Goal: Task Accomplishment & Management: Complete application form

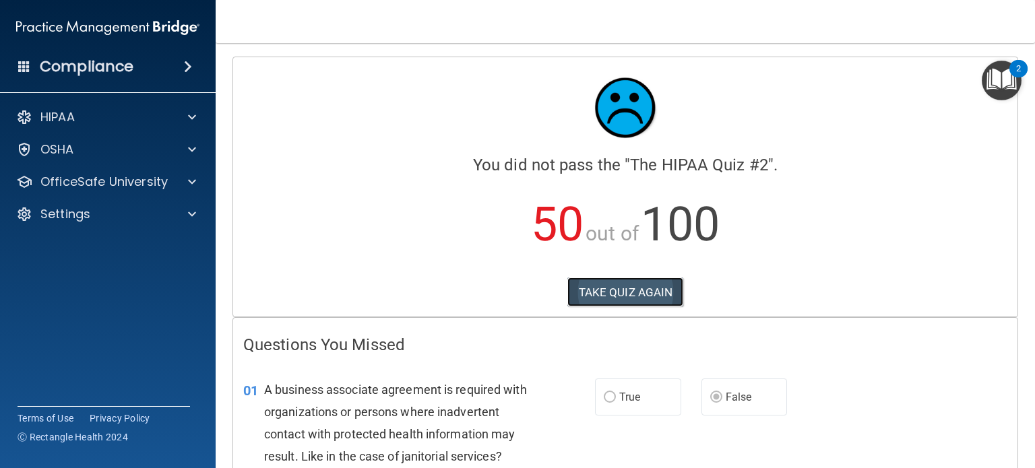
click at [636, 290] on button "TAKE QUIZ AGAIN" at bounding box center [625, 293] width 117 height 30
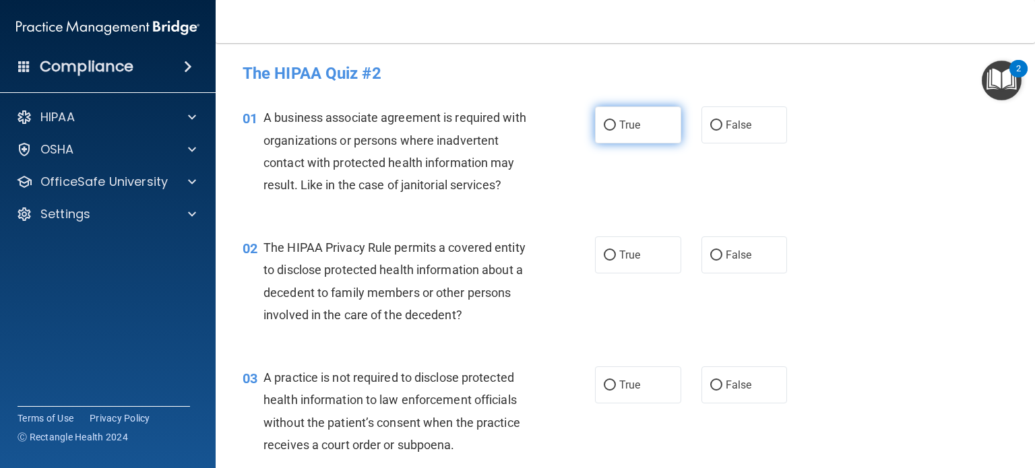
click at [605, 123] on input "True" at bounding box center [610, 126] width 12 height 10
radio input "true"
click at [715, 253] on input "False" at bounding box center [716, 256] width 12 height 10
radio input "true"
click at [710, 125] on input "False" at bounding box center [716, 126] width 12 height 10
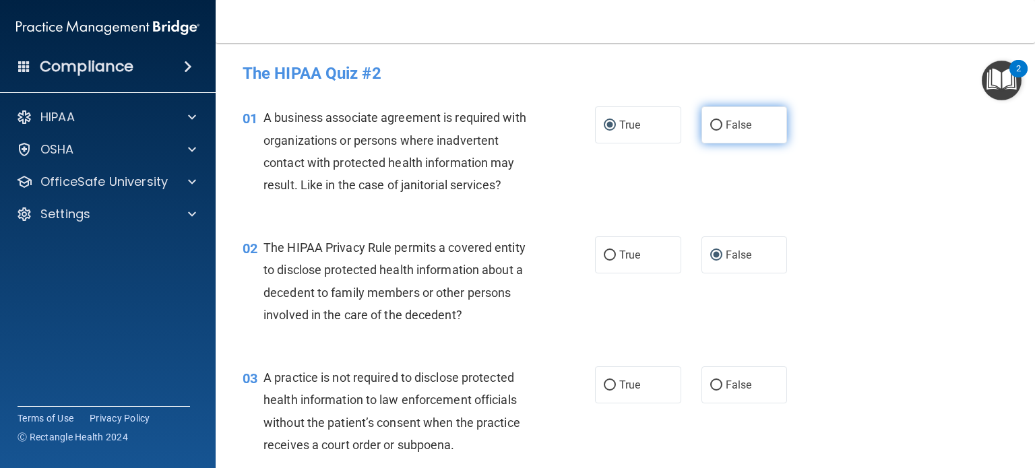
radio input "true"
radio input "false"
click at [607, 255] on input "True" at bounding box center [610, 256] width 12 height 10
radio input "true"
radio input "false"
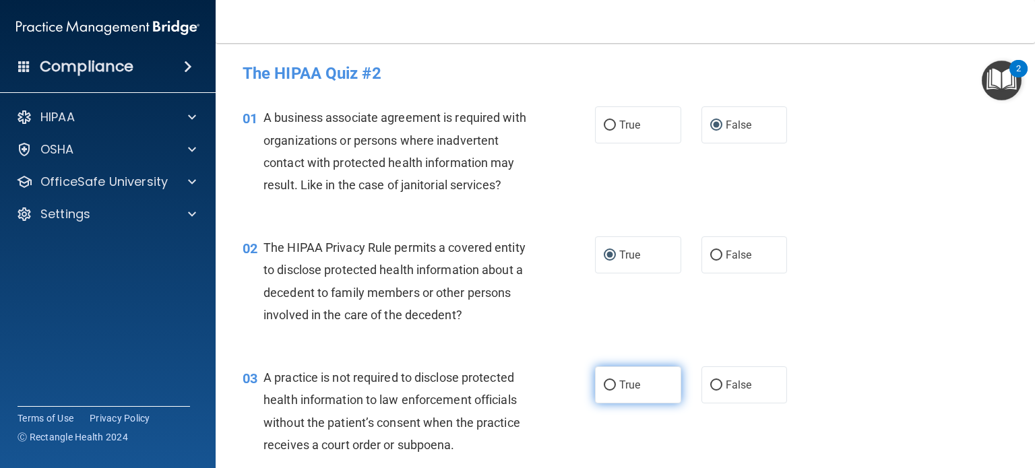
click at [609, 383] on input "True" at bounding box center [610, 386] width 12 height 10
radio input "true"
click at [710, 384] on input "False" at bounding box center [716, 386] width 12 height 10
radio input "true"
radio input "false"
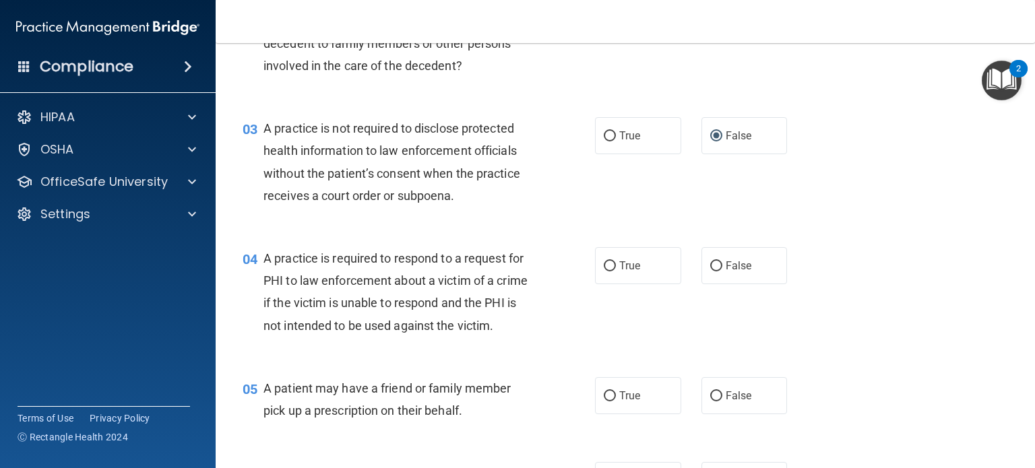
scroll to position [270, 0]
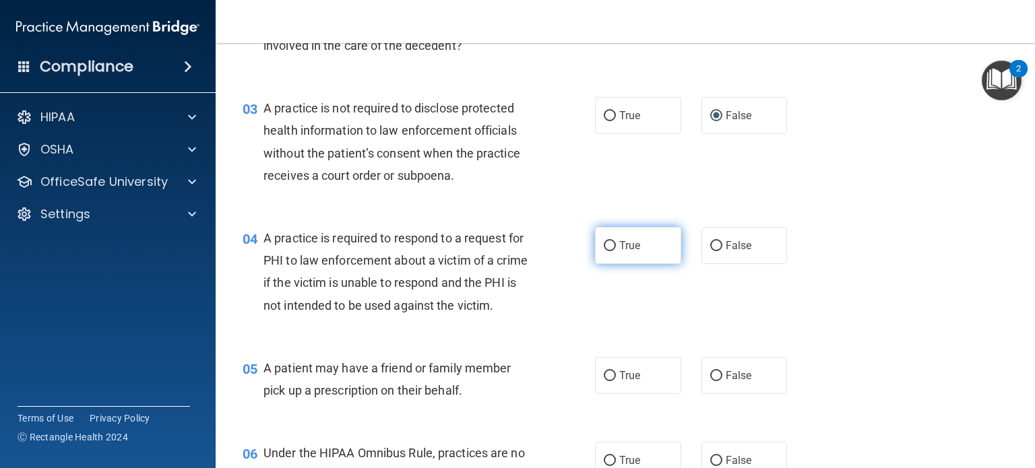
click at [604, 245] on input "True" at bounding box center [610, 246] width 12 height 10
radio input "true"
click at [609, 381] on input "True" at bounding box center [610, 376] width 12 height 10
radio input "true"
click at [710, 381] on input "False" at bounding box center [716, 376] width 12 height 10
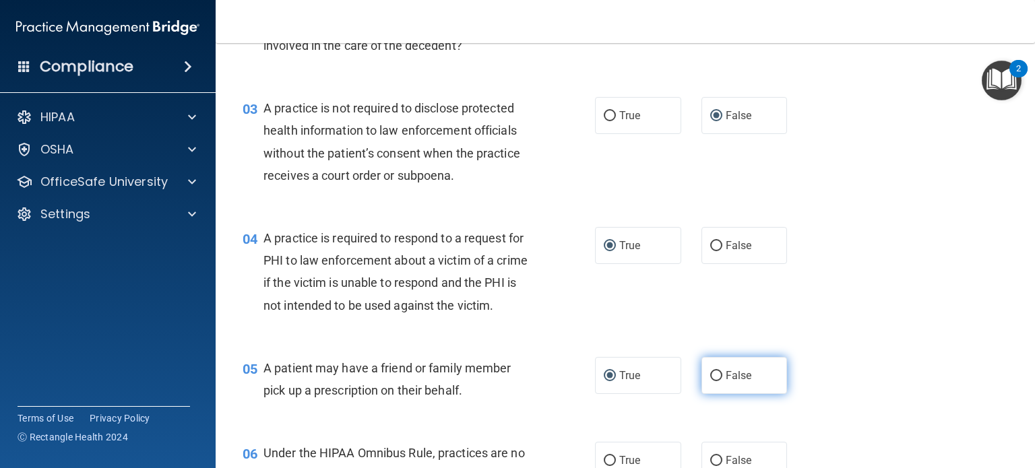
radio input "true"
radio input "false"
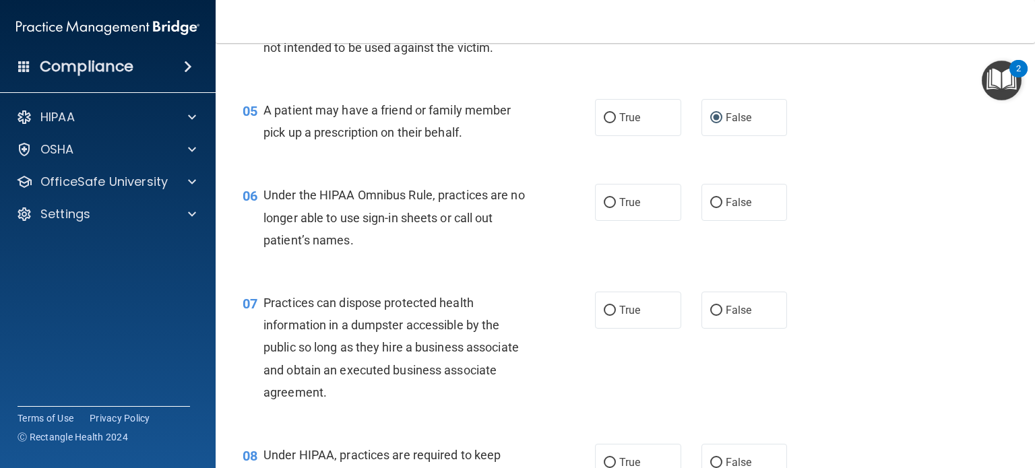
scroll to position [539, 0]
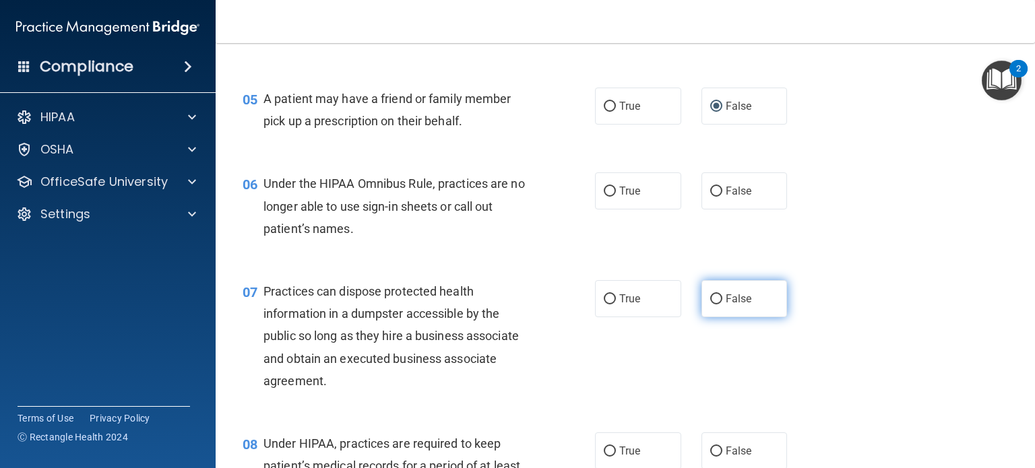
click at [710, 305] on input "False" at bounding box center [716, 300] width 12 height 10
radio input "true"
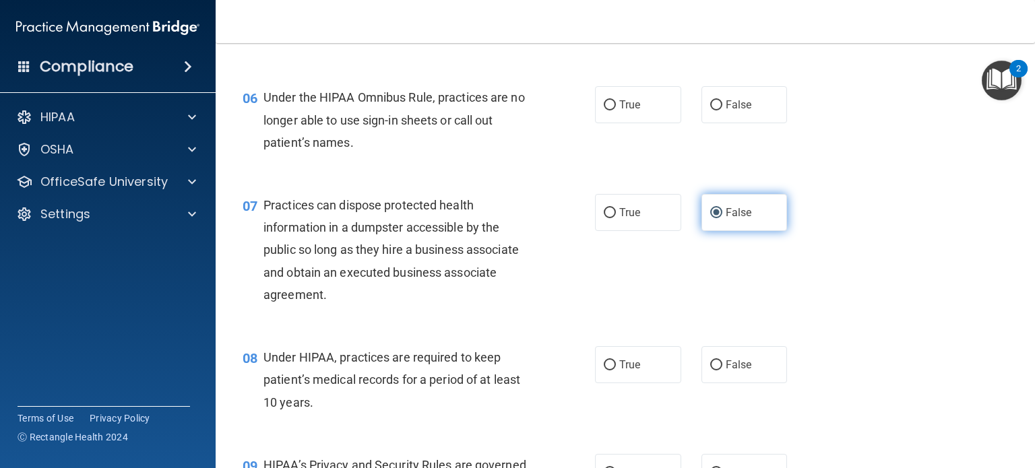
scroll to position [674, 0]
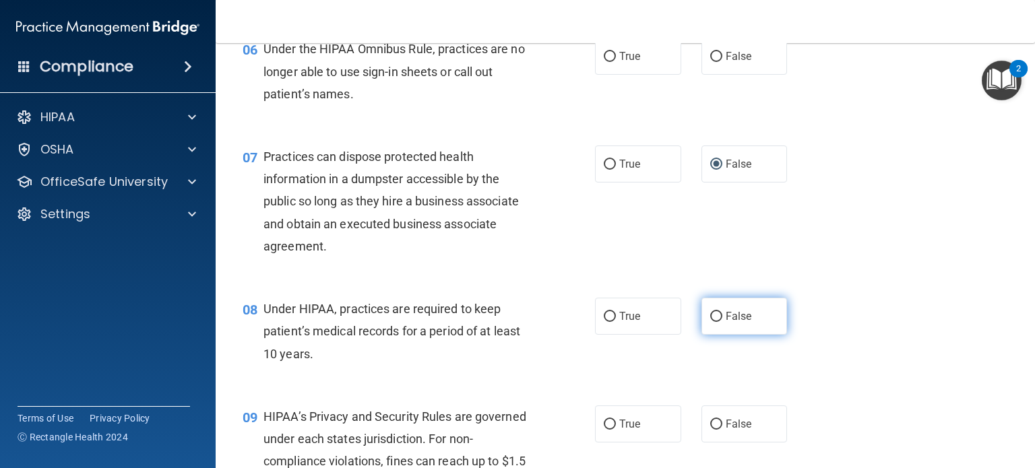
click at [710, 322] on input "False" at bounding box center [716, 317] width 12 height 10
radio input "true"
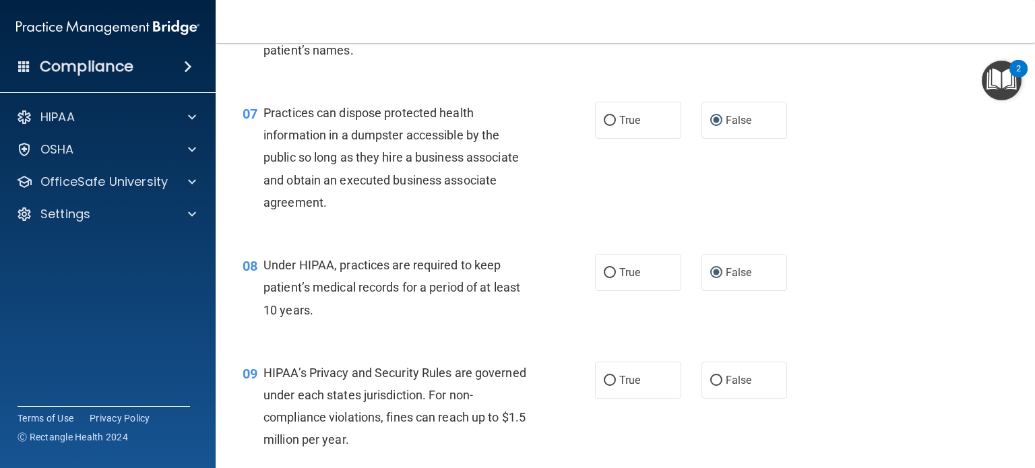
scroll to position [741, 0]
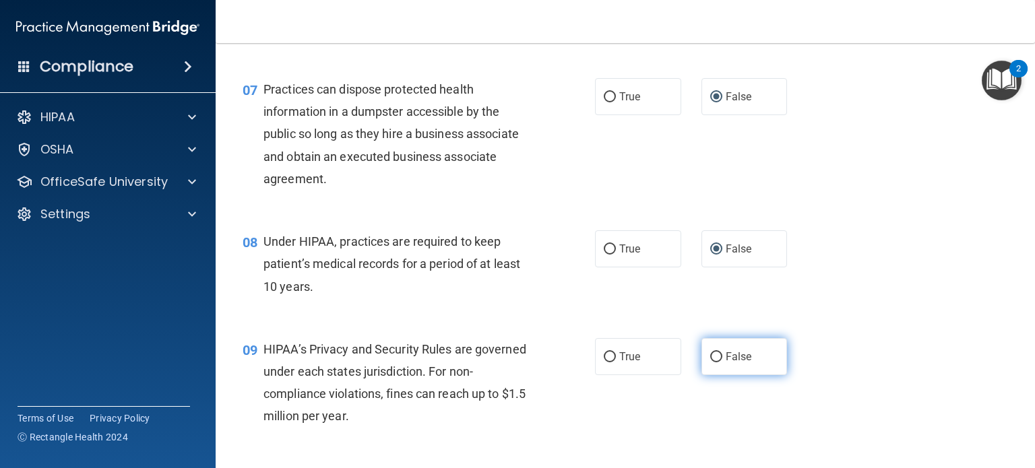
click at [710, 363] on input "False" at bounding box center [716, 357] width 12 height 10
radio input "true"
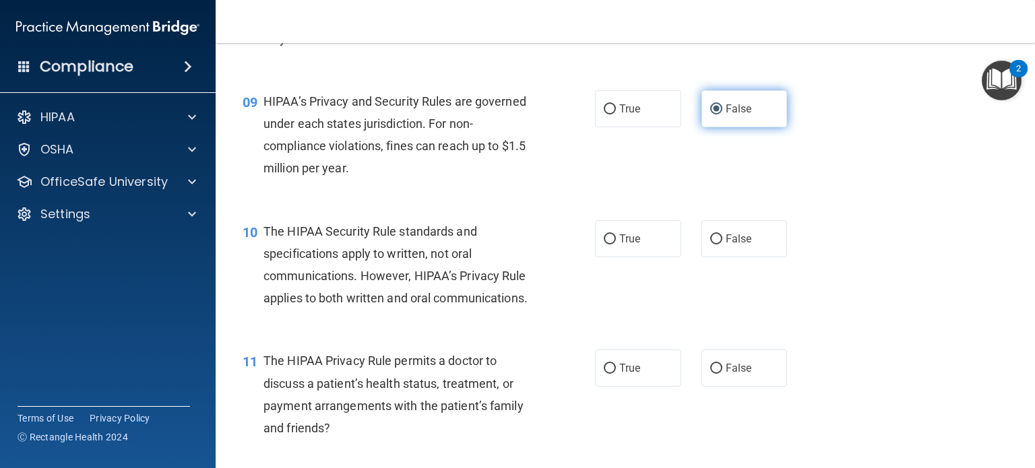
scroll to position [1011, 0]
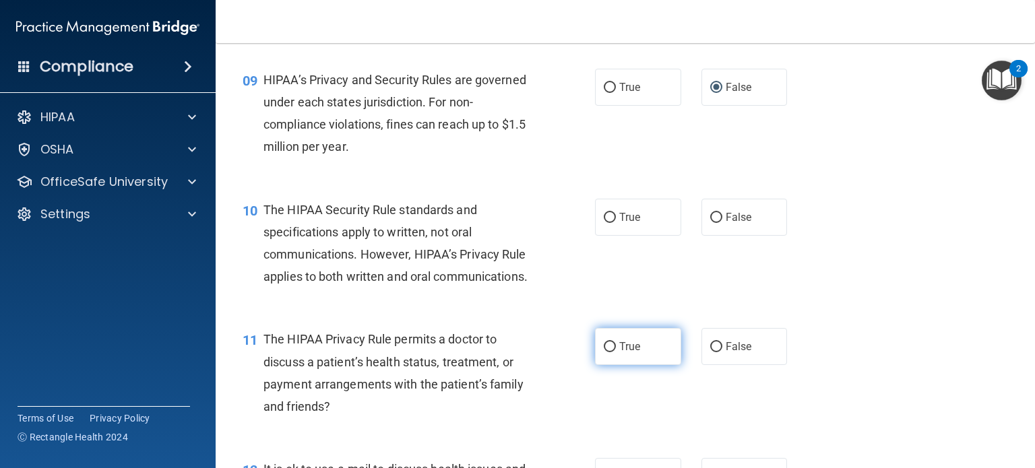
click at [607, 352] on input "True" at bounding box center [610, 347] width 12 height 10
radio input "true"
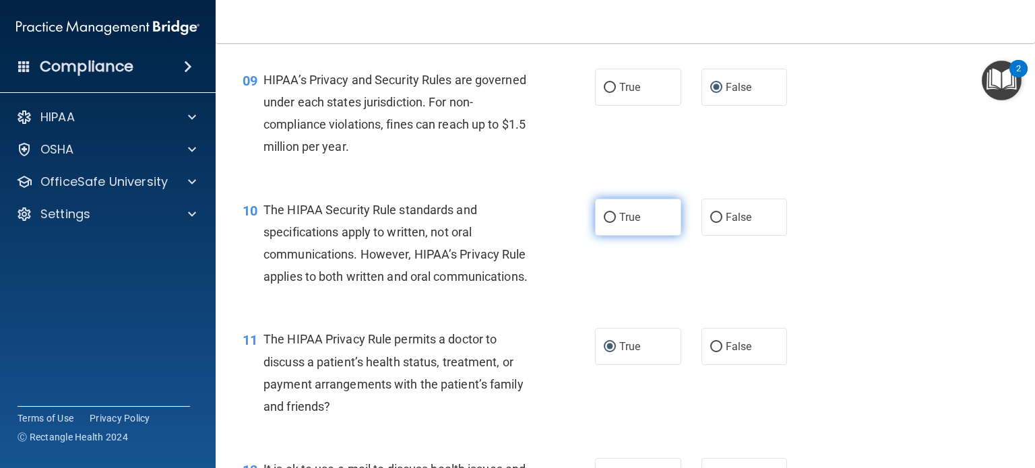
click at [604, 223] on input "True" at bounding box center [610, 218] width 12 height 10
radio input "true"
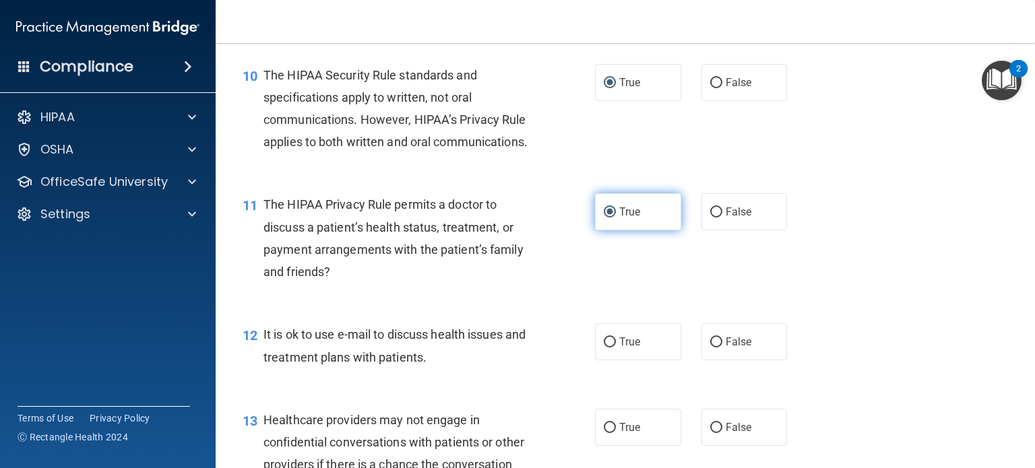
scroll to position [1213, 0]
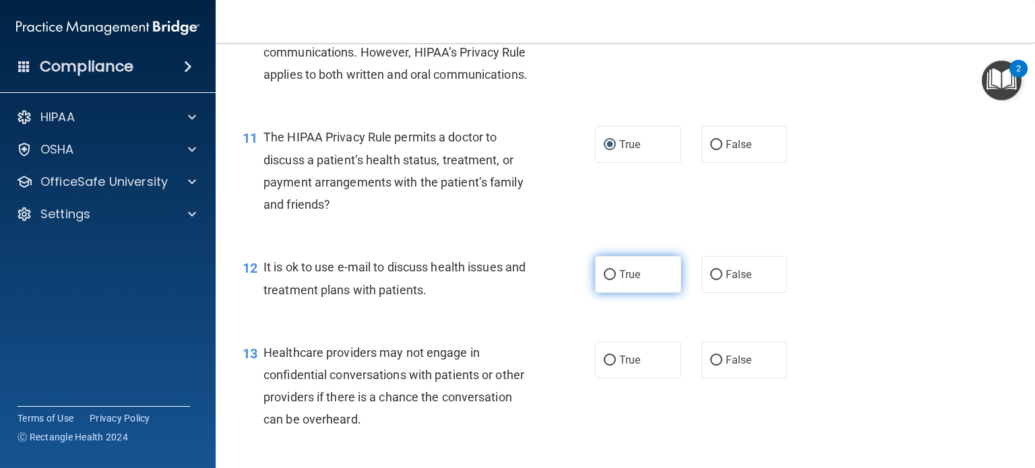
click at [604, 280] on input "True" at bounding box center [610, 275] width 12 height 10
radio input "true"
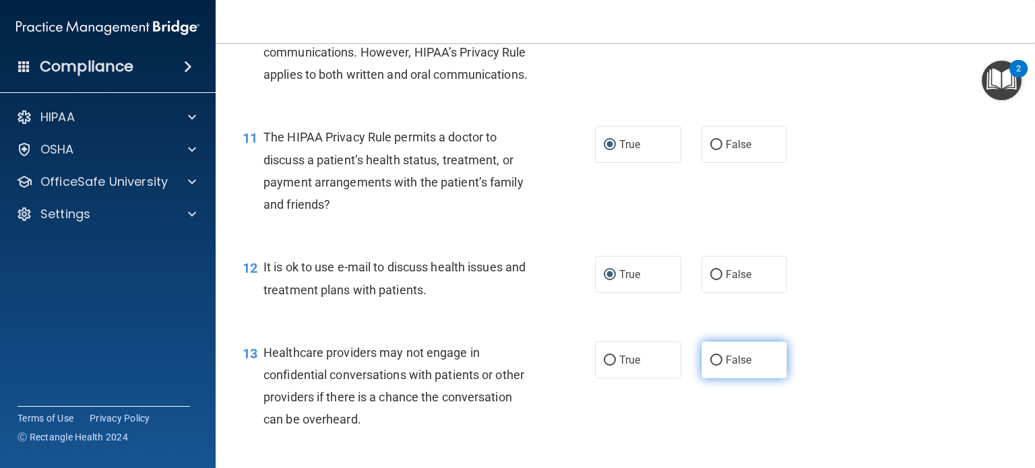
click at [710, 366] on input "False" at bounding box center [716, 361] width 12 height 10
radio input "true"
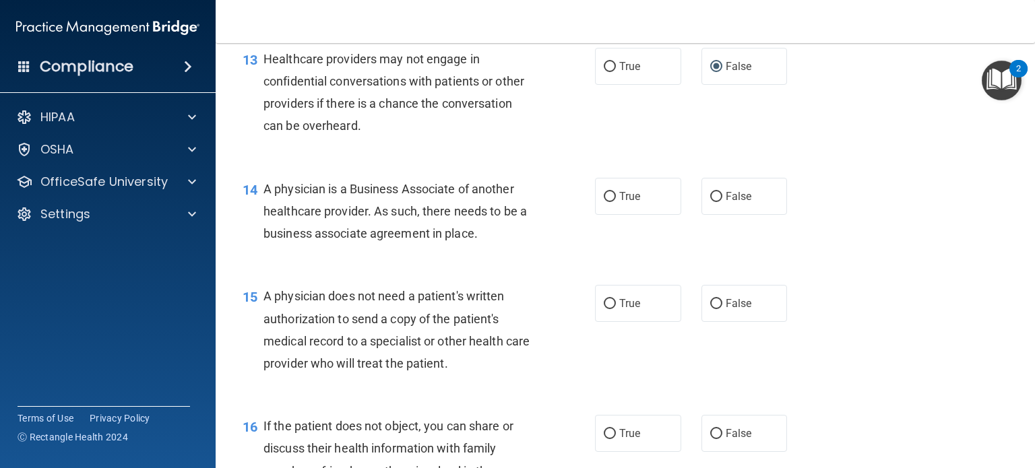
scroll to position [1550, 0]
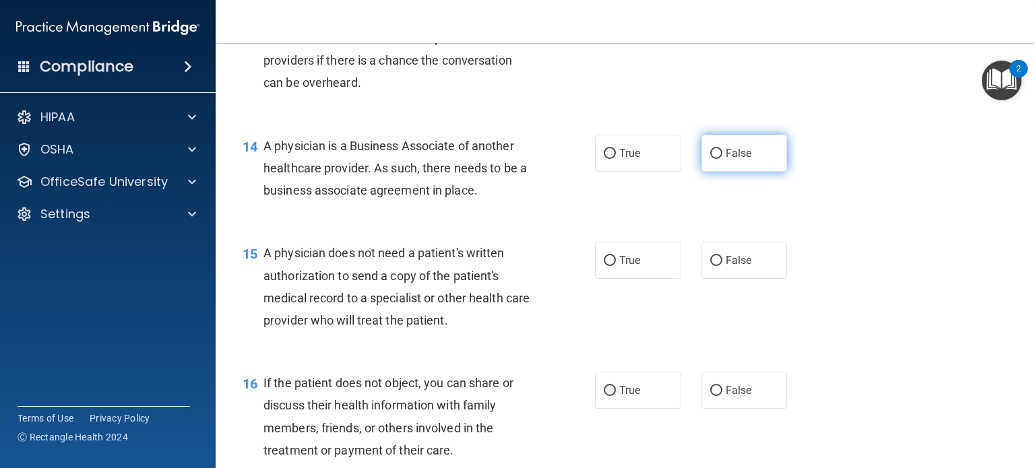
click at [710, 159] on input "False" at bounding box center [716, 154] width 12 height 10
radio input "true"
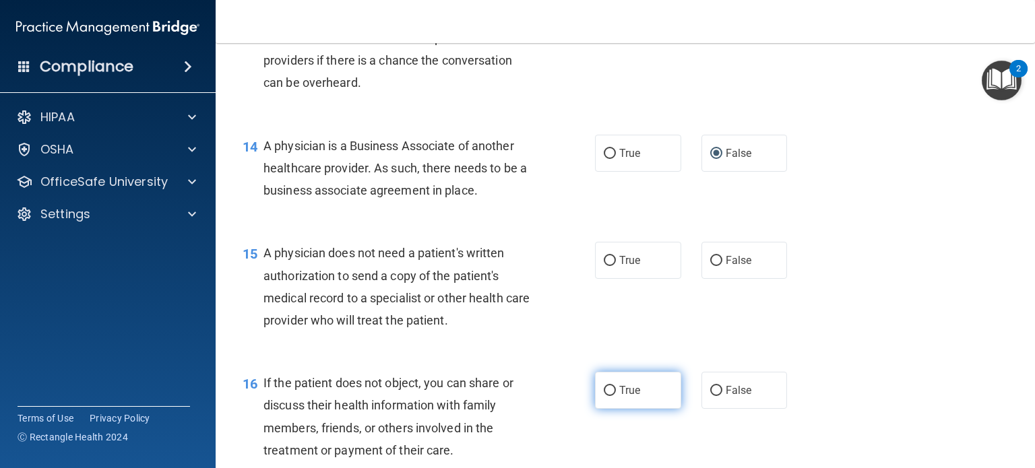
click at [607, 396] on input "True" at bounding box center [610, 391] width 12 height 10
radio input "true"
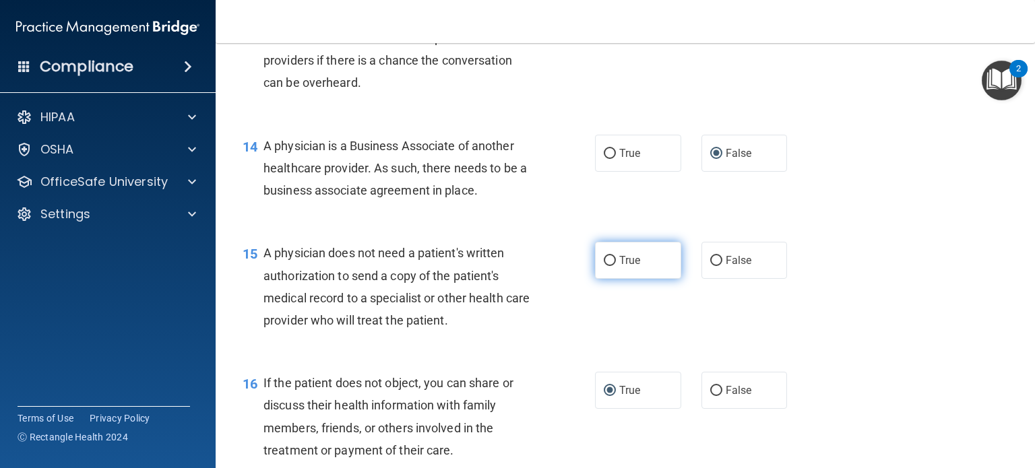
click at [604, 266] on input "True" at bounding box center [610, 261] width 12 height 10
radio input "true"
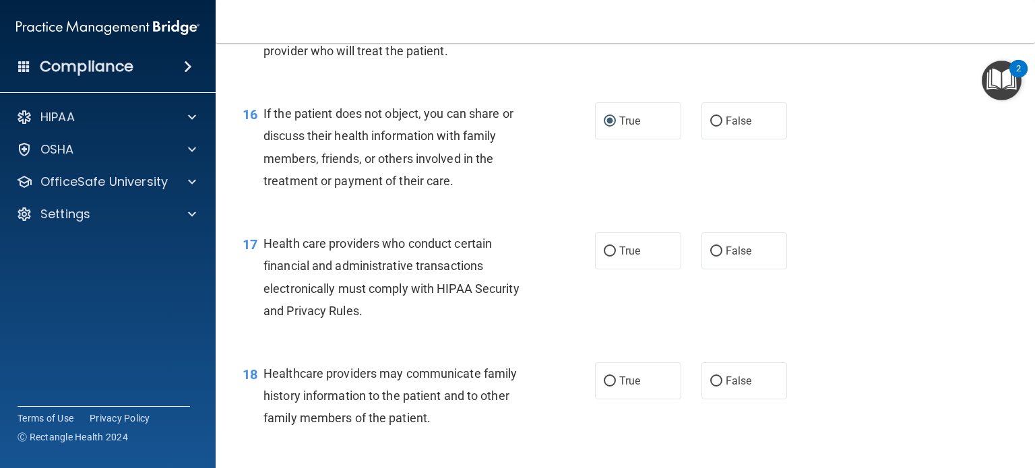
scroll to position [1887, 0]
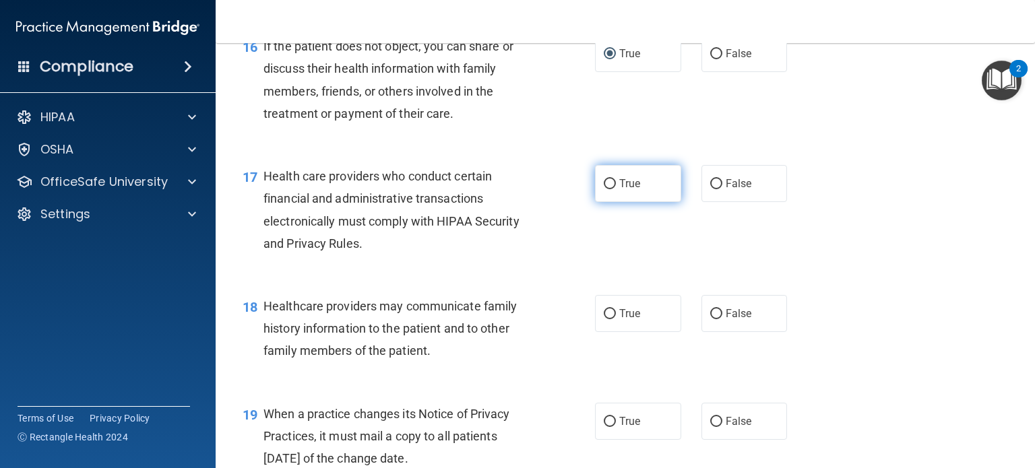
click at [604, 189] on input "True" at bounding box center [610, 184] width 12 height 10
radio input "true"
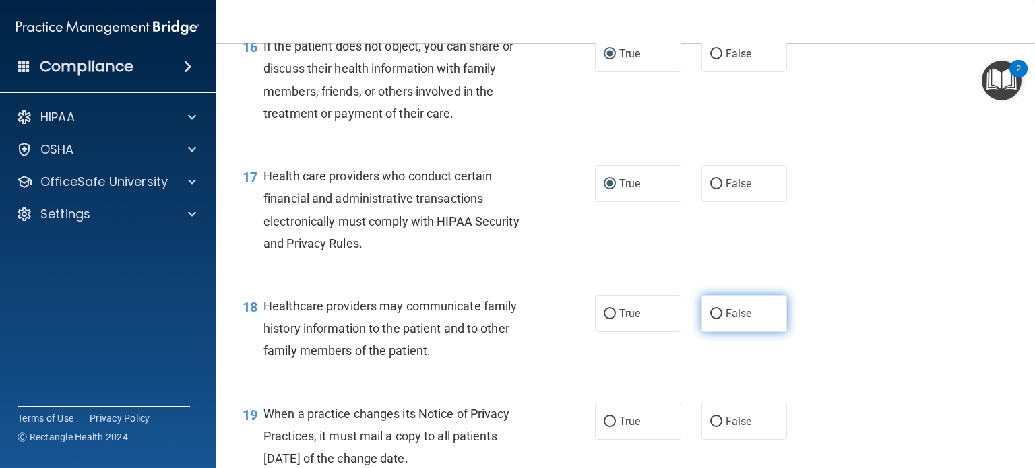
click at [710, 319] on input "False" at bounding box center [716, 314] width 12 height 10
radio input "true"
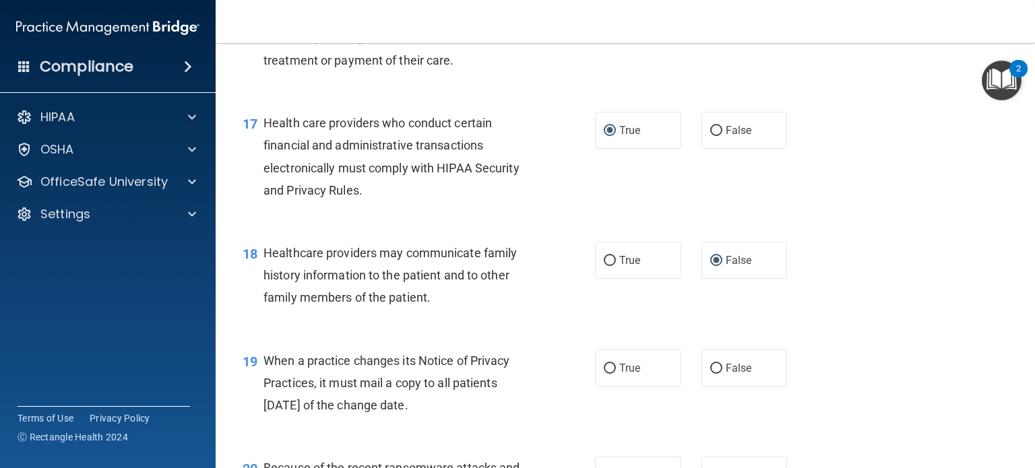
scroll to position [2089, 0]
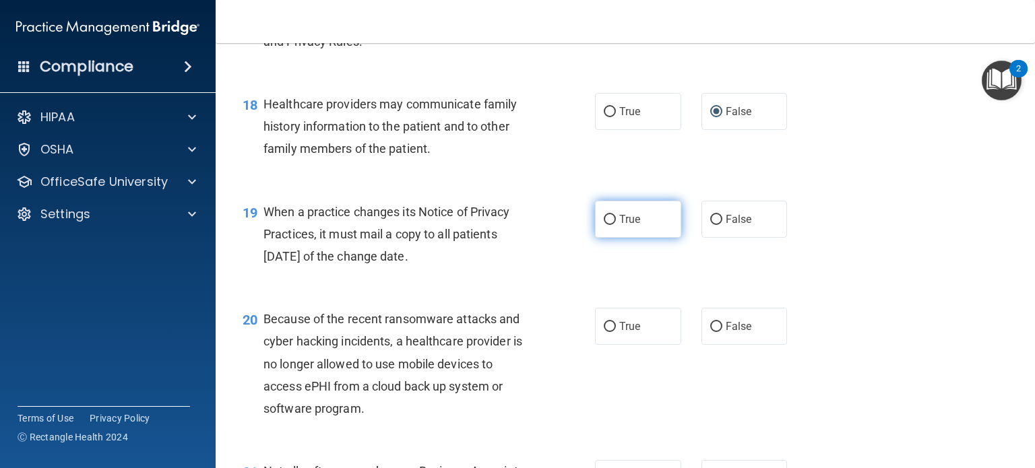
click at [604, 225] on input "True" at bounding box center [610, 220] width 12 height 10
radio input "true"
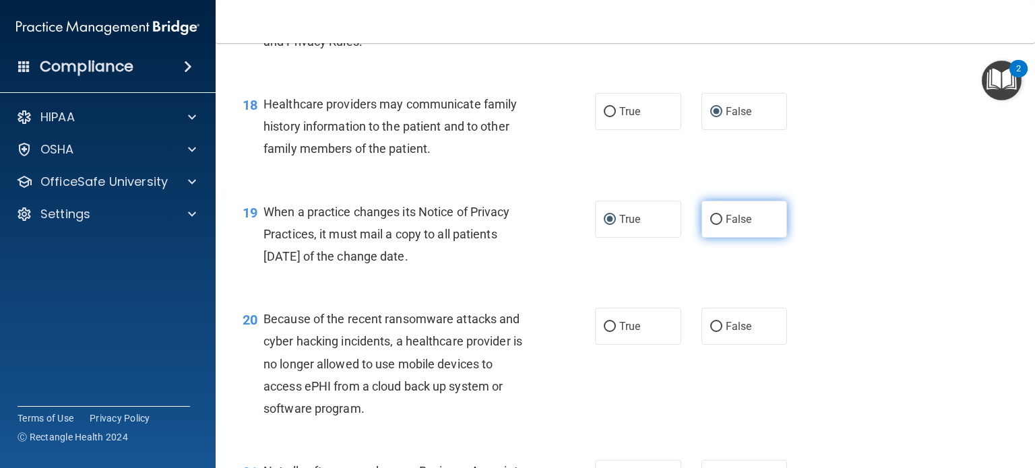
click at [712, 225] on input "False" at bounding box center [716, 220] width 12 height 10
radio input "true"
radio input "false"
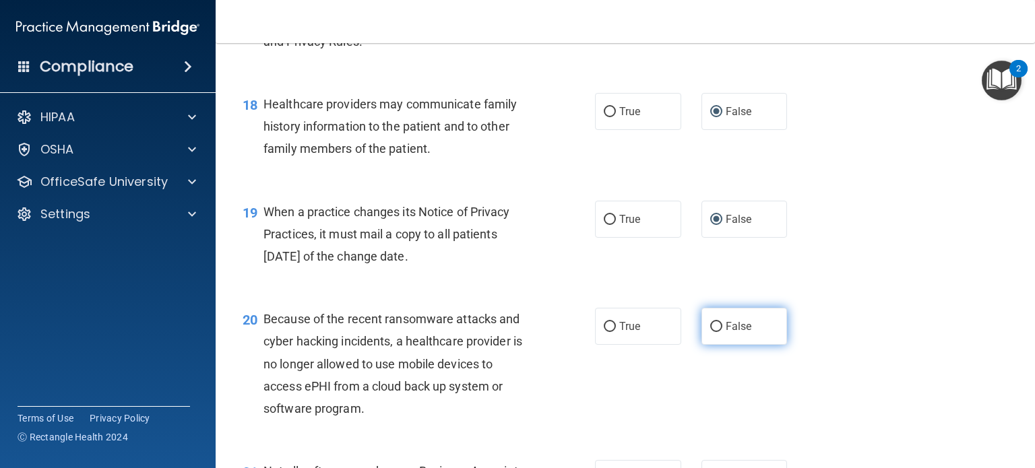
click at [710, 332] on input "False" at bounding box center [716, 327] width 12 height 10
radio input "true"
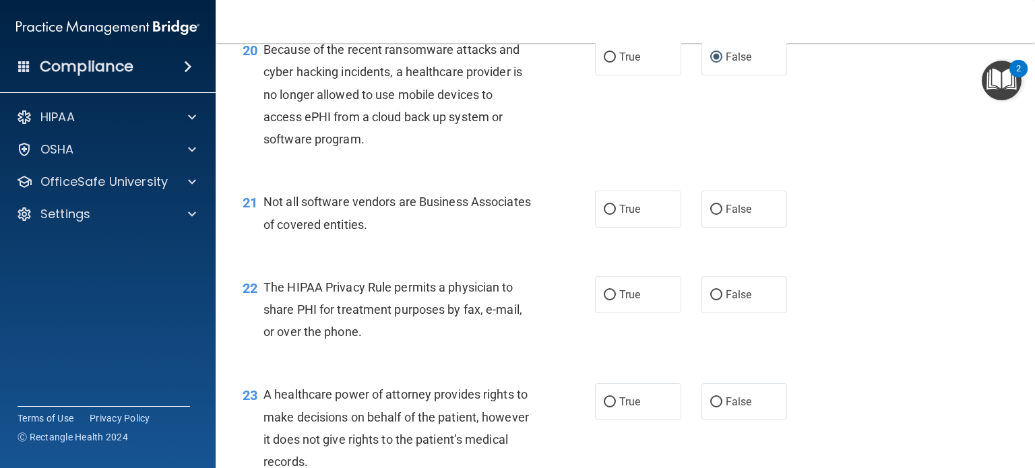
scroll to position [2426, 0]
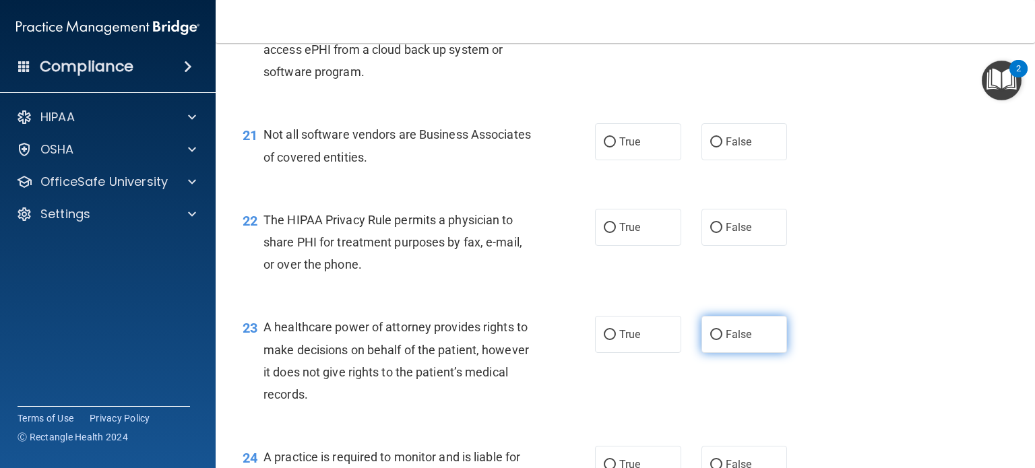
click at [710, 340] on input "False" at bounding box center [716, 335] width 12 height 10
radio input "true"
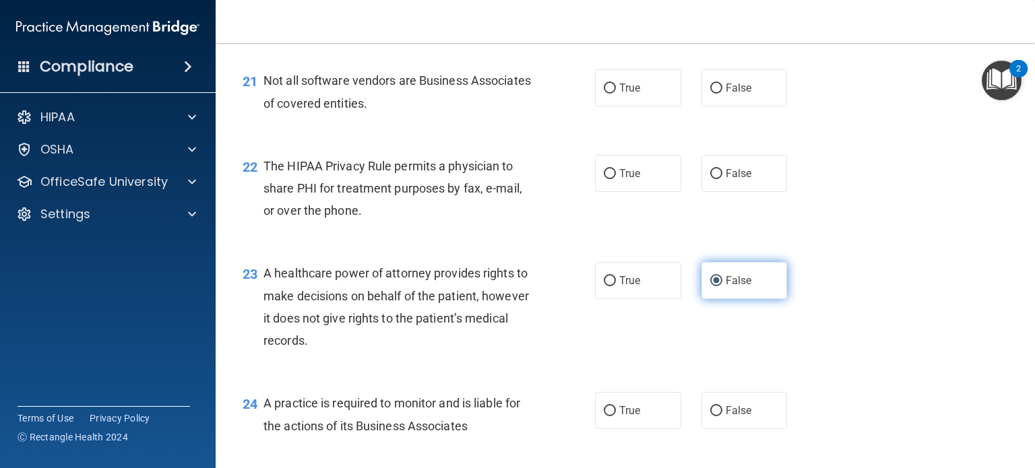
scroll to position [2561, 0]
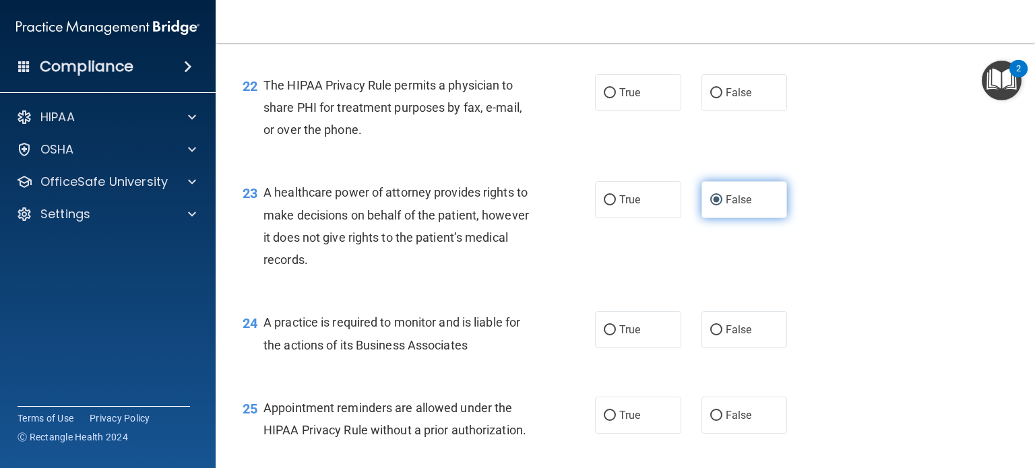
click at [710, 336] on input "False" at bounding box center [716, 331] width 12 height 10
radio input "true"
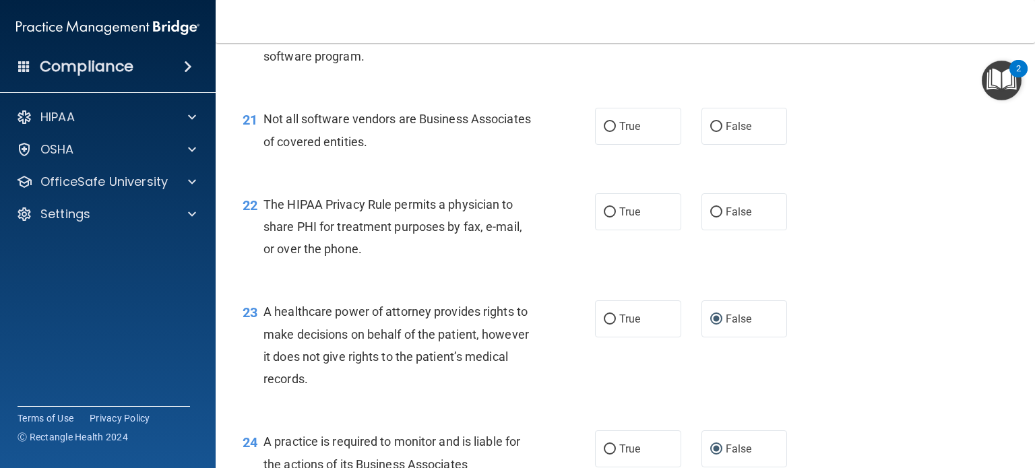
scroll to position [2426, 0]
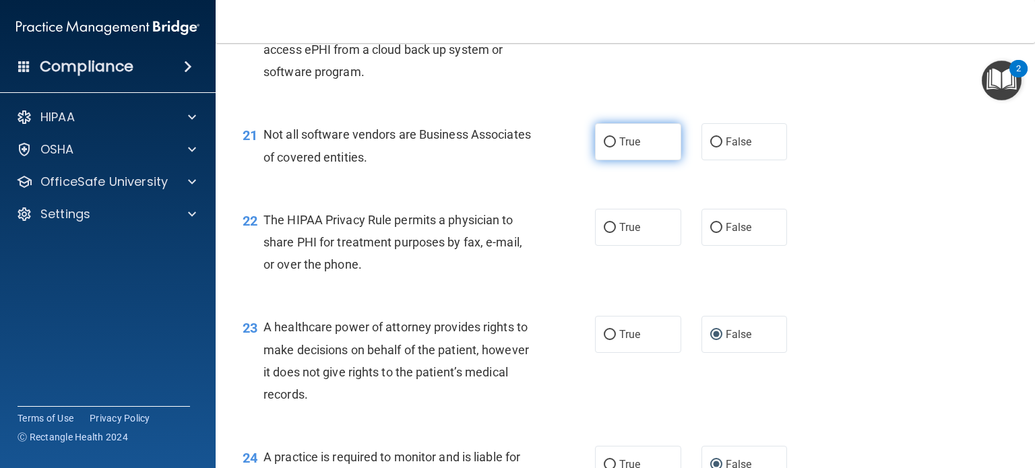
click at [611, 160] on label "True" at bounding box center [638, 141] width 86 height 37
click at [611, 148] on input "True" at bounding box center [610, 142] width 12 height 10
radio input "true"
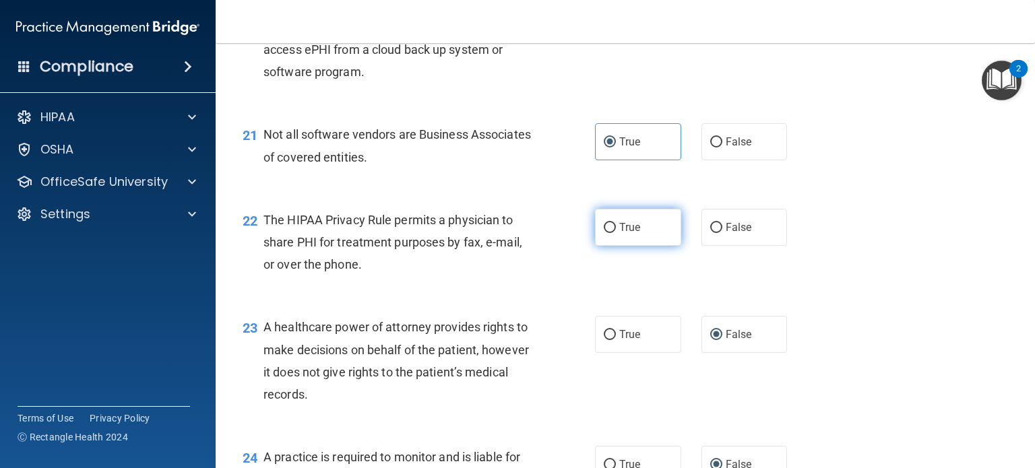
click at [610, 233] on input "True" at bounding box center [610, 228] width 12 height 10
radio input "true"
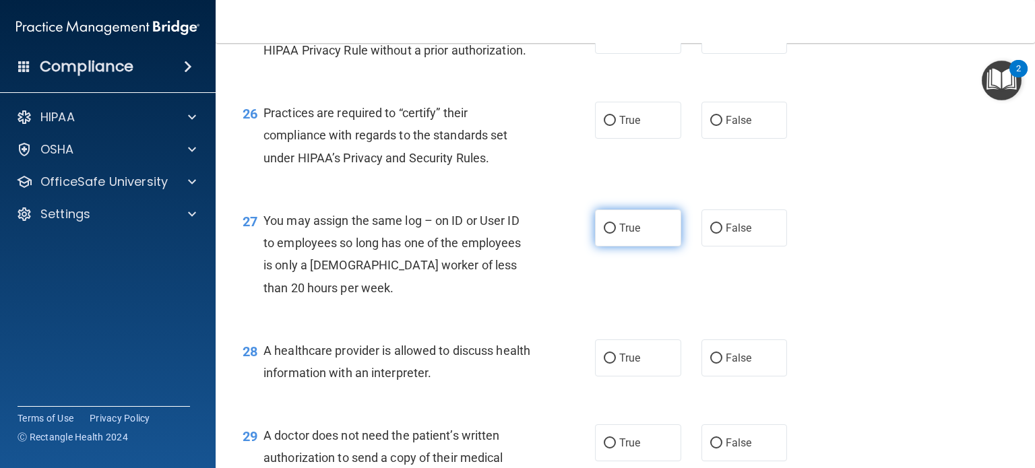
scroll to position [2965, 0]
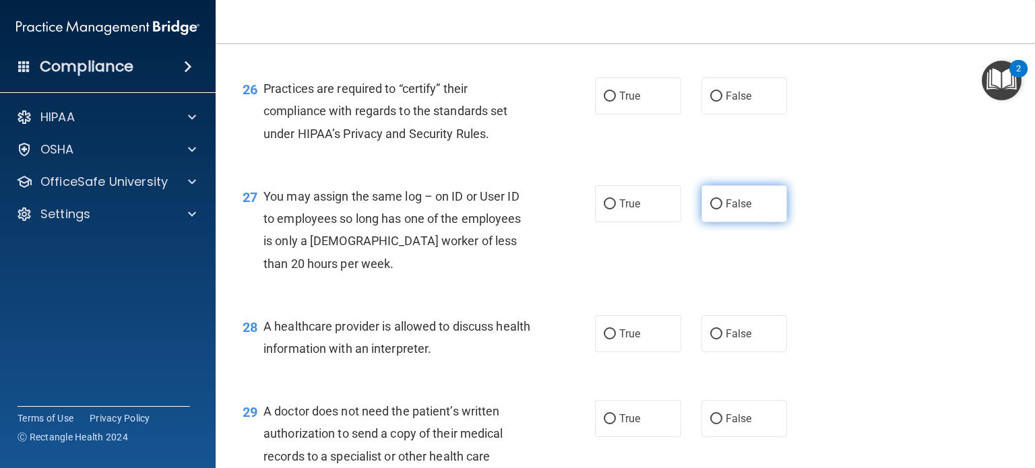
click at [716, 222] on label "False" at bounding box center [745, 203] width 86 height 37
click at [716, 210] on input "False" at bounding box center [716, 204] width 12 height 10
radio input "true"
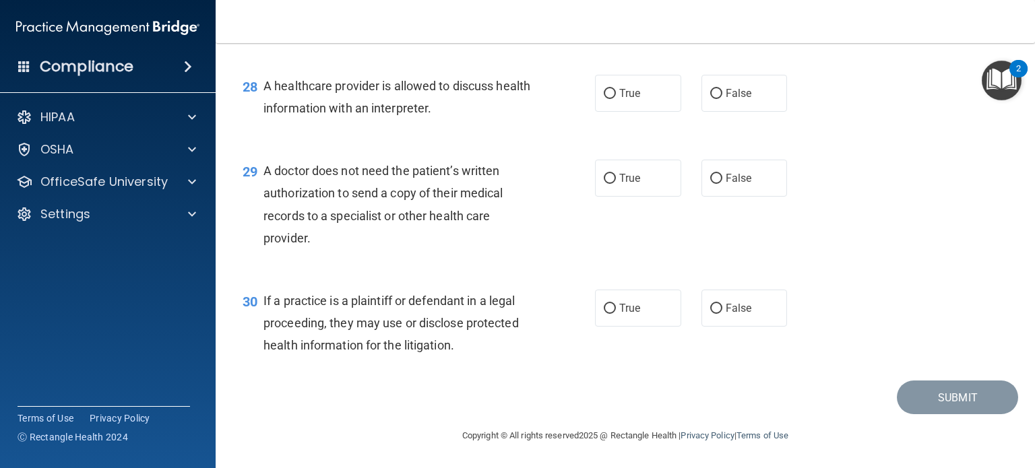
scroll to position [3235, 0]
click at [607, 99] on input "True" at bounding box center [610, 94] width 12 height 10
radio input "true"
click at [604, 184] on input "True" at bounding box center [610, 179] width 12 height 10
radio input "true"
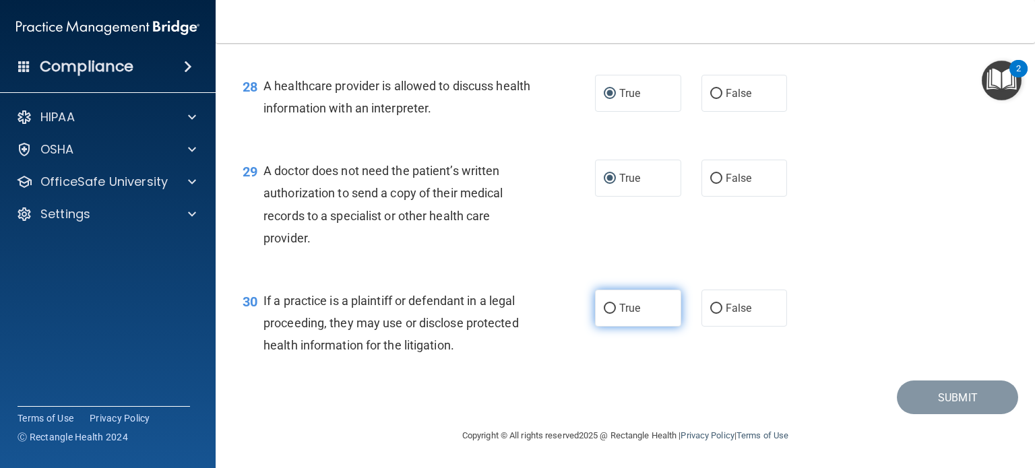
click at [606, 314] on input "True" at bounding box center [610, 309] width 12 height 10
radio input "true"
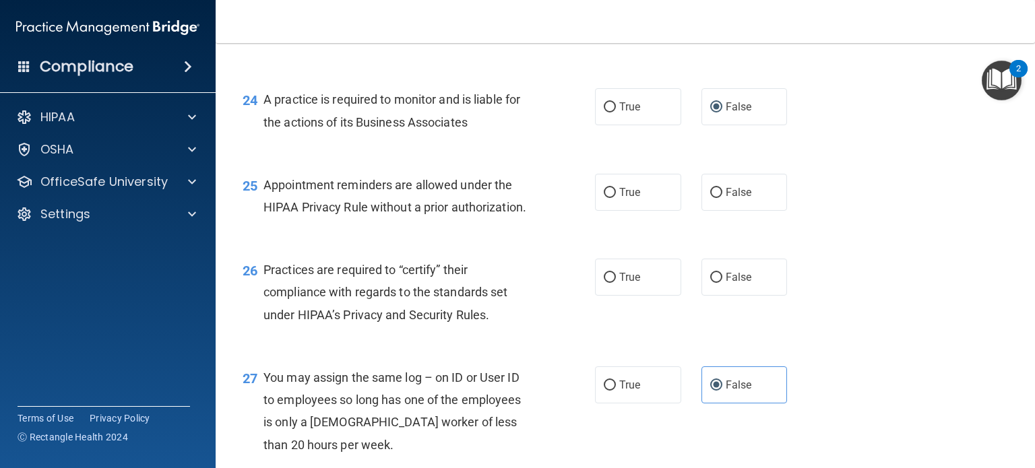
scroll to position [2763, 0]
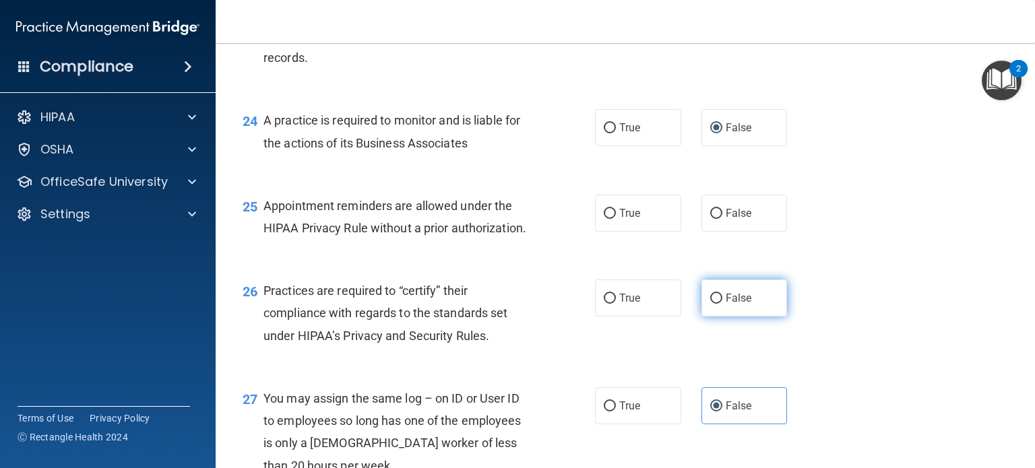
click at [710, 304] on input "False" at bounding box center [716, 299] width 12 height 10
radio input "true"
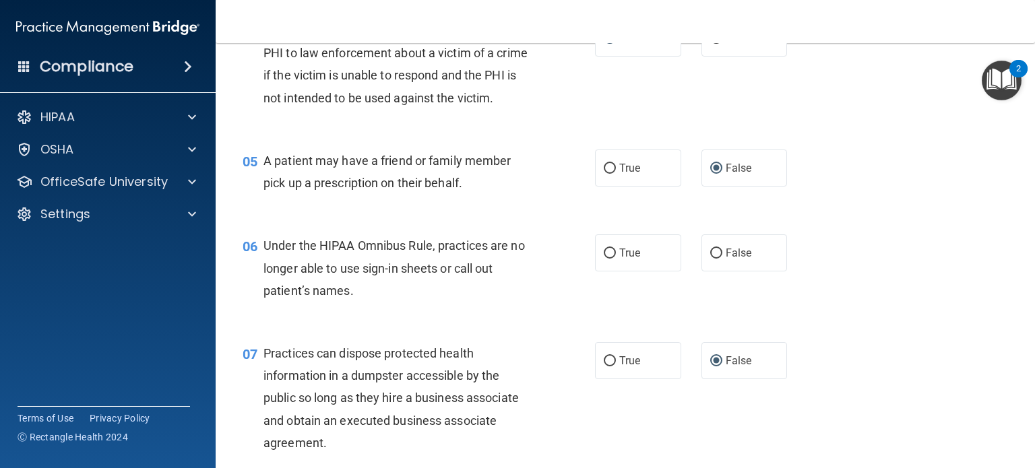
scroll to position [539, 0]
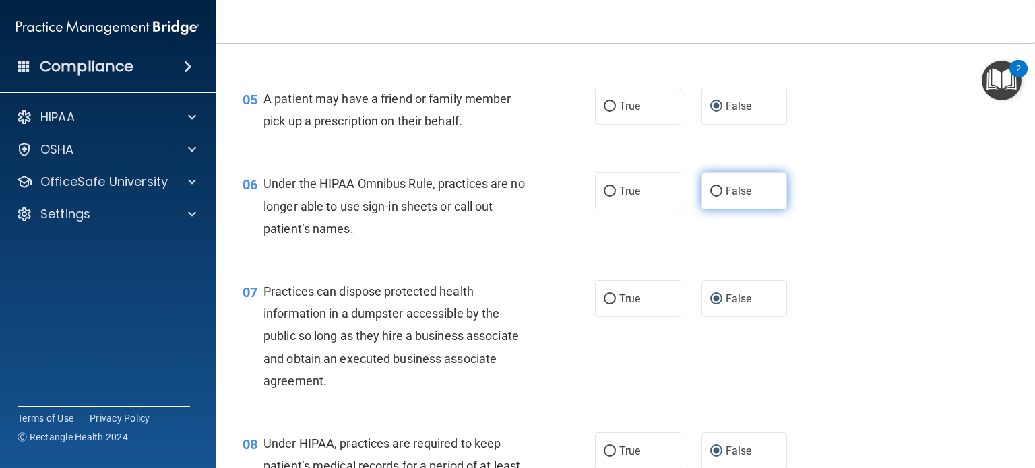
drag, startPoint x: 712, startPoint y: 214, endPoint x: 753, endPoint y: 223, distance: 42.2
click at [712, 197] on input "False" at bounding box center [716, 192] width 12 height 10
radio input "true"
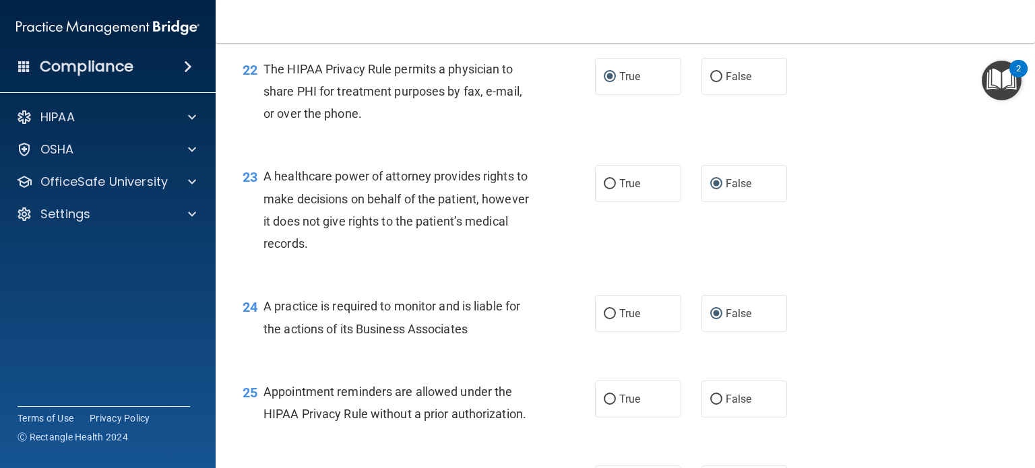
scroll to position [2696, 0]
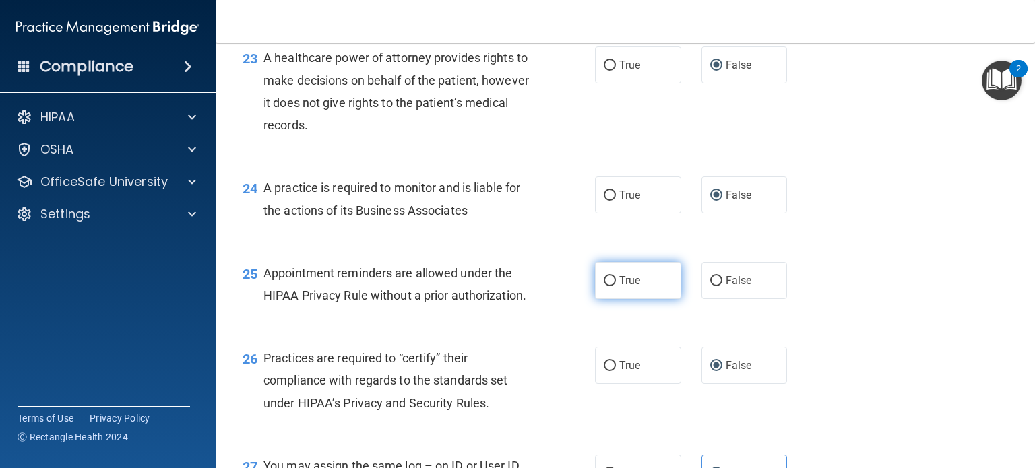
click at [605, 286] on input "True" at bounding box center [610, 281] width 12 height 10
radio input "true"
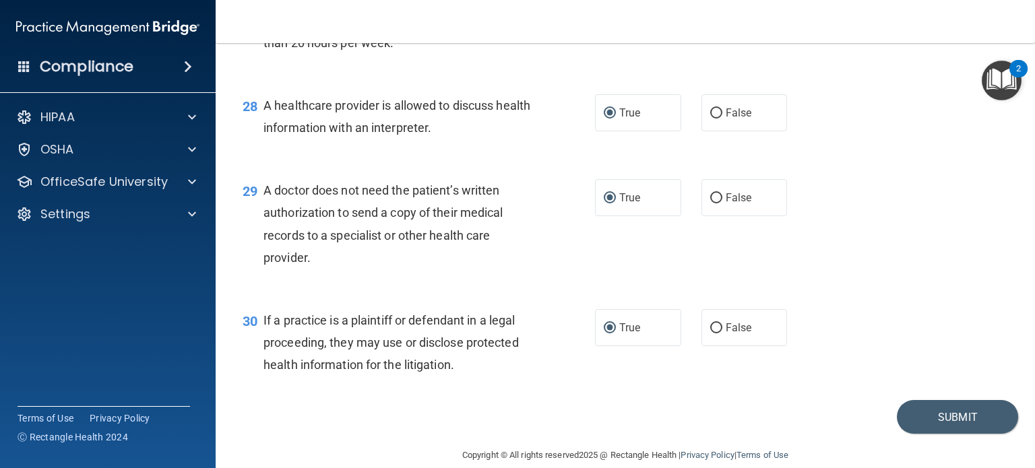
scroll to position [3251, 0]
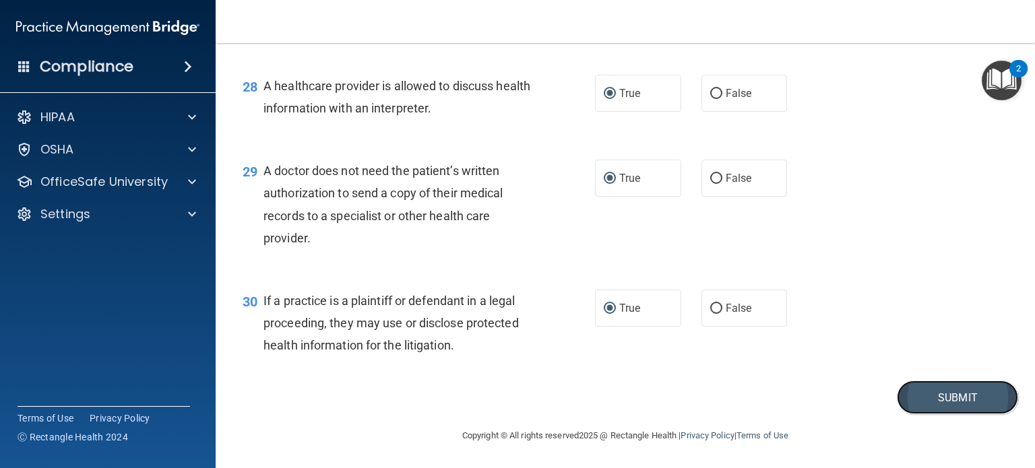
click at [935, 396] on button "Submit" at bounding box center [957, 398] width 121 height 34
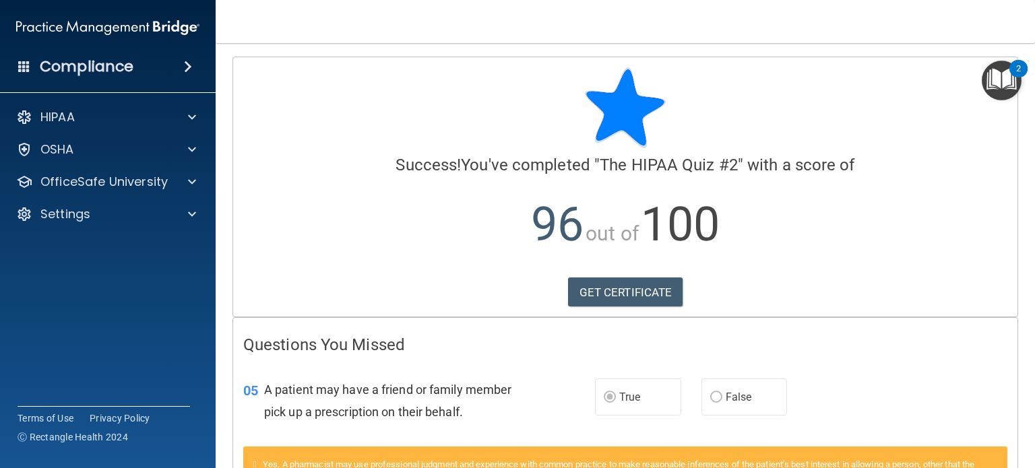
click at [1002, 78] on img "Open Resource Center, 2 new notifications" at bounding box center [1002, 81] width 40 height 40
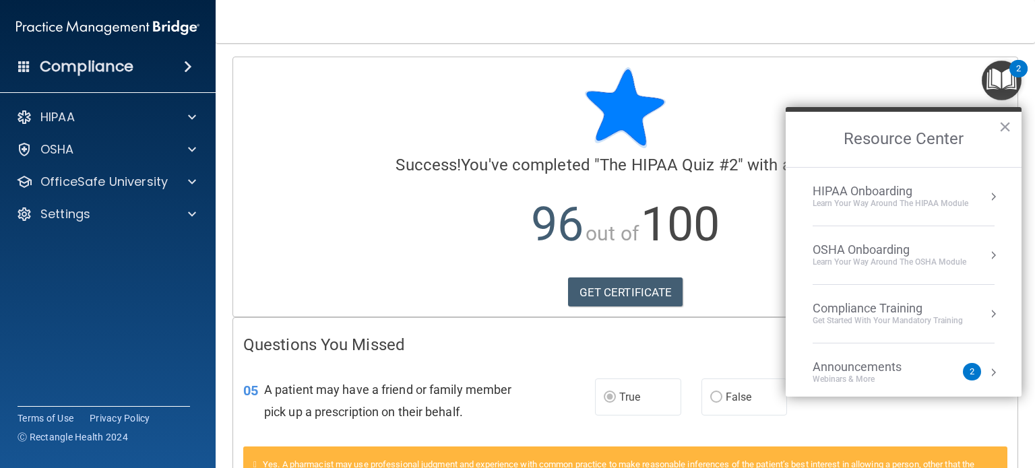
click at [873, 190] on div "HIPAA Onboarding" at bounding box center [891, 191] width 156 height 15
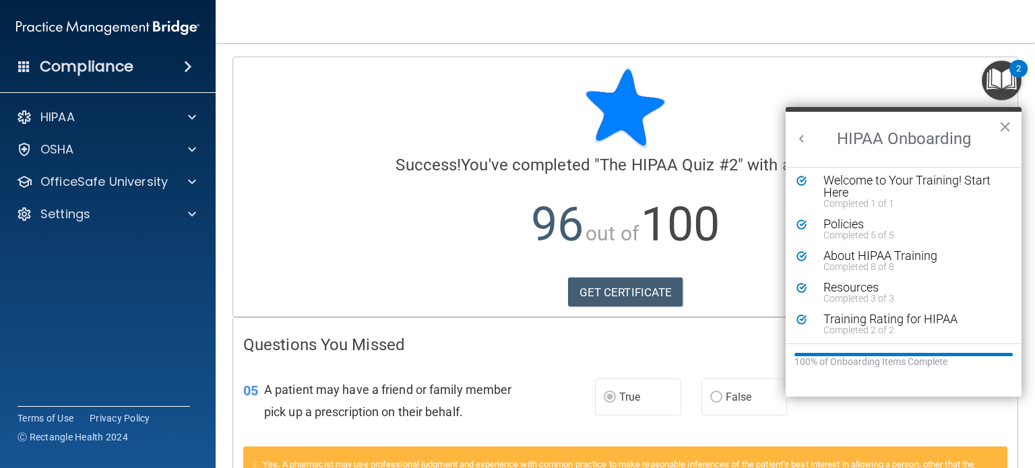
scroll to position [5, 0]
click at [1003, 123] on button "×" at bounding box center [1005, 127] width 13 height 22
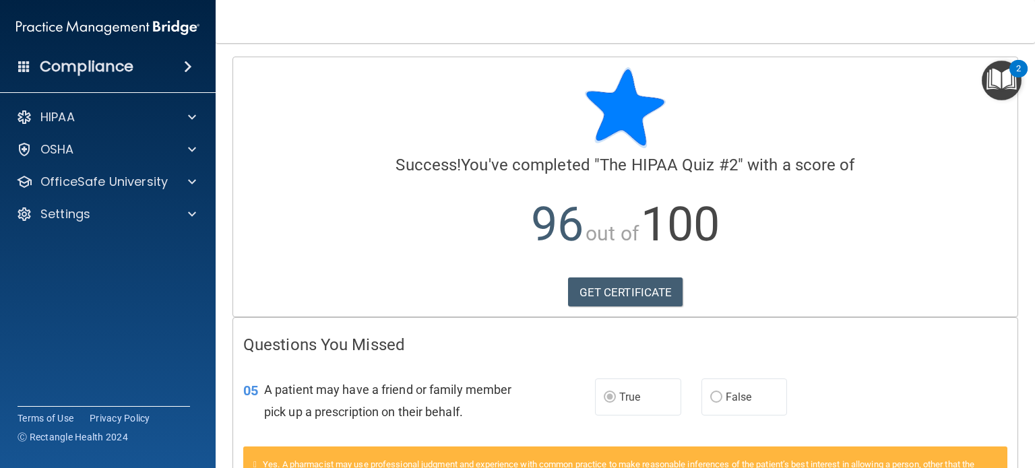
click at [1010, 82] on img "Open Resource Center, 2 new notifications" at bounding box center [1002, 81] width 40 height 40
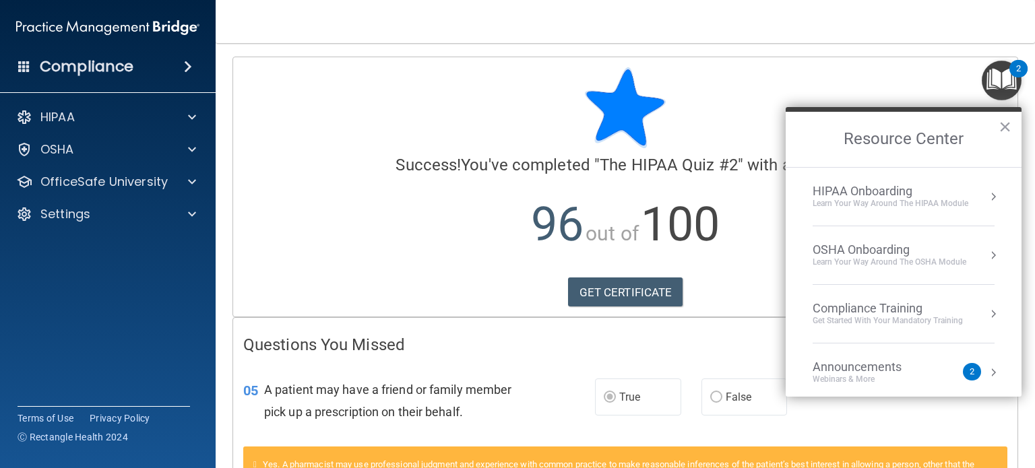
click at [917, 313] on div "Compliance Training" at bounding box center [888, 308] width 150 height 15
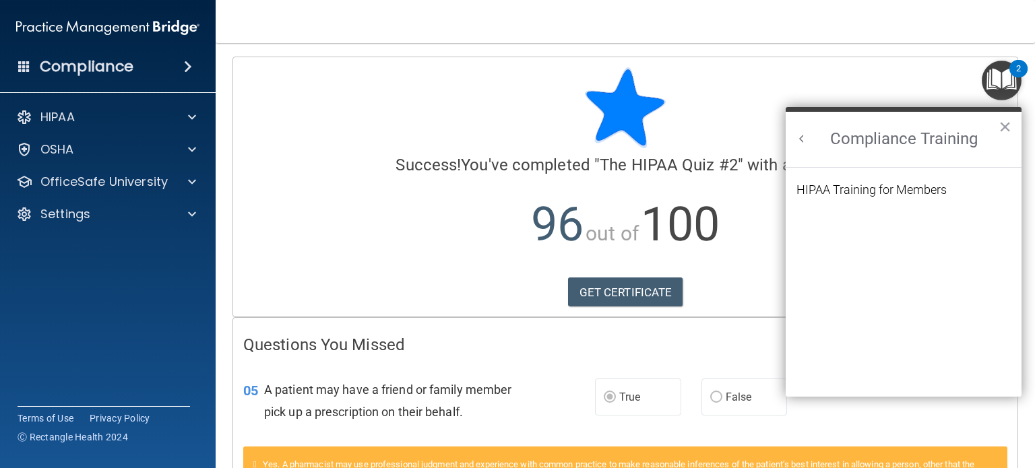
scroll to position [0, 0]
click at [1005, 123] on button "×" at bounding box center [1005, 127] width 13 height 22
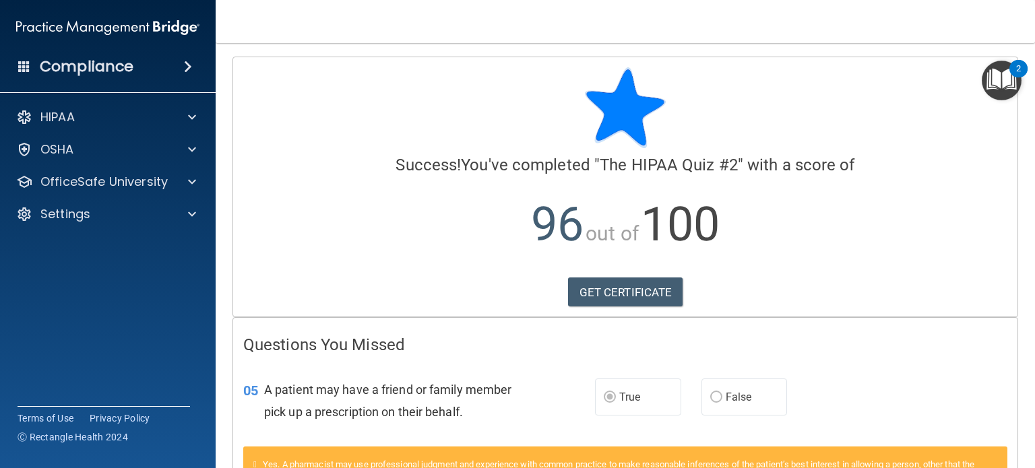
click at [1003, 87] on img "Open Resource Center, 2 new notifications" at bounding box center [1002, 81] width 40 height 40
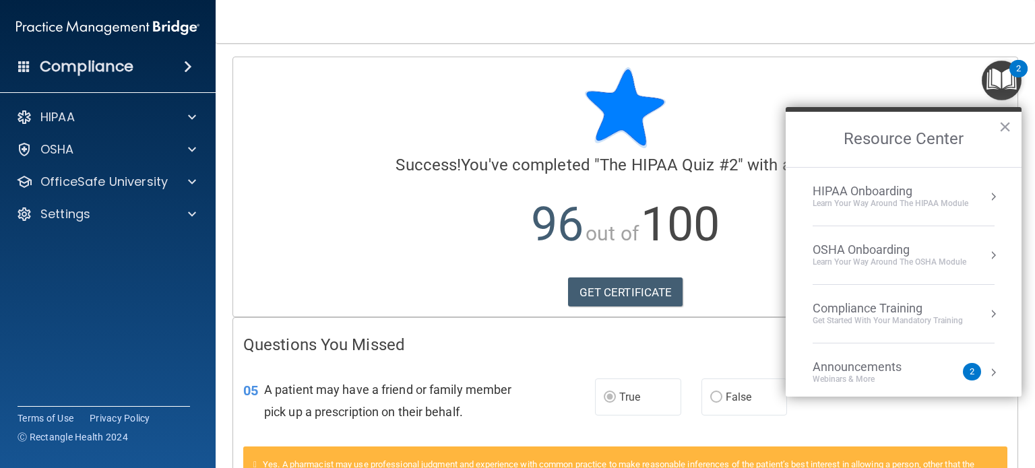
click at [866, 248] on div "OSHA Onboarding" at bounding box center [890, 250] width 154 height 15
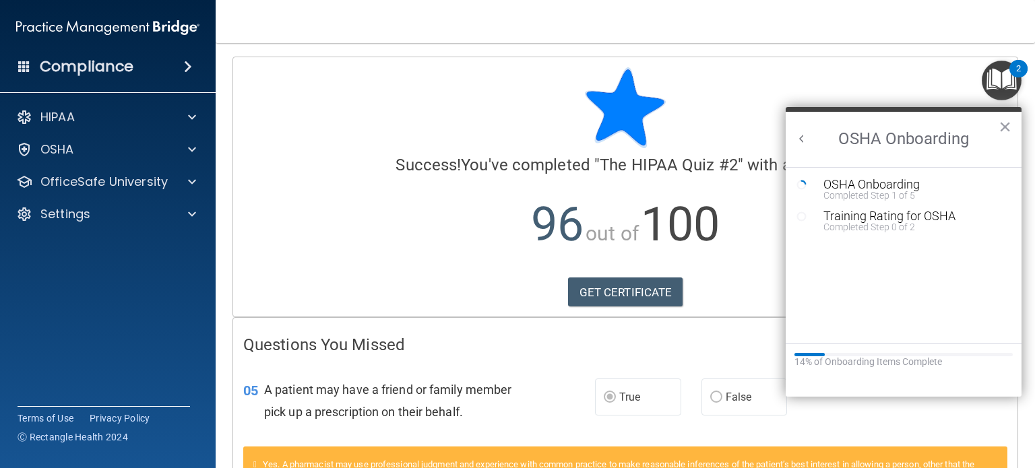
drag, startPoint x: 1002, startPoint y: 126, endPoint x: 995, endPoint y: 106, distance: 21.5
click at [1002, 125] on button "×" at bounding box center [1005, 127] width 13 height 22
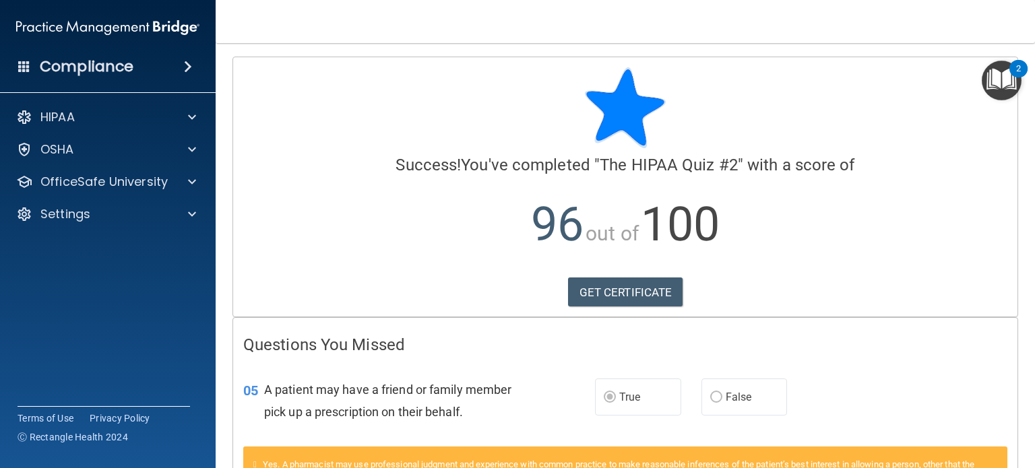
click at [995, 81] on img "Open Resource Center, 2 new notifications" at bounding box center [1002, 81] width 40 height 40
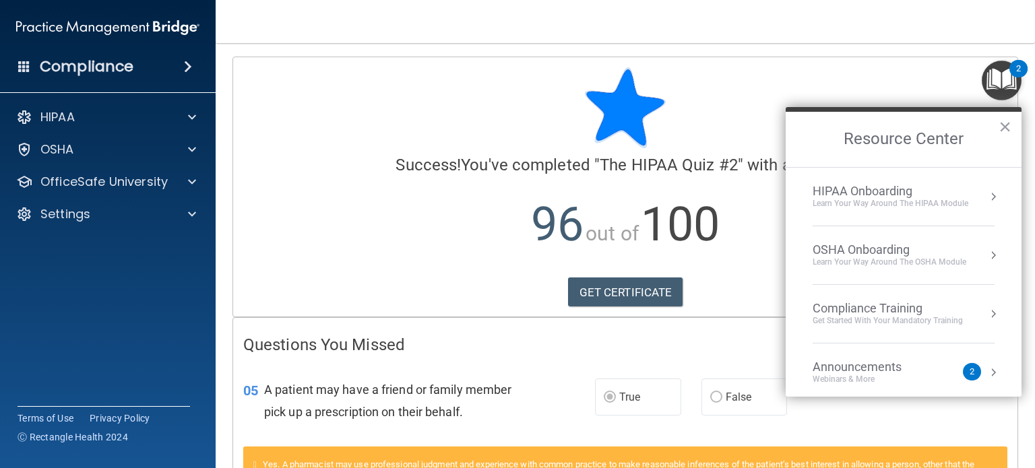
click at [871, 199] on div "Learn Your Way around the HIPAA module" at bounding box center [891, 203] width 156 height 11
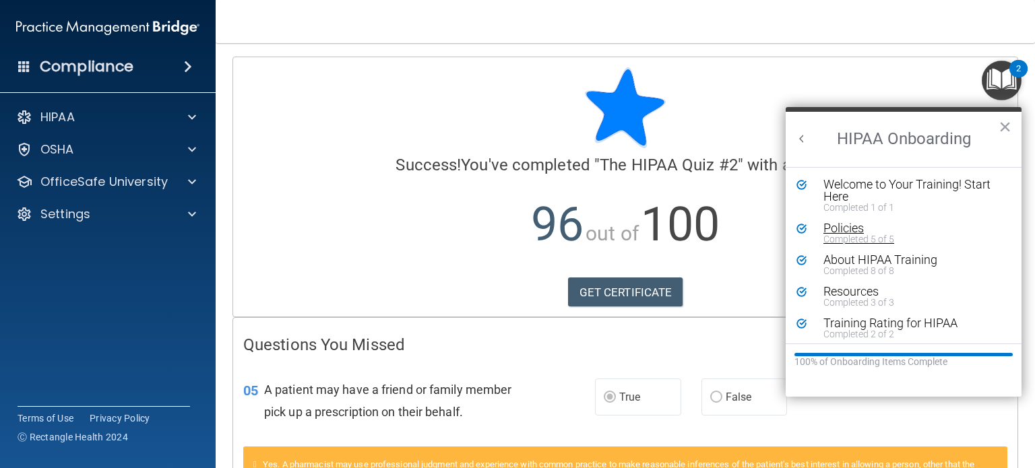
scroll to position [5, 0]
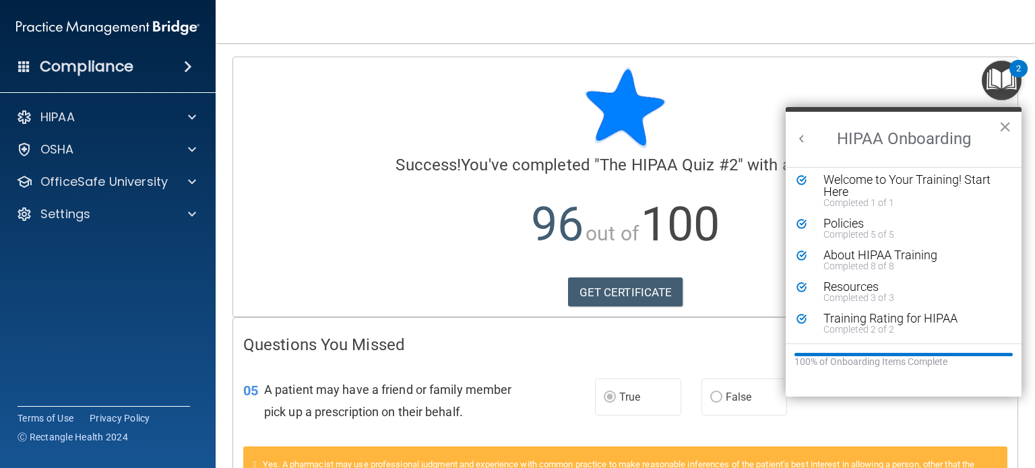
drag, startPoint x: 1003, startPoint y: 126, endPoint x: 989, endPoint y: 90, distance: 38.4
click at [1003, 126] on button "×" at bounding box center [1005, 127] width 13 height 22
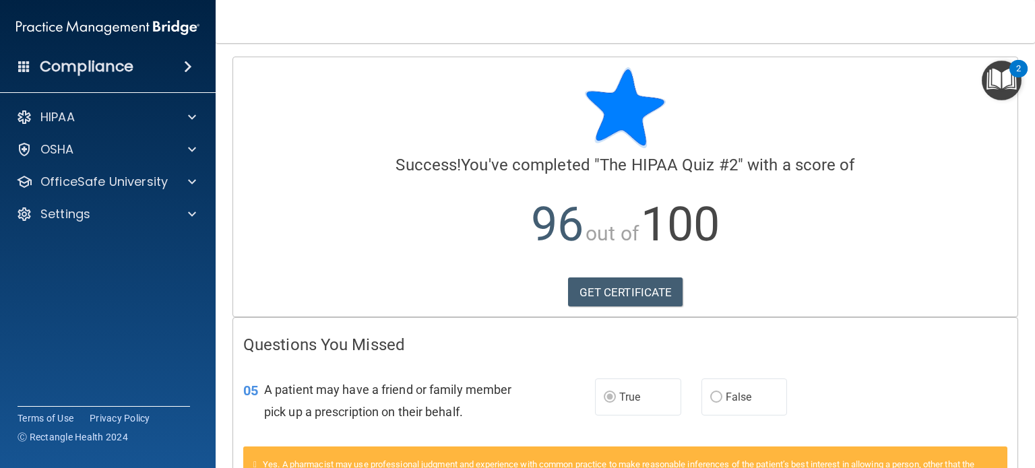
click at [989, 87] on img "Open Resource Center, 2 new notifications" at bounding box center [1002, 81] width 40 height 40
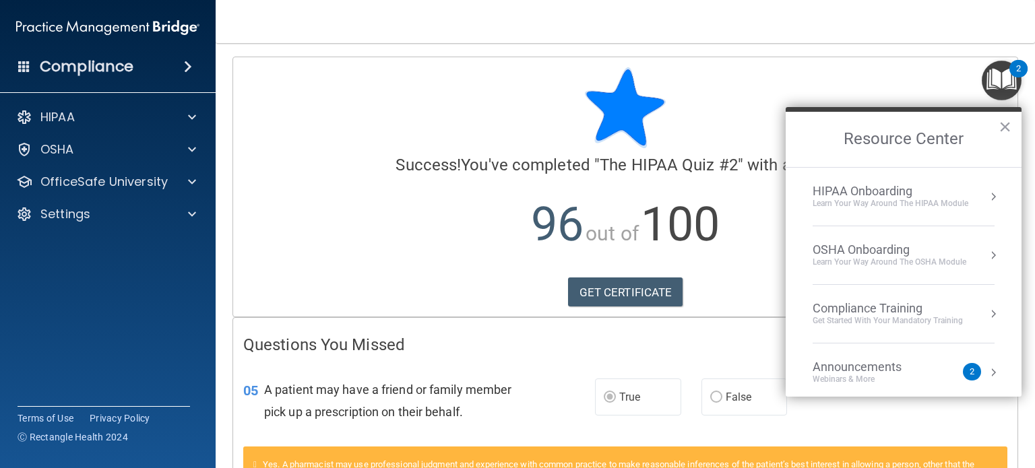
click at [901, 304] on div "Compliance Training" at bounding box center [888, 308] width 150 height 15
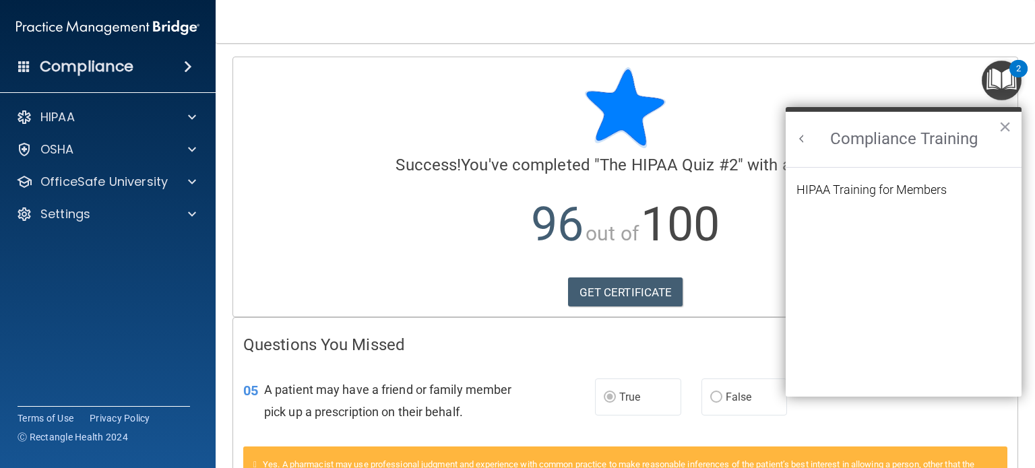
scroll to position [0, 0]
click at [889, 180] on ol "HIPAA Training for Members" at bounding box center [904, 283] width 214 height 230
click at [890, 188] on div "HIPAA Training for Members" at bounding box center [872, 190] width 150 height 12
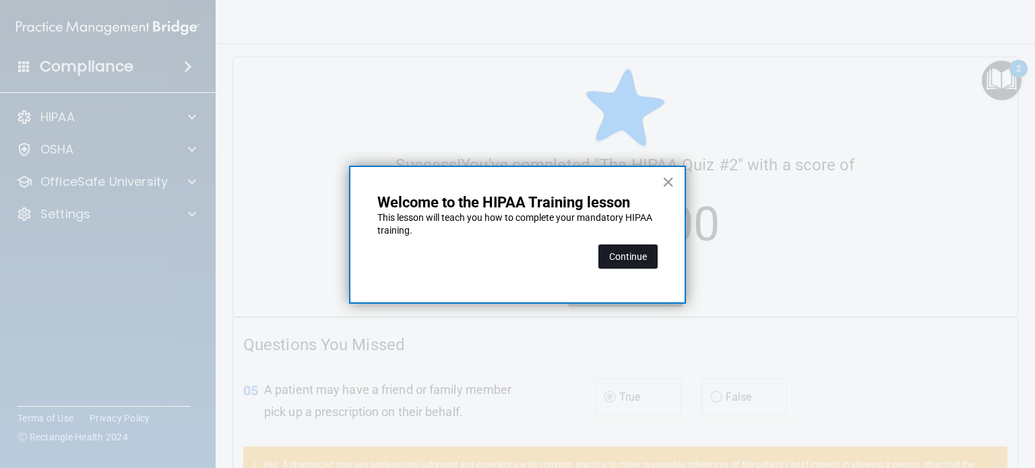
click at [638, 251] on button "Continue" at bounding box center [627, 257] width 59 height 24
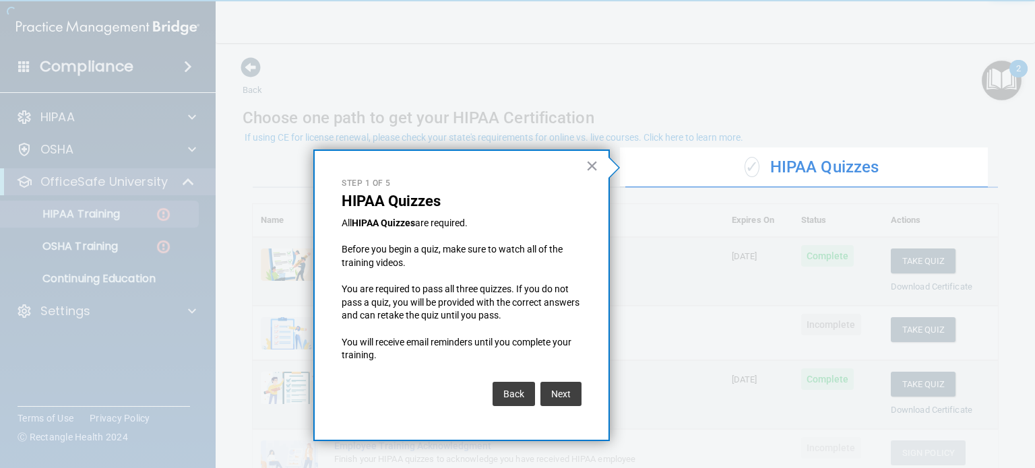
click at [566, 394] on button "Next" at bounding box center [561, 394] width 41 height 24
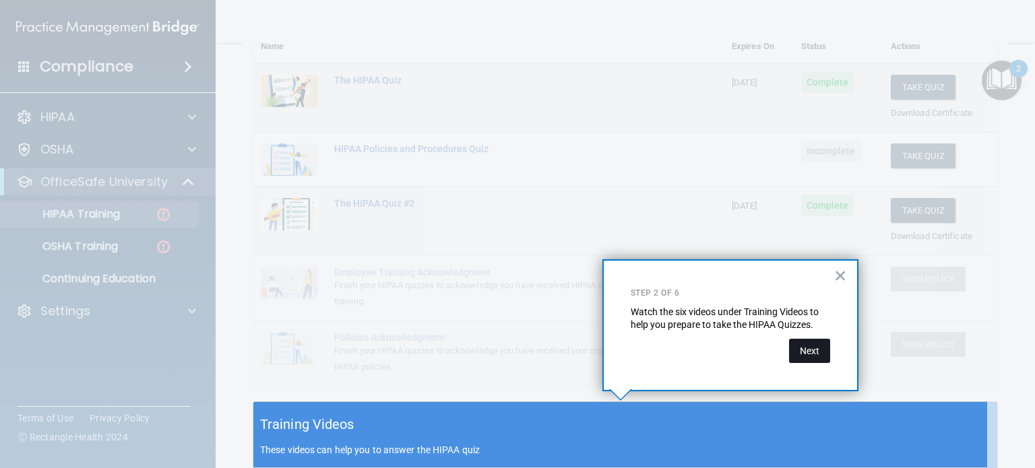
click at [817, 352] on button "Next" at bounding box center [809, 351] width 41 height 24
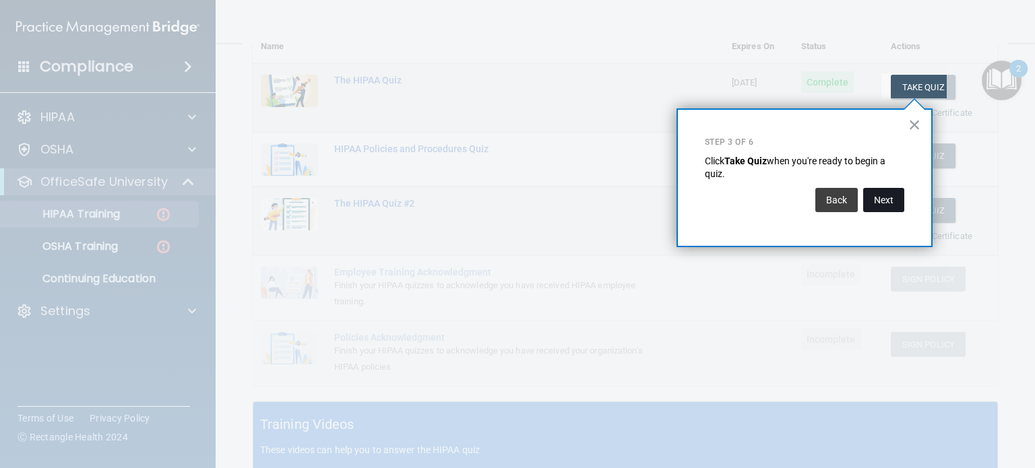
click at [887, 210] on button "Next" at bounding box center [883, 200] width 41 height 24
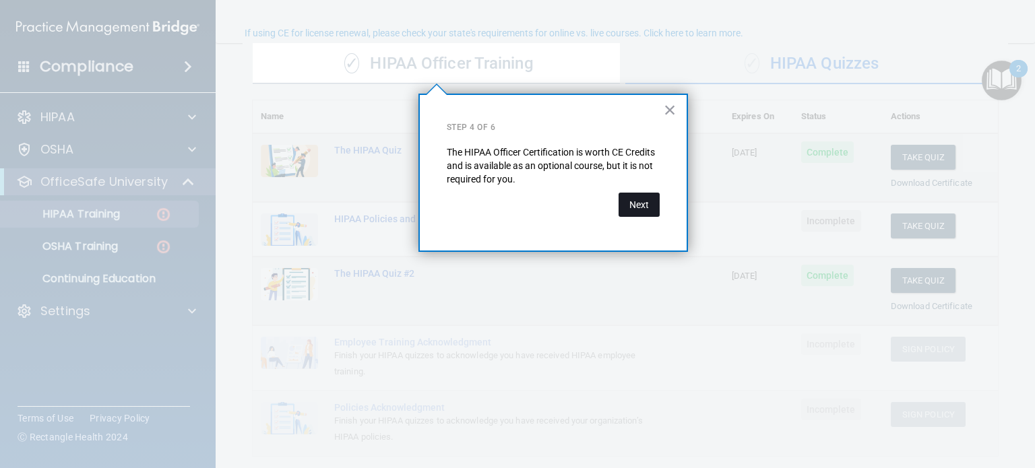
click at [646, 201] on button "Next" at bounding box center [639, 205] width 41 height 24
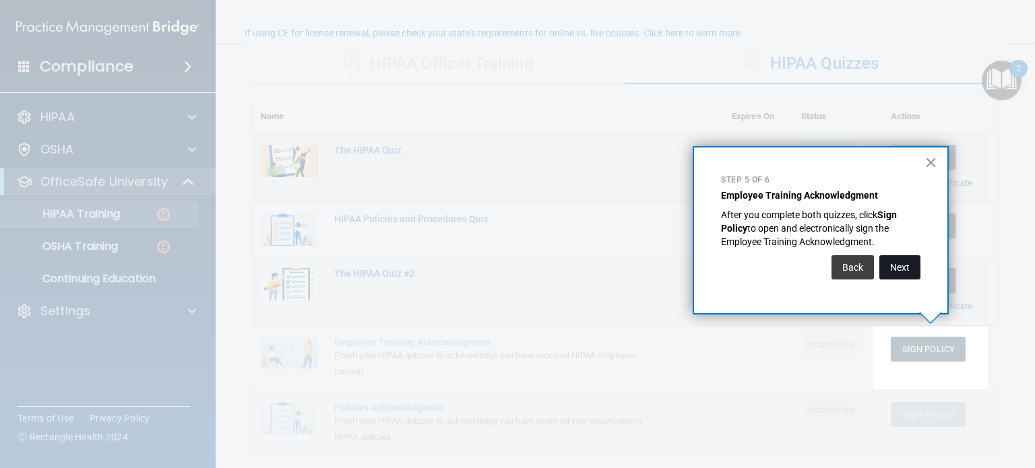
click at [896, 270] on button "Next" at bounding box center [900, 267] width 41 height 24
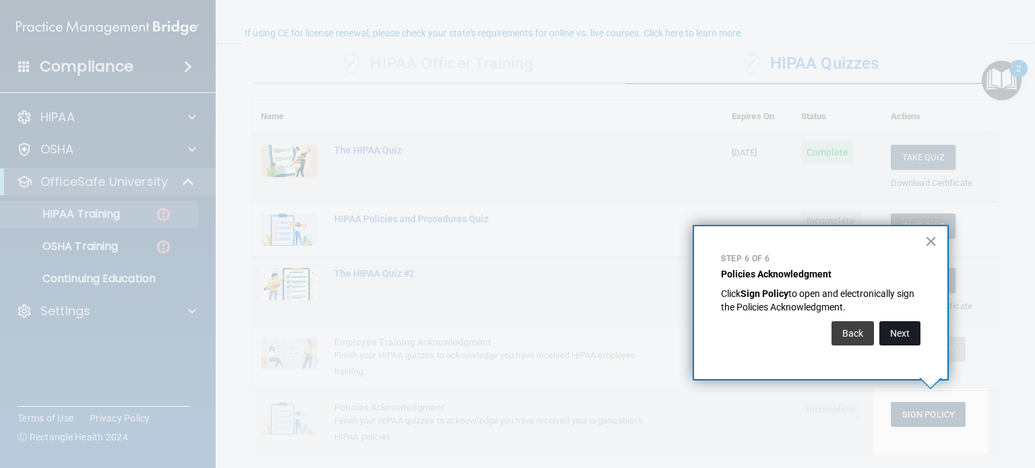
click at [892, 330] on button "Next" at bounding box center [900, 333] width 41 height 24
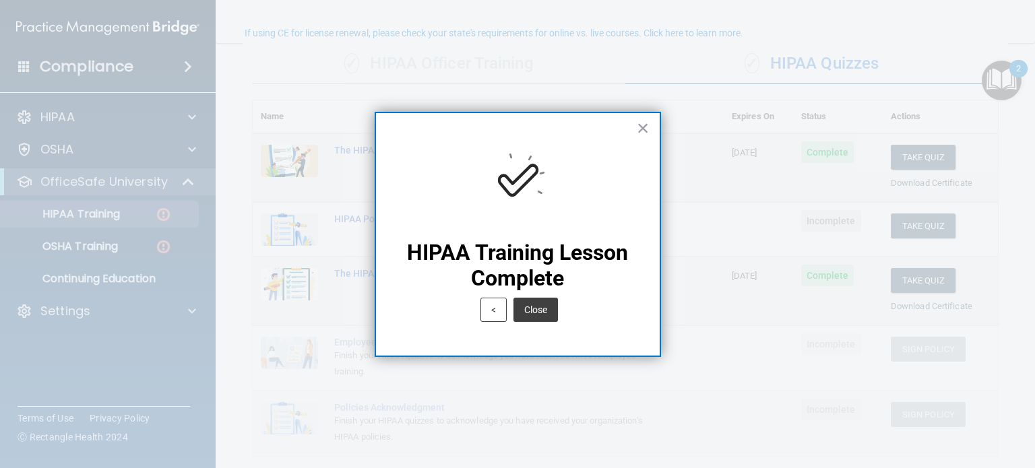
drag, startPoint x: 536, startPoint y: 309, endPoint x: 545, endPoint y: 306, distance: 9.4
click at [536, 309] on button "Close" at bounding box center [536, 310] width 44 height 24
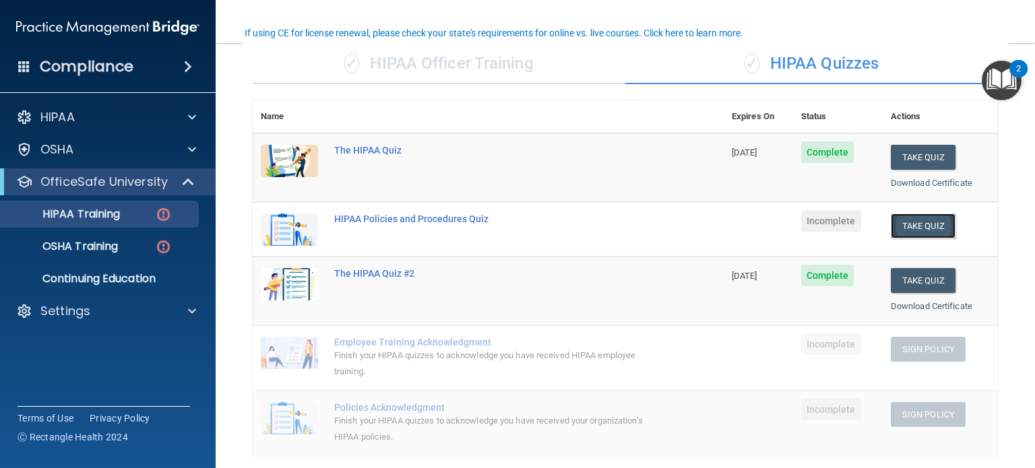
click at [917, 219] on button "Take Quiz" at bounding box center [923, 226] width 65 height 25
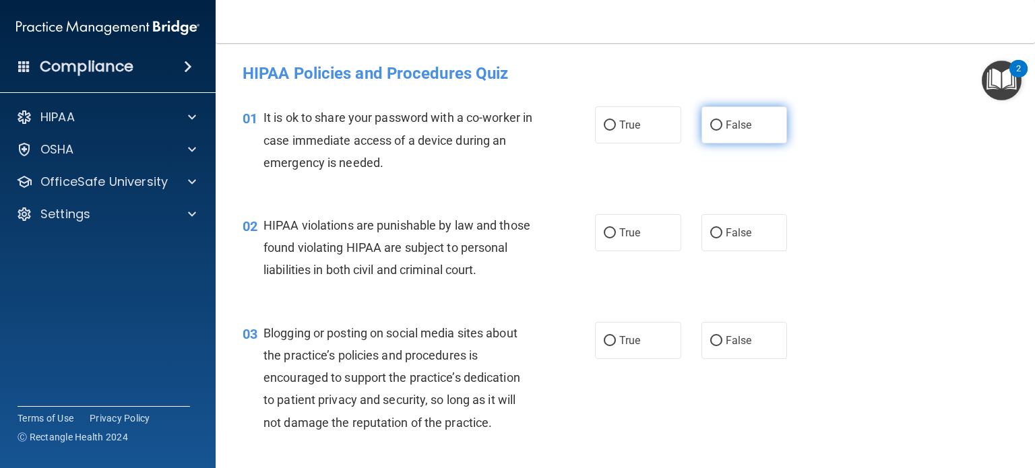
click at [710, 121] on input "False" at bounding box center [716, 126] width 12 height 10
radio input "true"
click at [604, 228] on input "True" at bounding box center [610, 233] width 12 height 10
radio input "true"
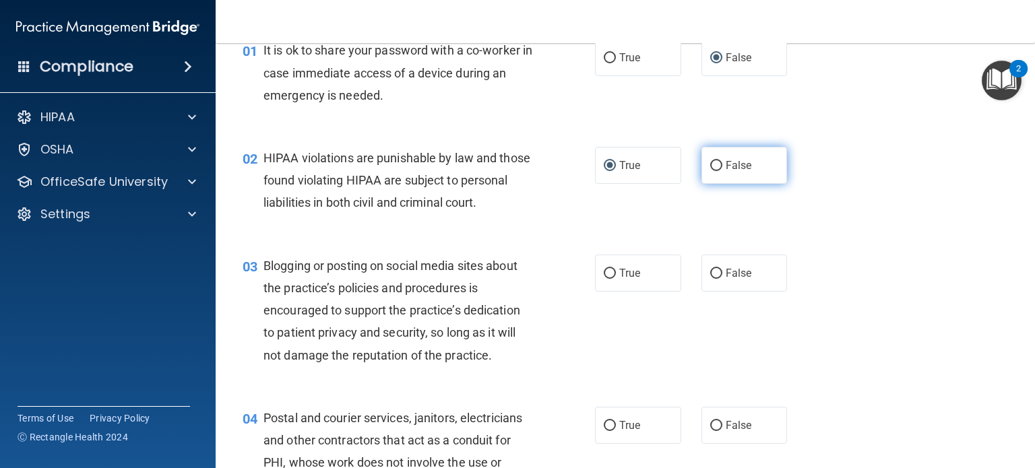
scroll to position [135, 0]
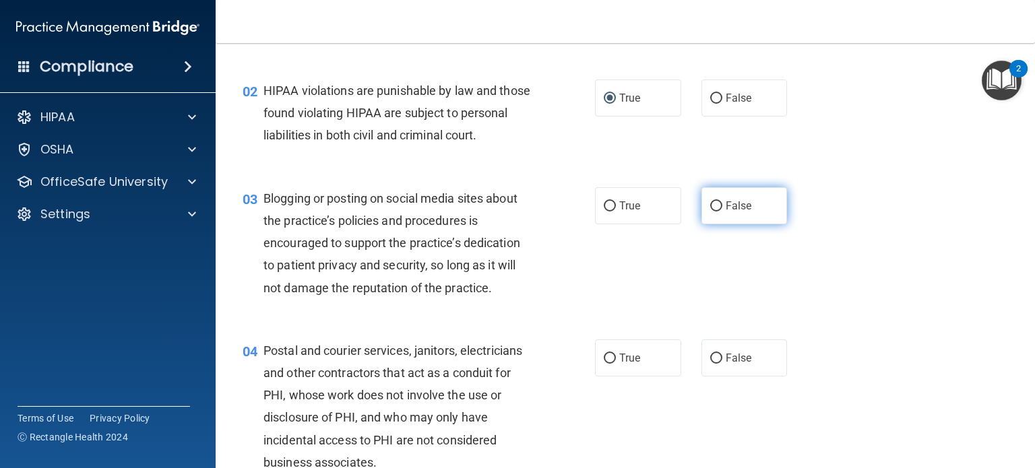
click at [710, 212] on input "False" at bounding box center [716, 207] width 12 height 10
radio input "true"
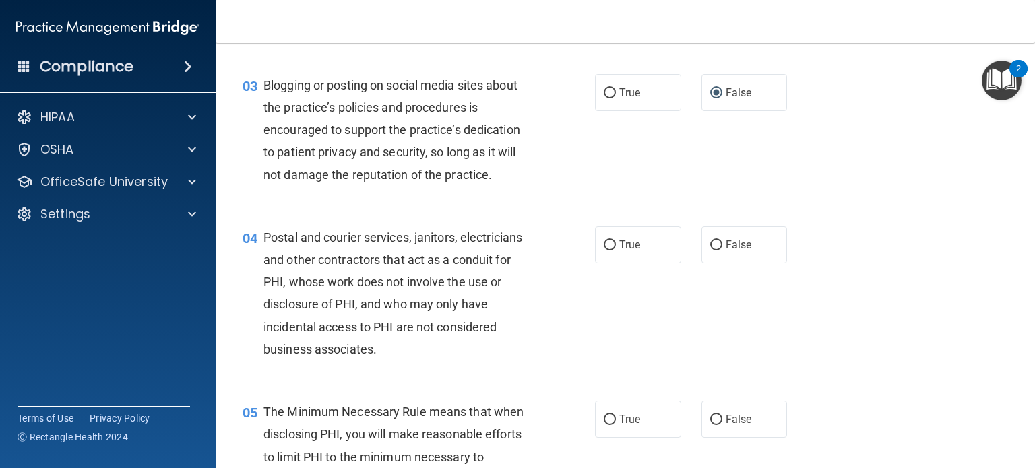
scroll to position [270, 0]
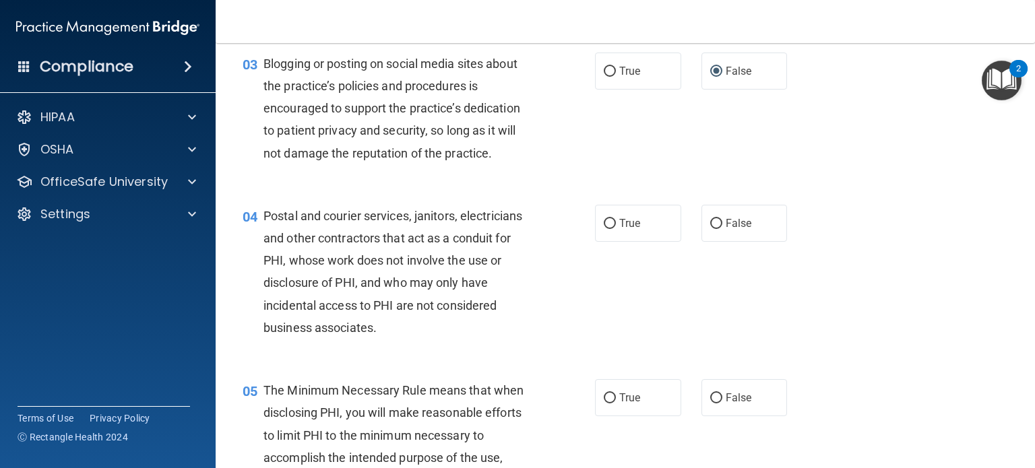
click at [992, 85] on img "Open Resource Center, 2 new notifications" at bounding box center [1002, 81] width 40 height 40
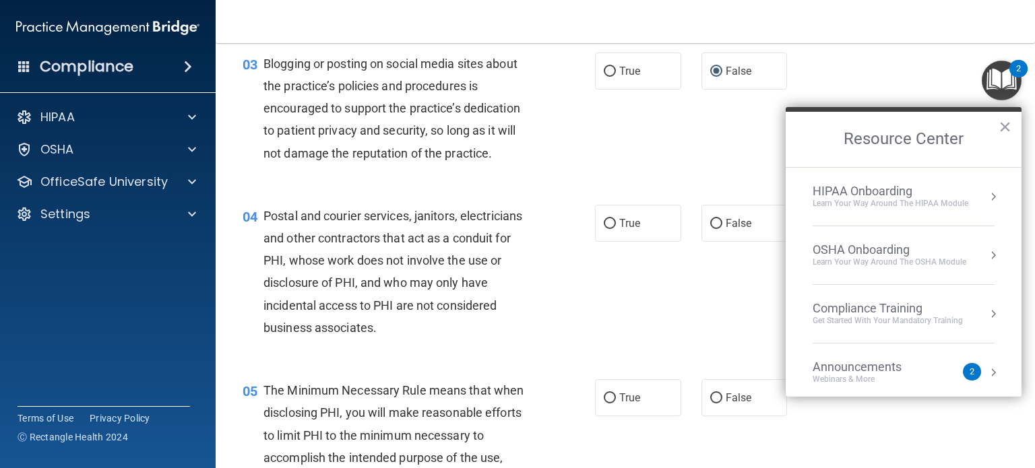
click at [894, 199] on div "Learn Your Way around the HIPAA module" at bounding box center [891, 203] width 156 height 11
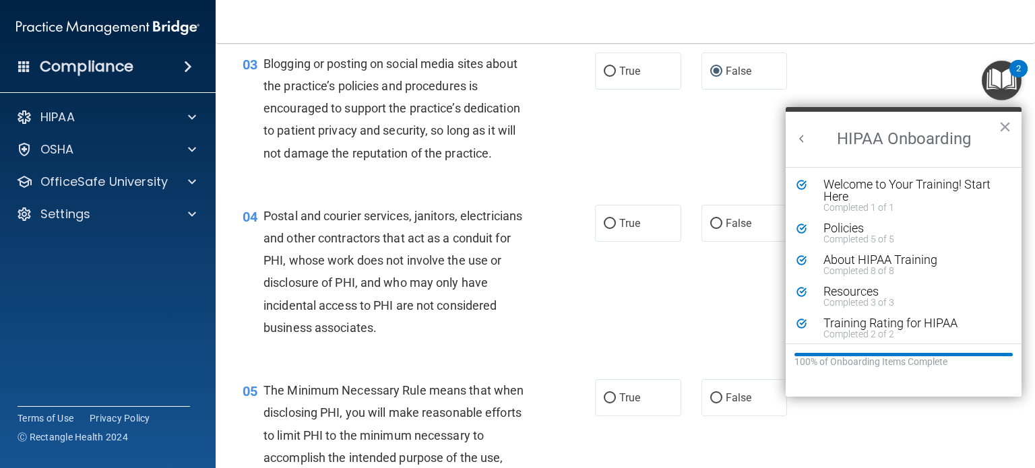
scroll to position [0, 0]
click at [1004, 120] on button "×" at bounding box center [1005, 127] width 13 height 22
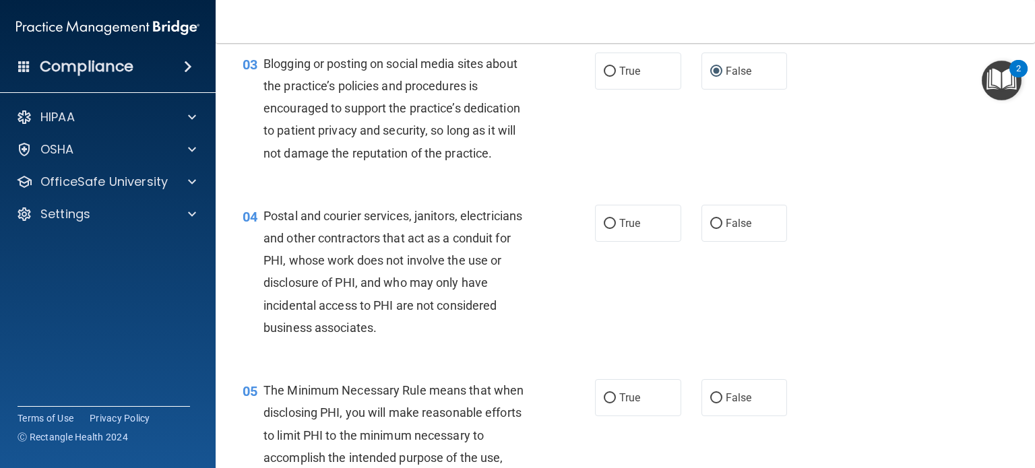
click at [993, 88] on img "Open Resource Center, 2 new notifications" at bounding box center [1002, 81] width 40 height 40
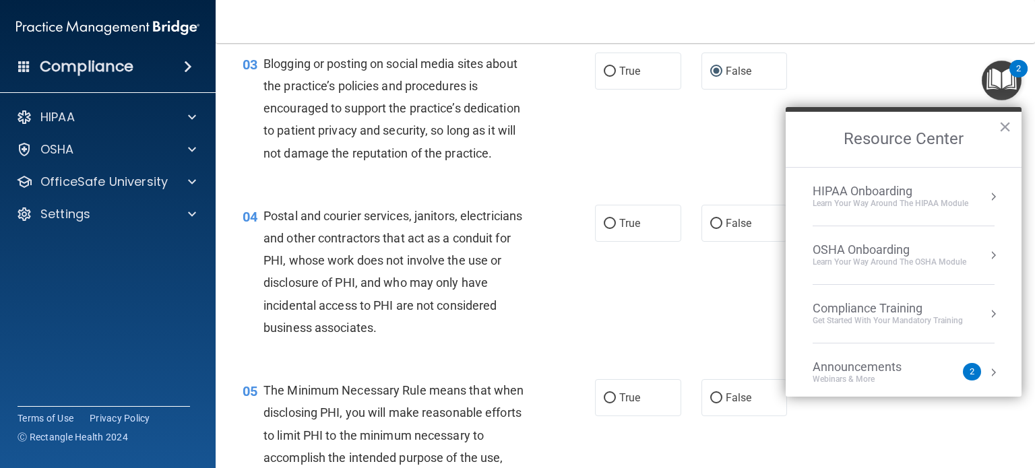
click at [729, 172] on div "03 Blogging or posting on social media sites about the practice’s policies and …" at bounding box center [626, 112] width 786 height 152
click at [1011, 123] on button "×" at bounding box center [1005, 127] width 13 height 22
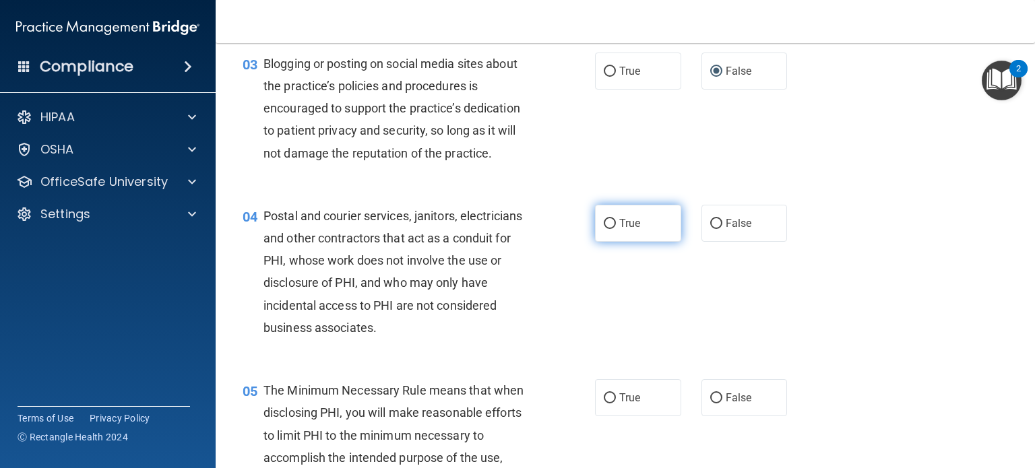
click at [604, 229] on input "True" at bounding box center [610, 224] width 12 height 10
radio input "true"
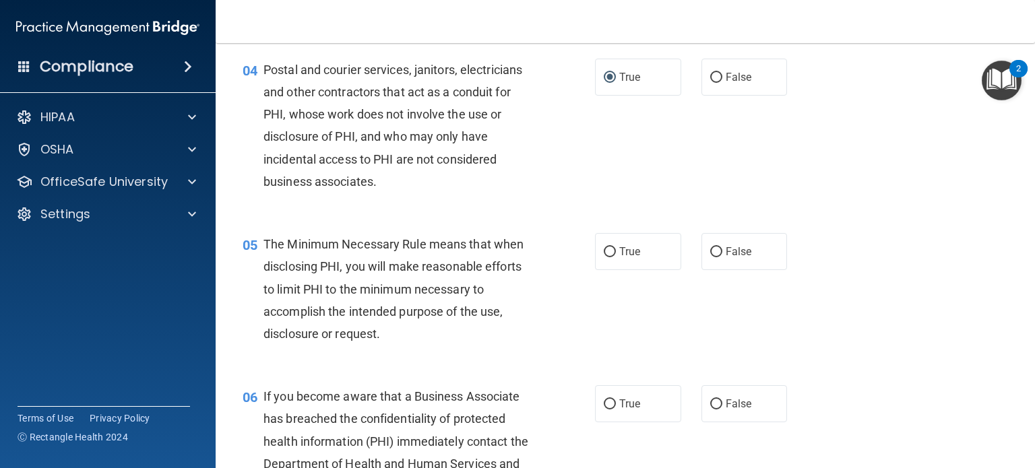
scroll to position [472, 0]
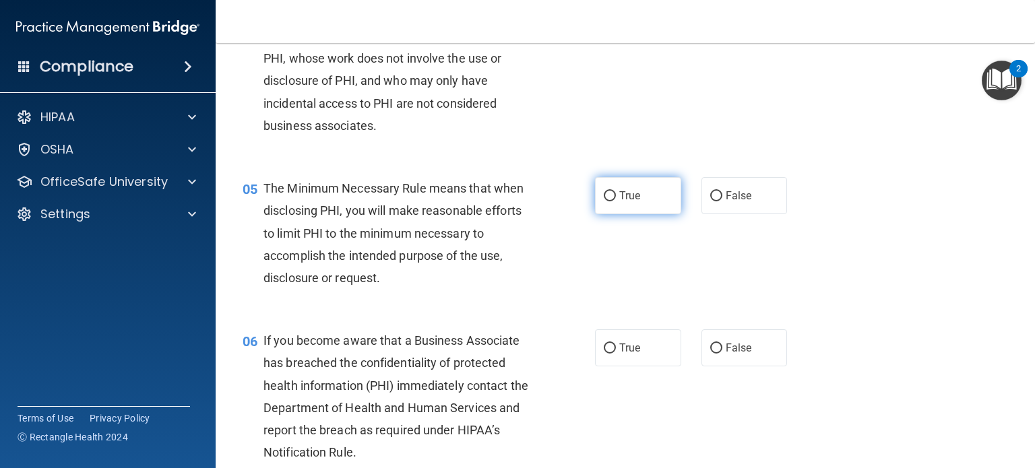
click at [608, 202] on input "True" at bounding box center [610, 196] width 12 height 10
radio input "true"
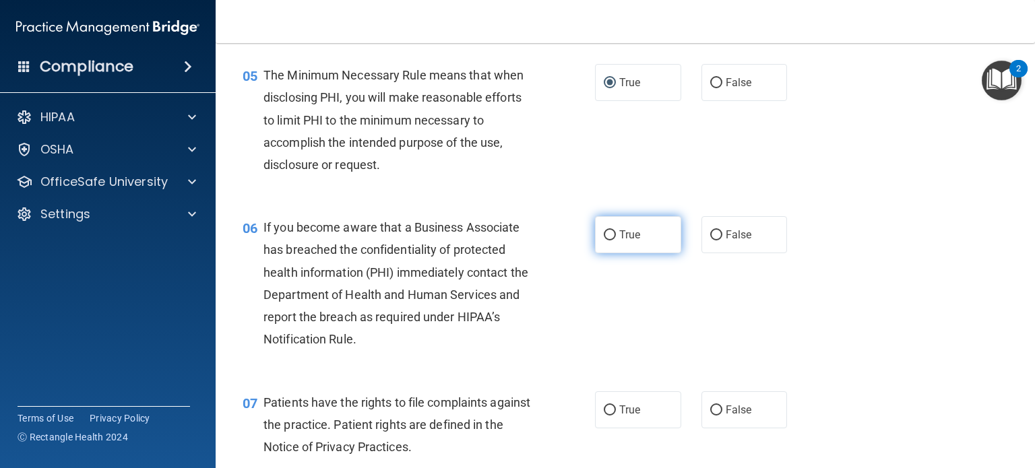
scroll to position [607, 0]
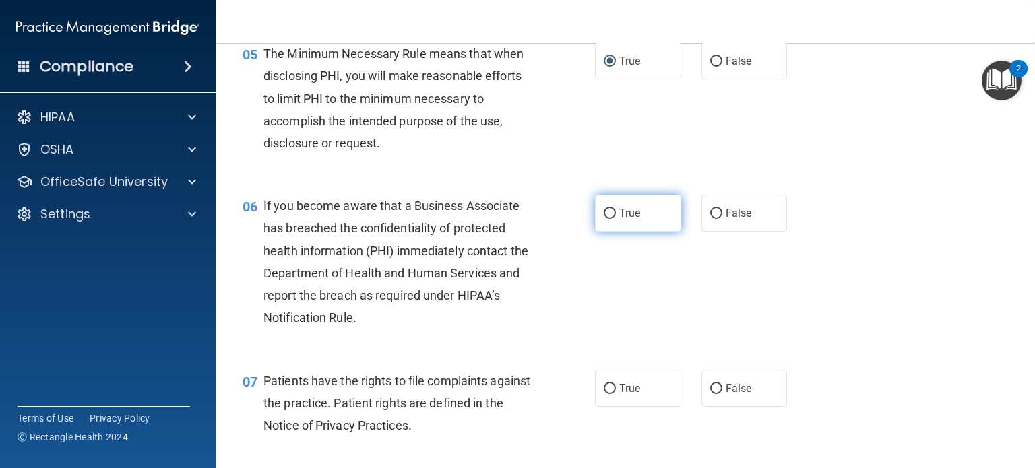
click at [603, 232] on label "True" at bounding box center [638, 213] width 86 height 37
click at [604, 219] on input "True" at bounding box center [610, 214] width 12 height 10
radio input "true"
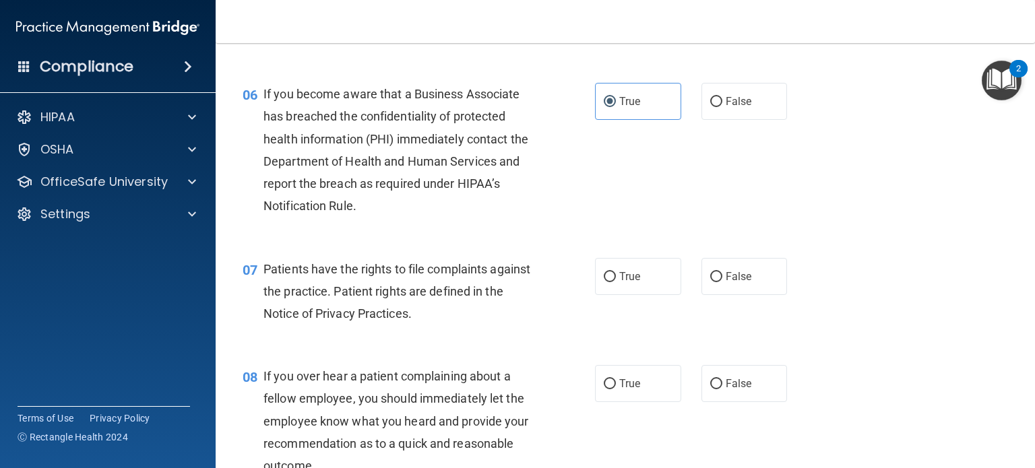
scroll to position [741, 0]
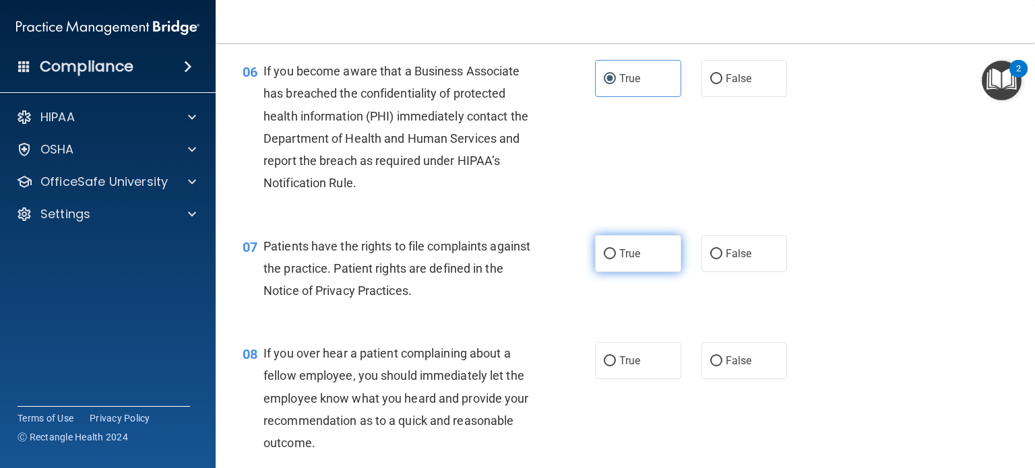
click at [606, 259] on input "True" at bounding box center [610, 254] width 12 height 10
radio input "true"
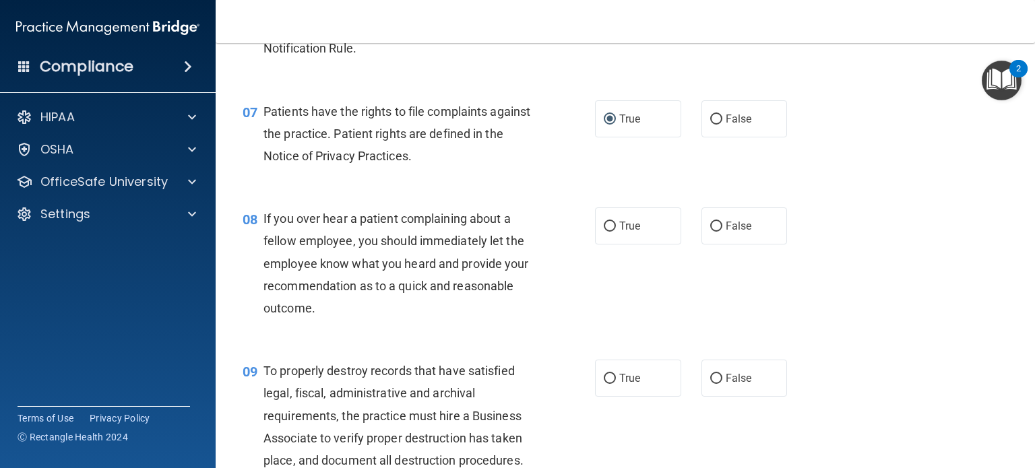
scroll to position [944, 0]
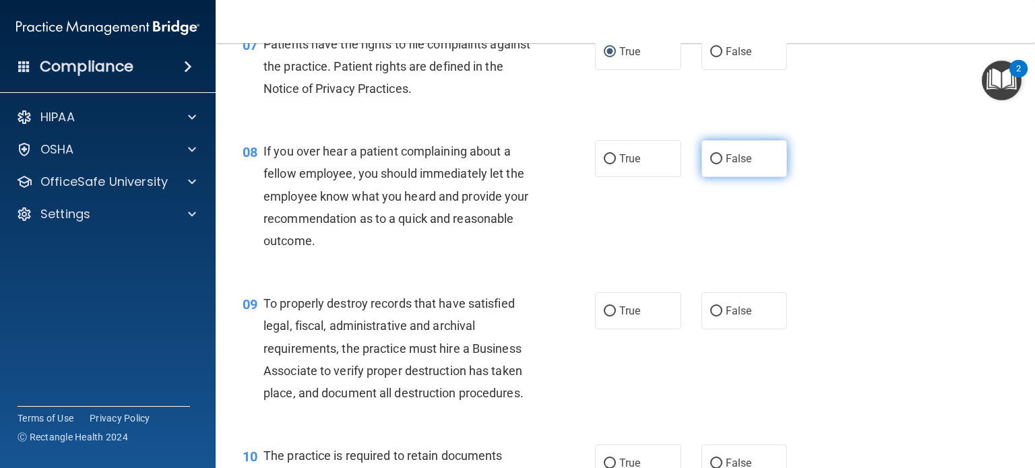
click at [710, 164] on input "False" at bounding box center [716, 159] width 12 height 10
radio input "true"
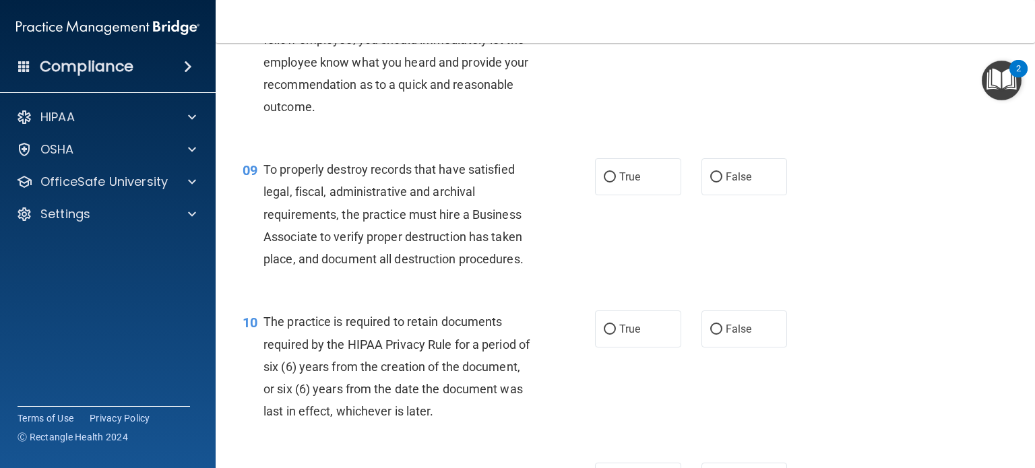
scroll to position [1078, 0]
click at [608, 182] on input "True" at bounding box center [610, 177] width 12 height 10
radio input "true"
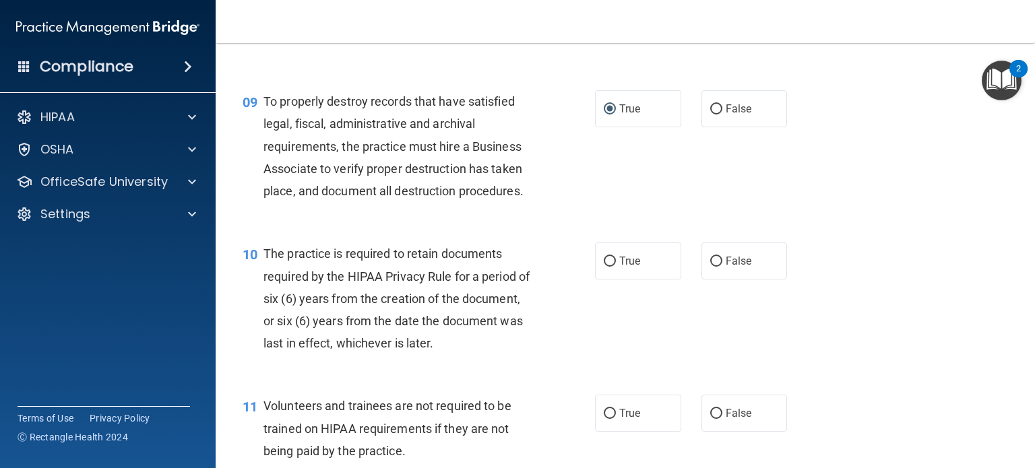
scroll to position [1213, 0]
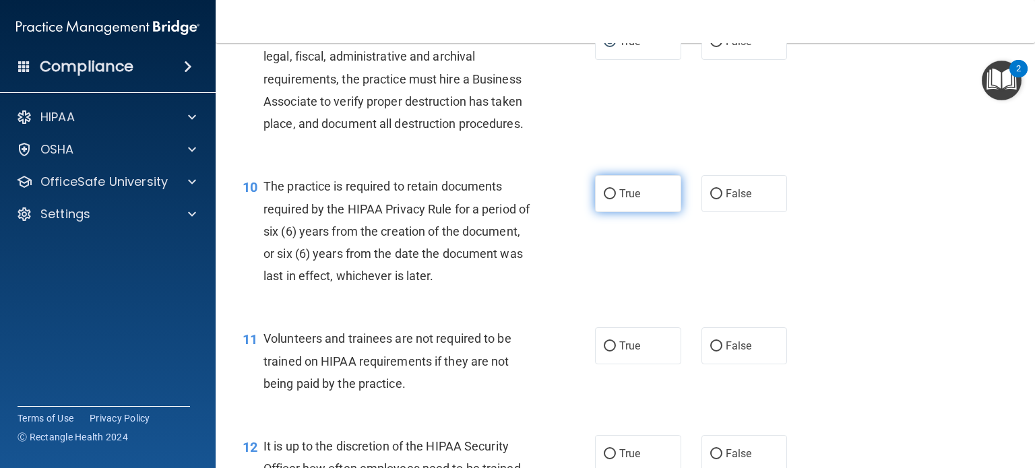
click at [612, 212] on label "True" at bounding box center [638, 193] width 86 height 37
click at [612, 199] on input "True" at bounding box center [610, 194] width 12 height 10
radio input "true"
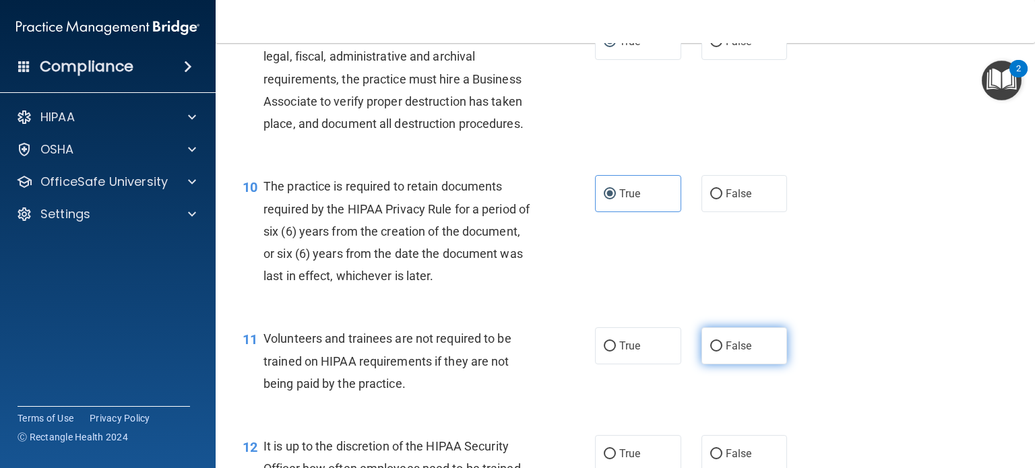
click at [726, 352] on span "False" at bounding box center [739, 346] width 26 height 13
click at [719, 352] on input "False" at bounding box center [716, 347] width 12 height 10
radio input "true"
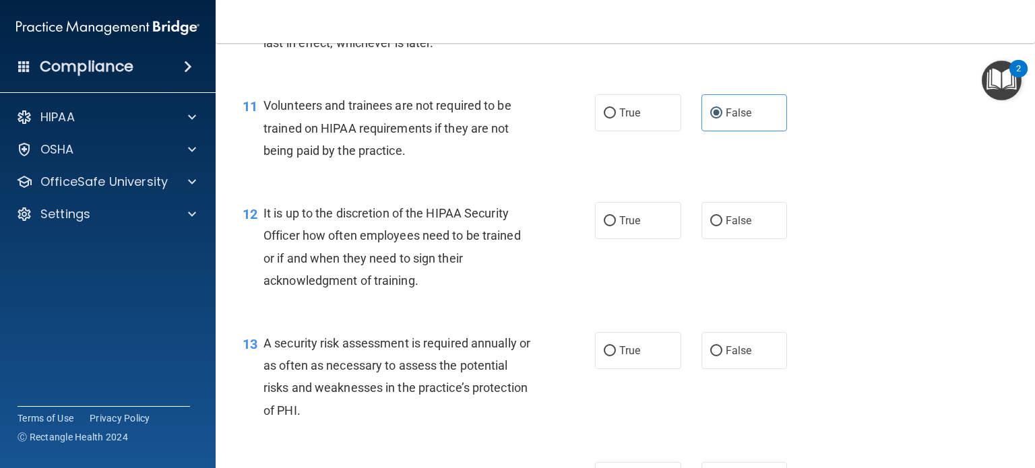
scroll to position [1483, 0]
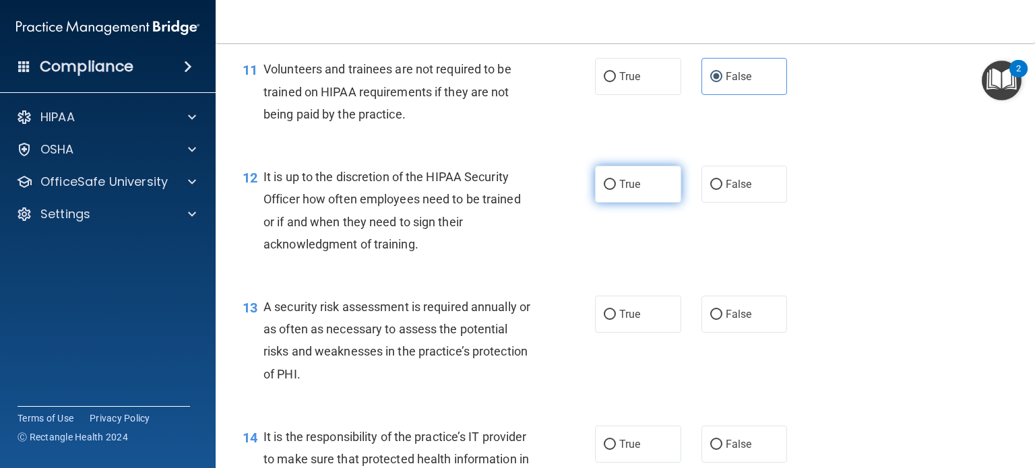
click at [597, 203] on label "True" at bounding box center [638, 184] width 86 height 37
click at [604, 190] on input "True" at bounding box center [610, 185] width 12 height 10
radio input "true"
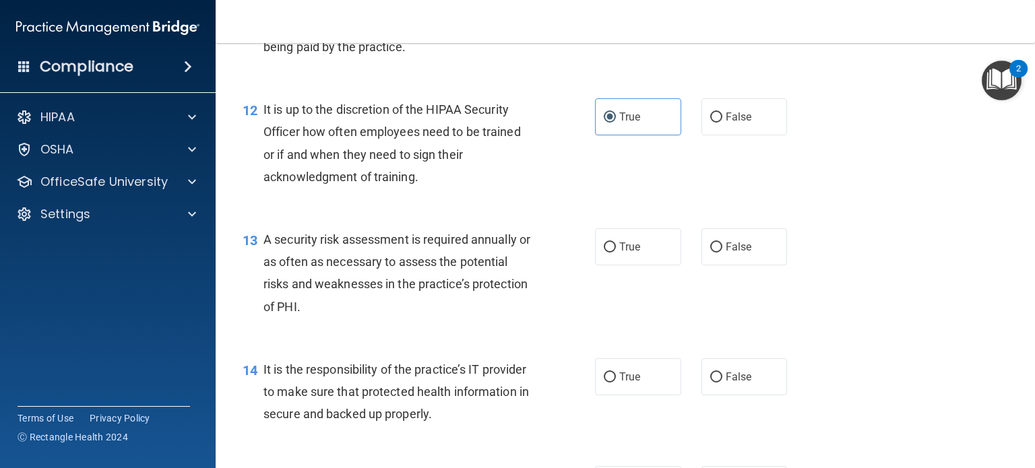
scroll to position [1618, 0]
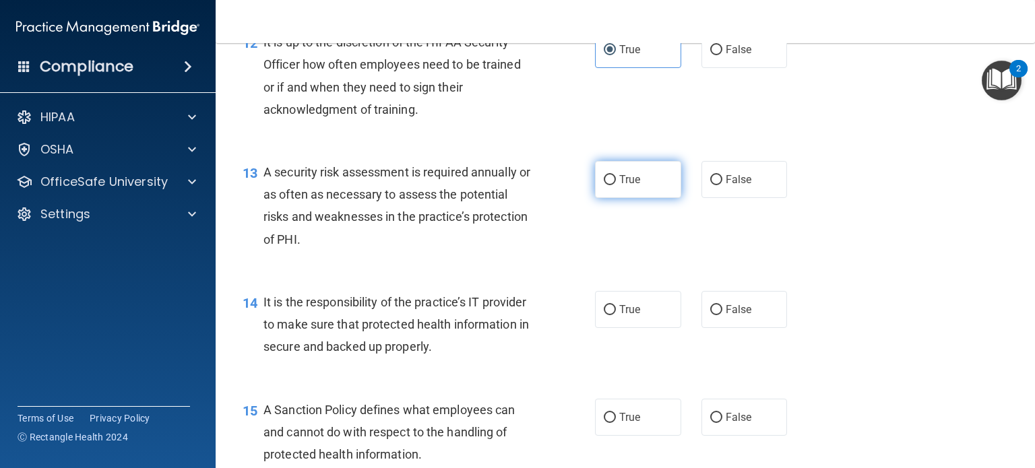
click at [604, 185] on input "True" at bounding box center [610, 180] width 12 height 10
radio input "true"
drag, startPoint x: 596, startPoint y: 339, endPoint x: 601, endPoint y: 334, distance: 7.6
click at [603, 328] on label "True" at bounding box center [638, 309] width 86 height 37
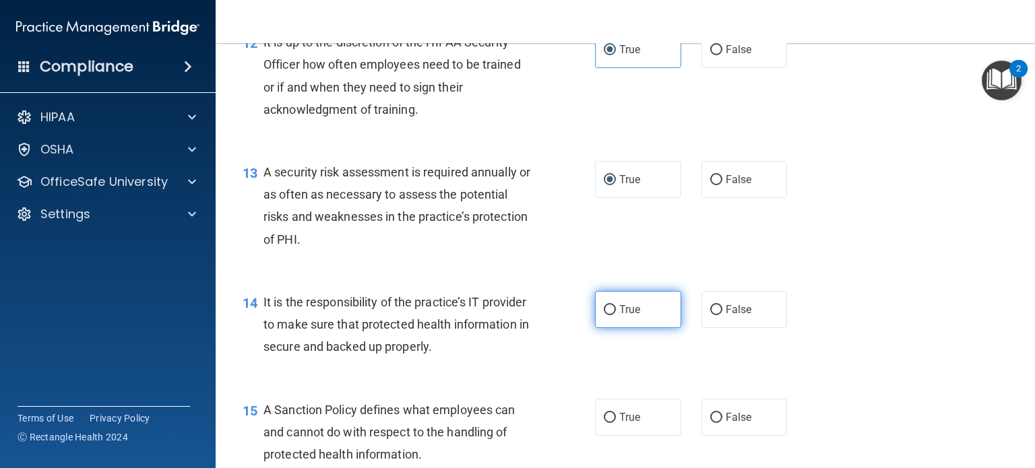
drag, startPoint x: 603, startPoint y: 330, endPoint x: 623, endPoint y: 323, distance: 21.5
click at [604, 315] on input "True" at bounding box center [610, 310] width 12 height 10
radio input "true"
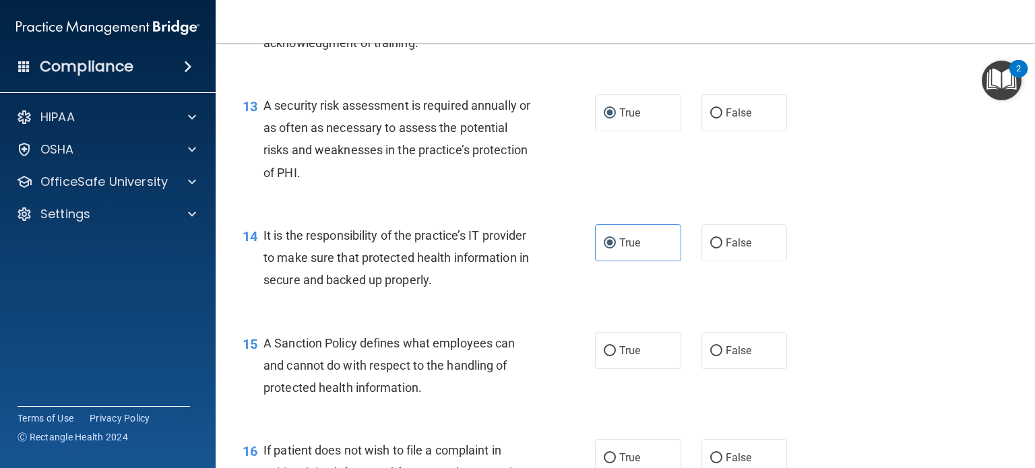
scroll to position [1752, 0]
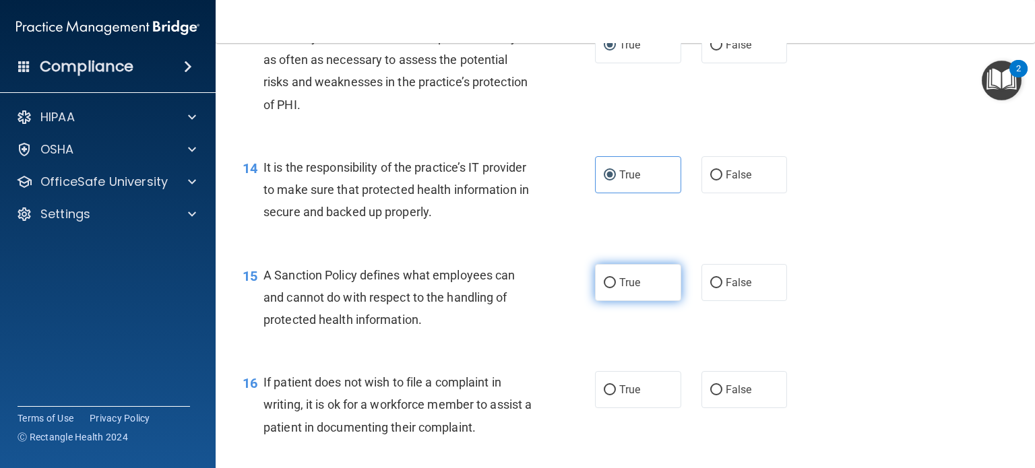
drag, startPoint x: 601, startPoint y: 301, endPoint x: 607, endPoint y: 304, distance: 6.9
click at [604, 288] on input "True" at bounding box center [610, 283] width 12 height 10
radio input "true"
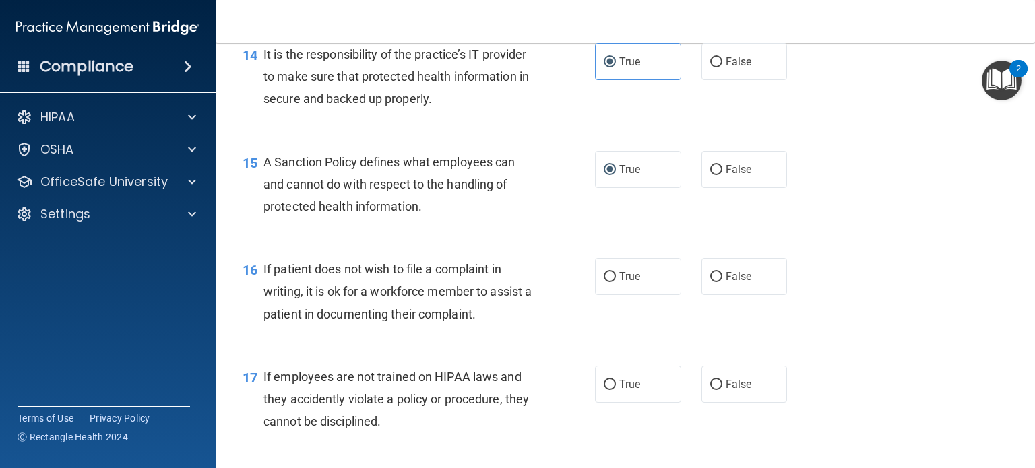
scroll to position [1887, 0]
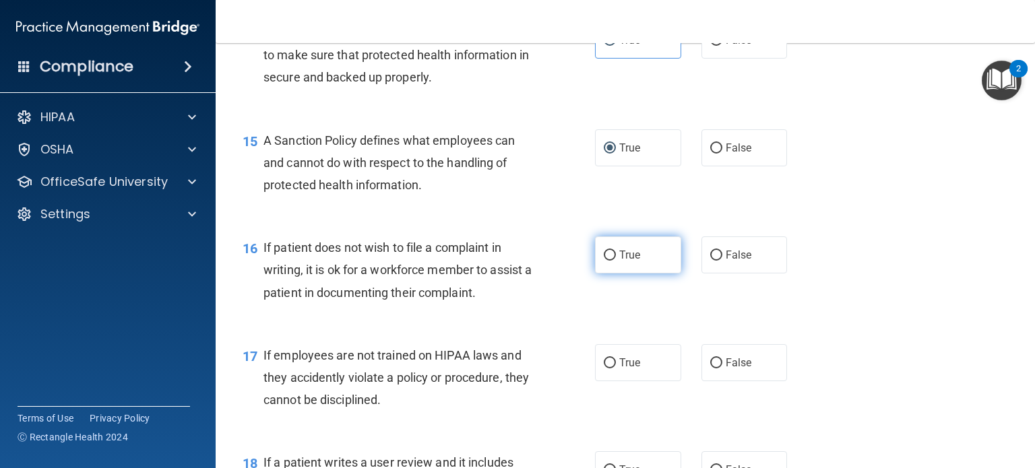
click at [604, 261] on input "True" at bounding box center [610, 256] width 12 height 10
radio input "true"
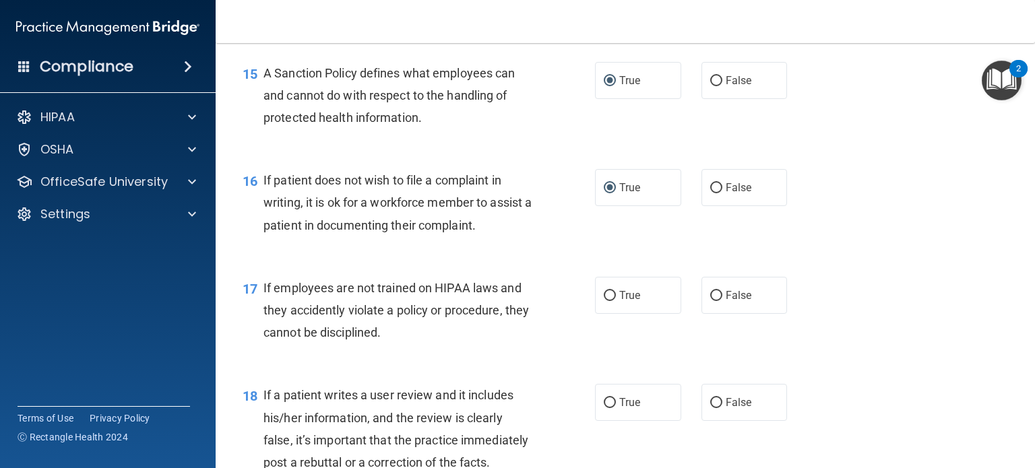
scroll to position [2022, 0]
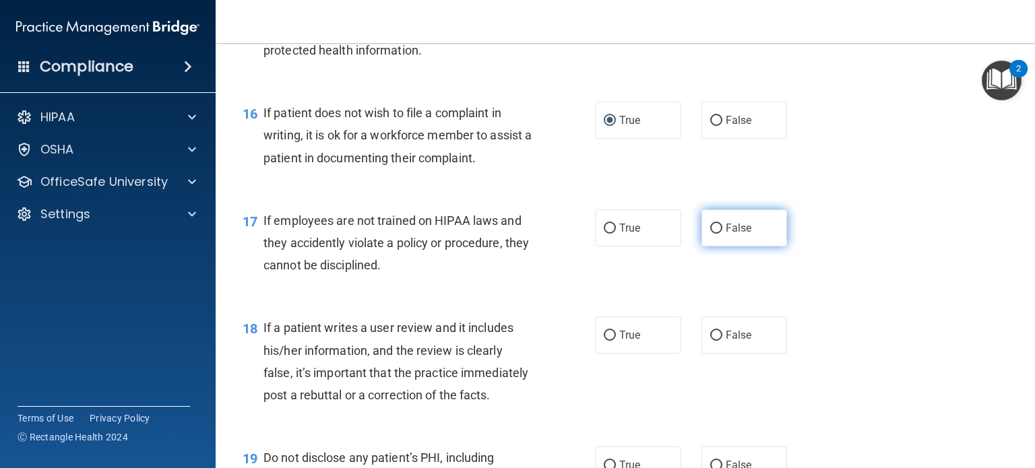
click at [718, 247] on label "False" at bounding box center [745, 228] width 86 height 37
click at [718, 234] on input "False" at bounding box center [716, 229] width 12 height 10
radio input "true"
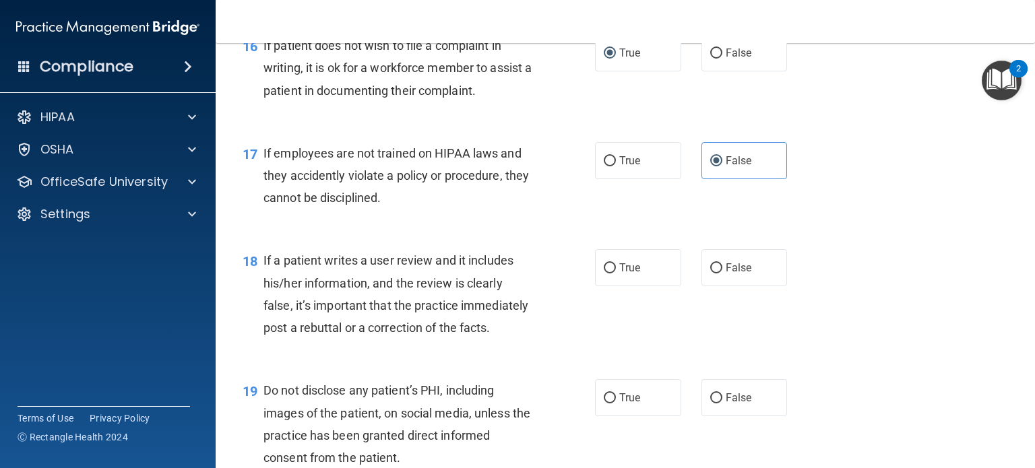
scroll to position [2157, 0]
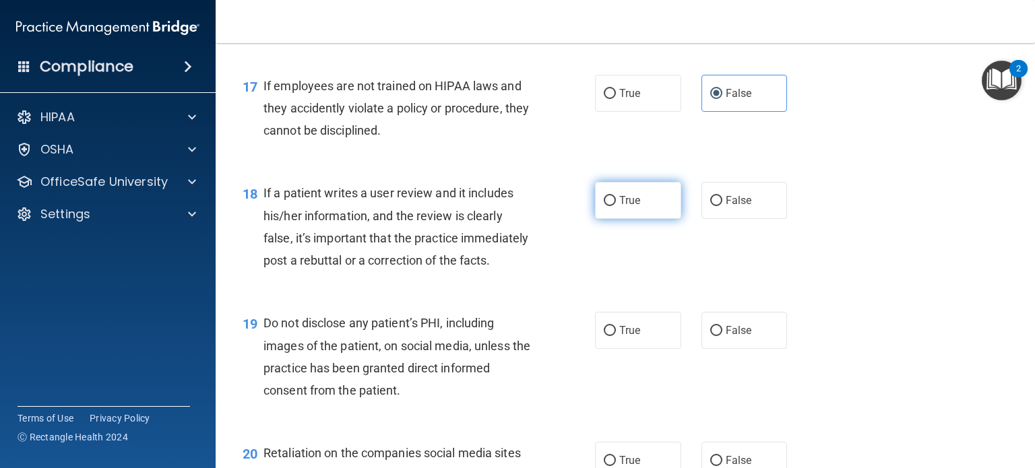
click at [604, 206] on input "True" at bounding box center [610, 201] width 12 height 10
radio input "true"
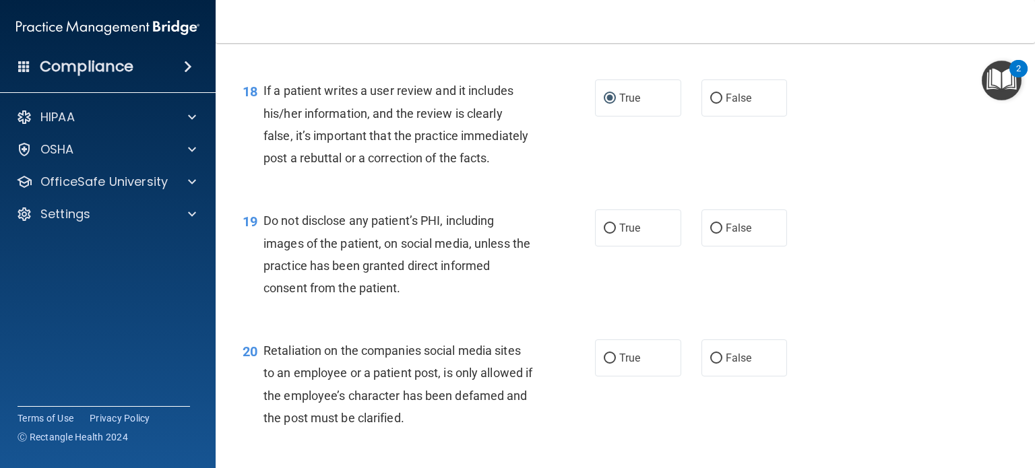
scroll to position [2291, 0]
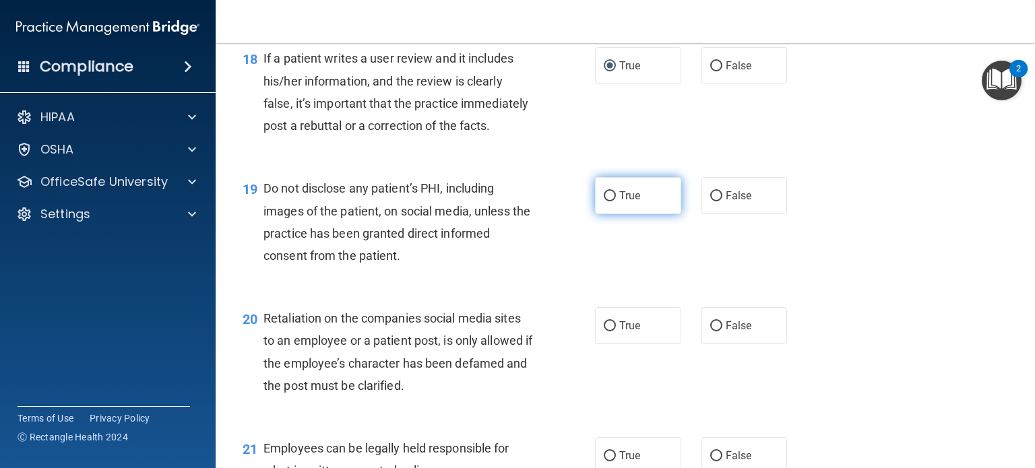
click at [612, 214] on label "True" at bounding box center [638, 195] width 86 height 37
click at [612, 202] on input "True" at bounding box center [610, 196] width 12 height 10
radio input "true"
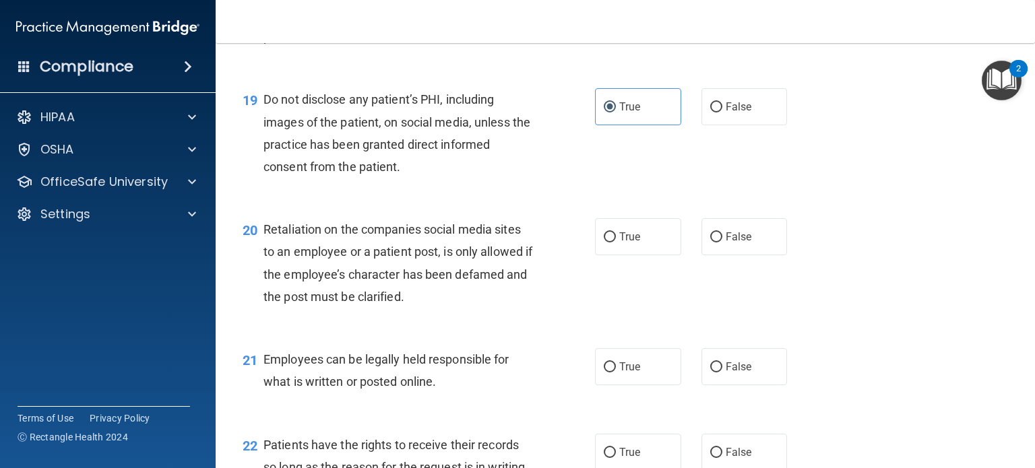
scroll to position [2426, 0]
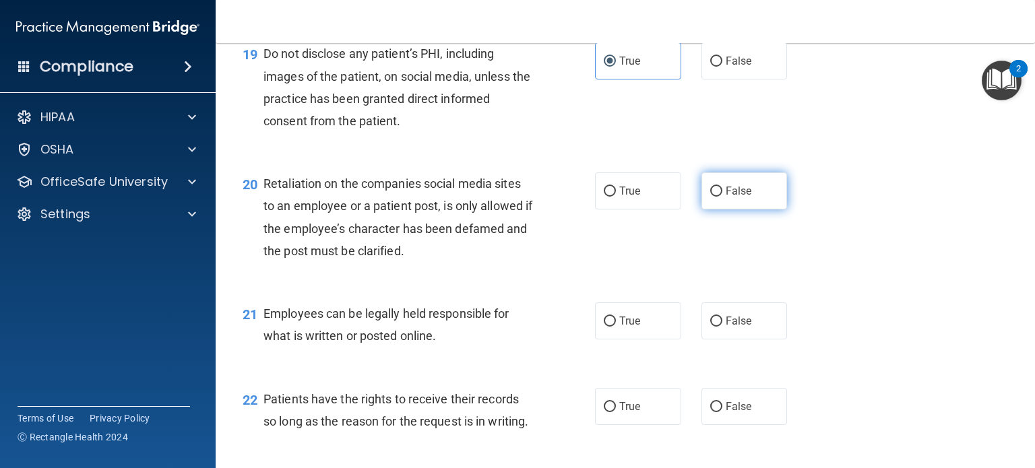
click at [710, 197] on input "False" at bounding box center [716, 192] width 12 height 10
radio input "true"
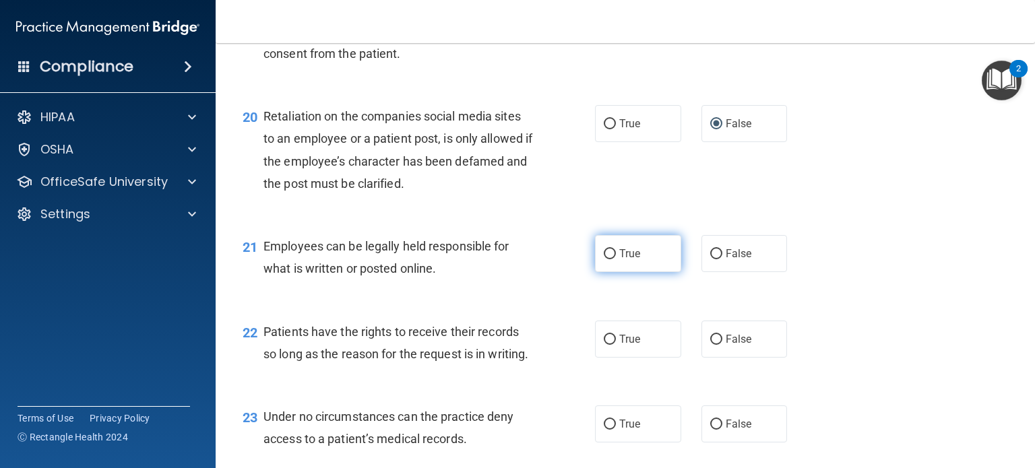
click at [598, 272] on label "True" at bounding box center [638, 253] width 86 height 37
click at [604, 259] on input "True" at bounding box center [610, 254] width 12 height 10
radio input "true"
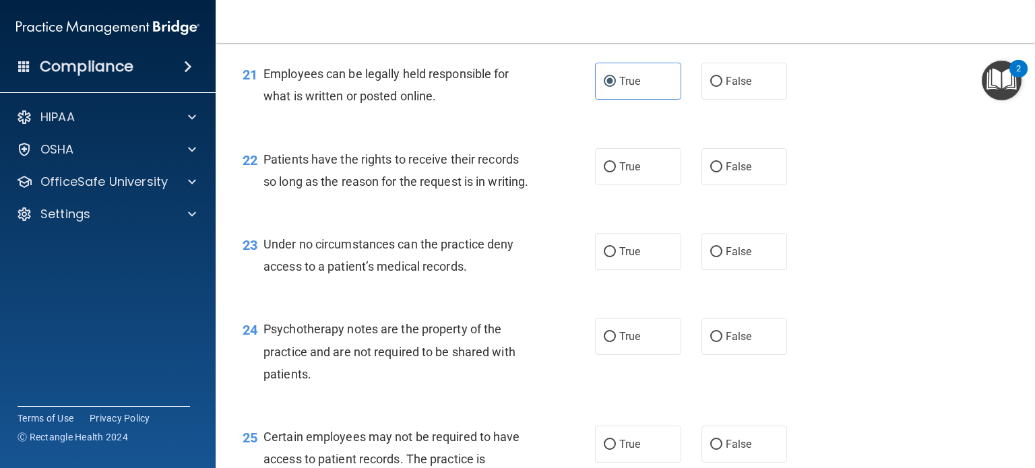
scroll to position [2696, 0]
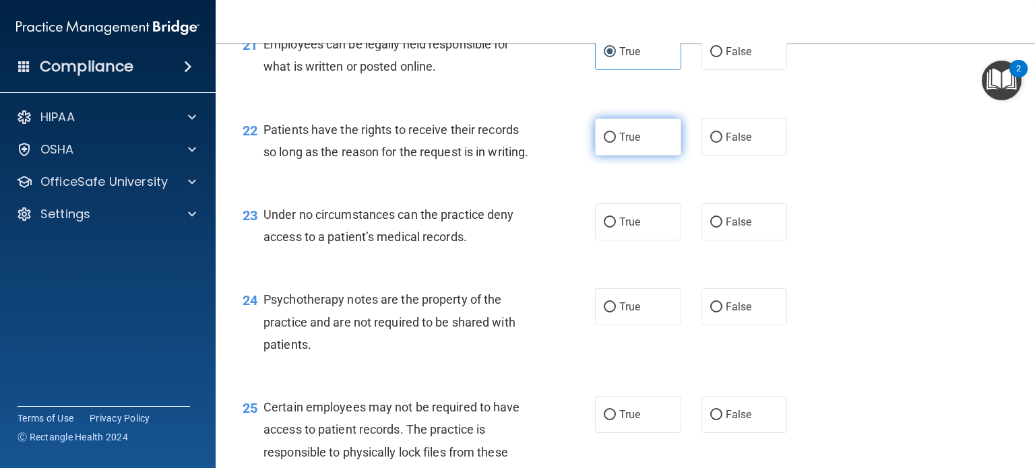
click at [604, 143] on input "True" at bounding box center [610, 138] width 12 height 10
radio input "true"
click at [608, 228] on input "True" at bounding box center [610, 223] width 12 height 10
radio input "true"
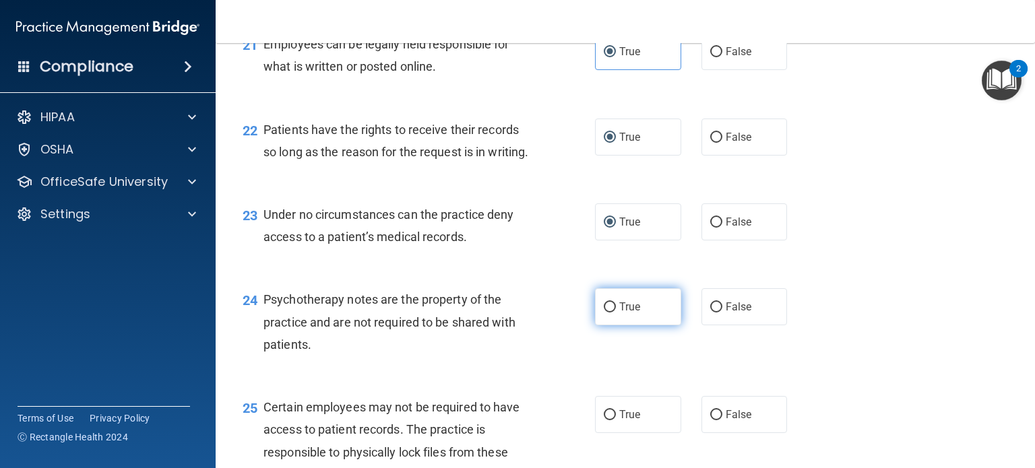
click at [607, 313] on input "True" at bounding box center [610, 308] width 12 height 10
radio input "true"
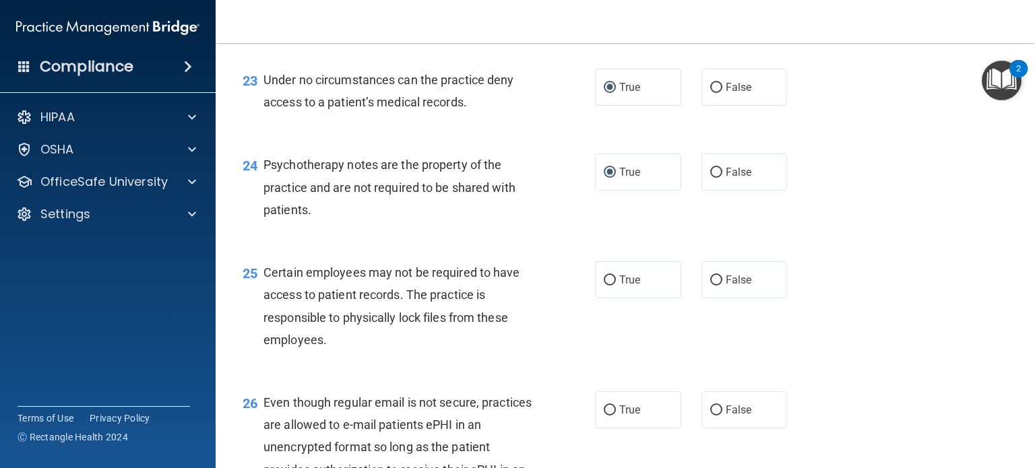
scroll to position [2898, 0]
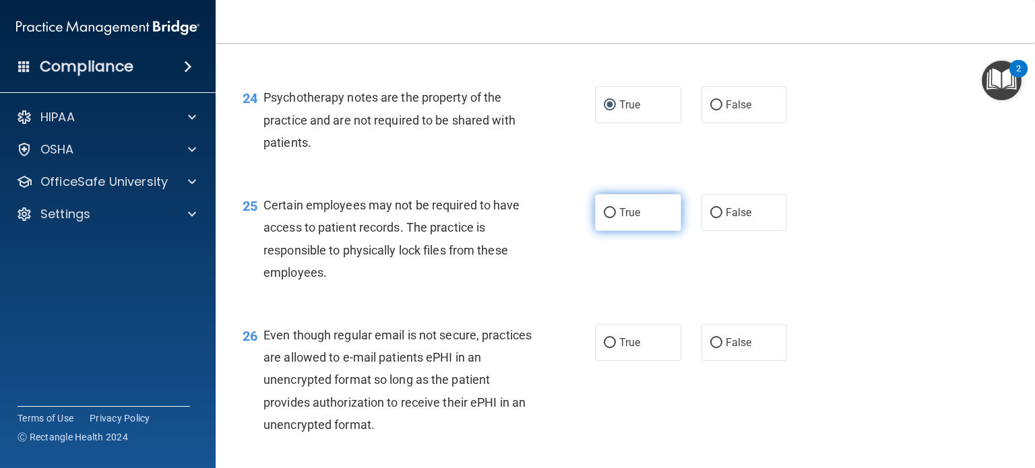
click at [606, 218] on input "True" at bounding box center [610, 213] width 12 height 10
radio input "true"
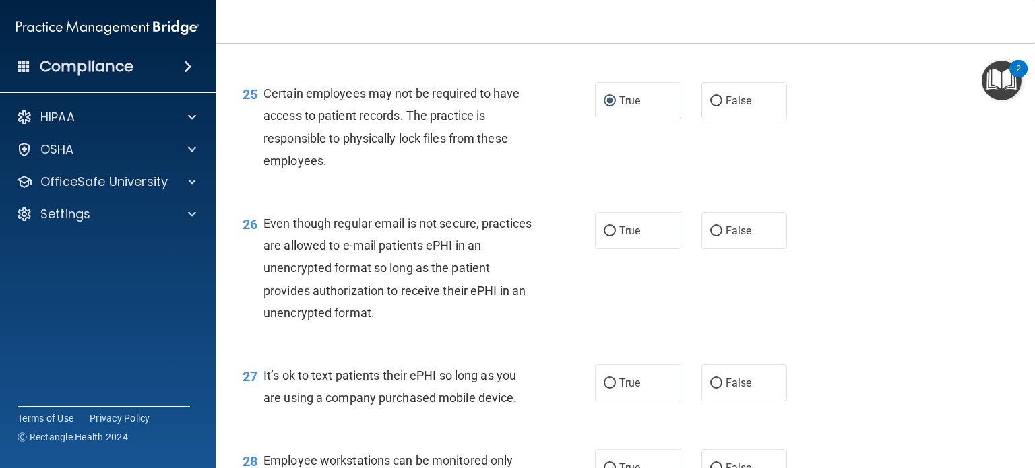
scroll to position [3033, 0]
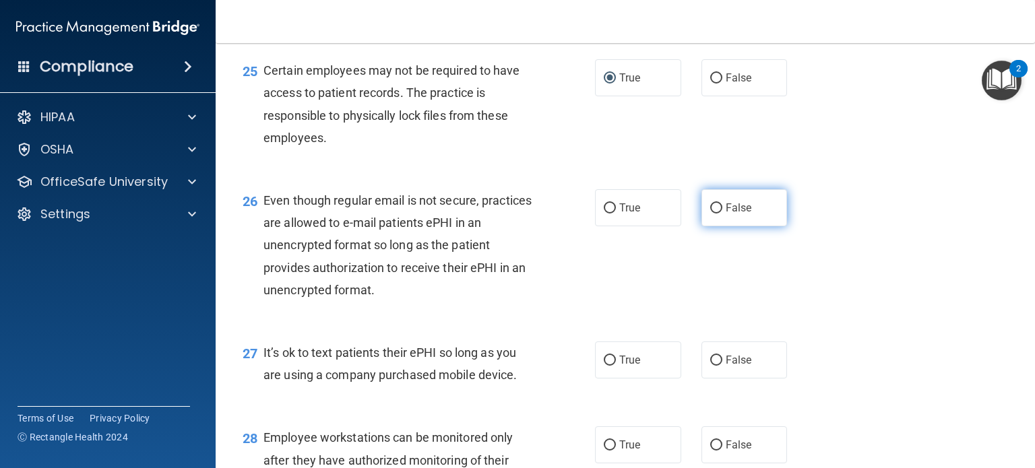
click at [710, 214] on input "False" at bounding box center [716, 209] width 12 height 10
radio input "true"
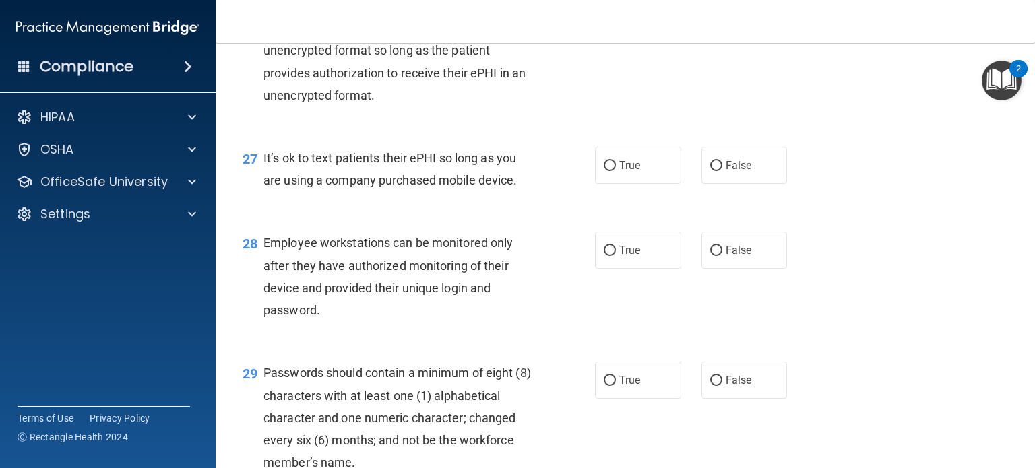
scroll to position [3235, 0]
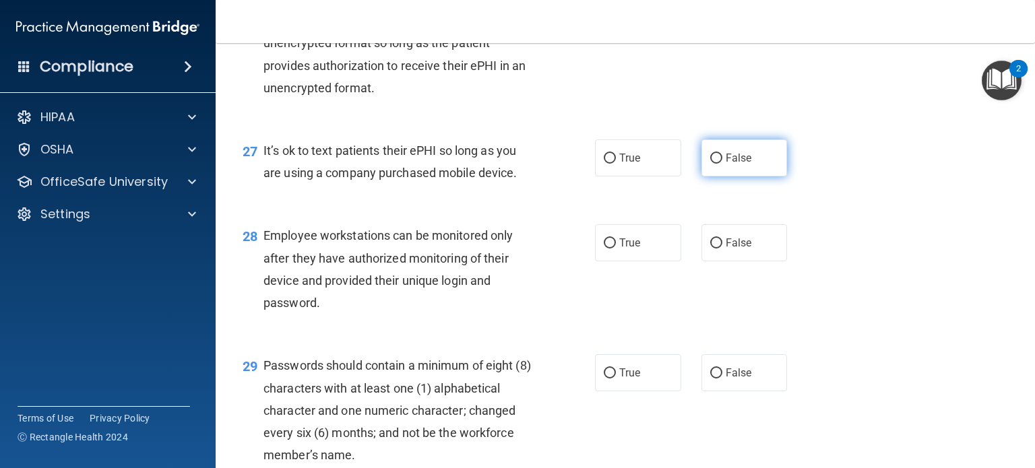
click at [712, 164] on input "False" at bounding box center [716, 159] width 12 height 10
radio input "true"
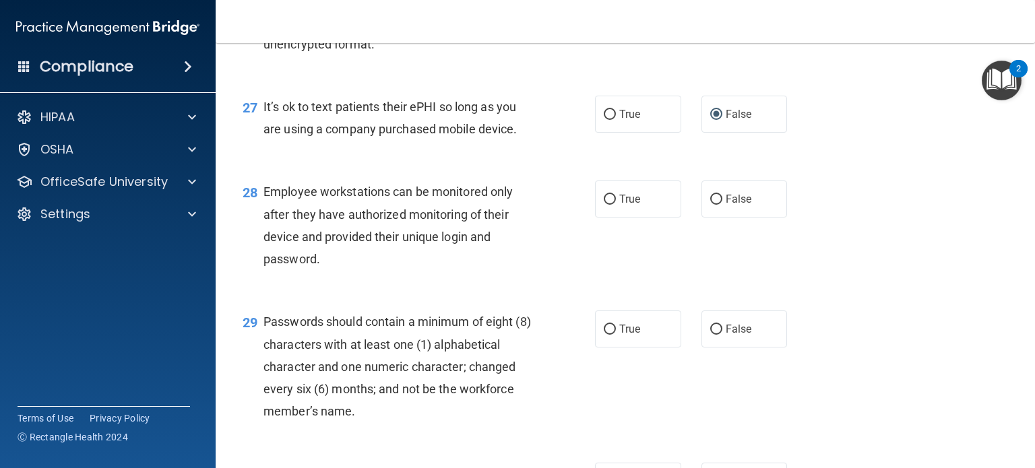
scroll to position [3302, 0]
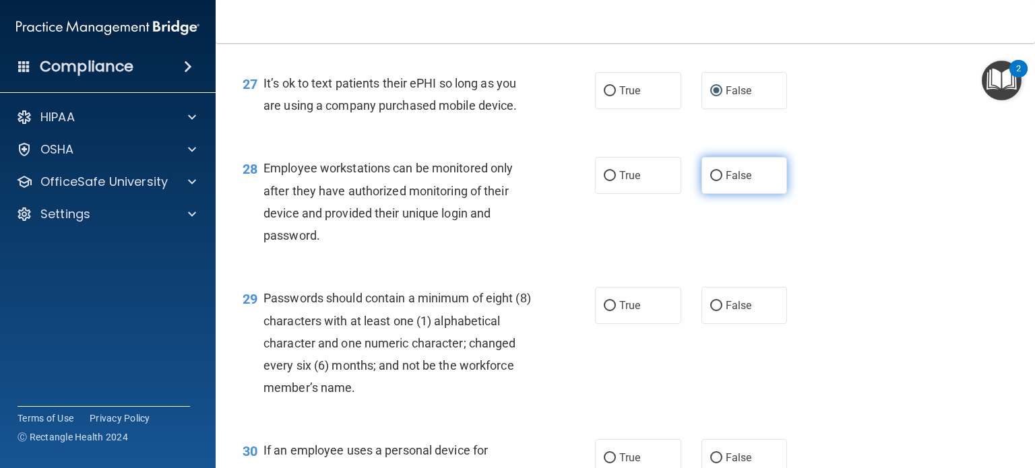
click at [704, 194] on label "False" at bounding box center [745, 175] width 86 height 37
click at [710, 181] on input "False" at bounding box center [716, 176] width 12 height 10
radio input "true"
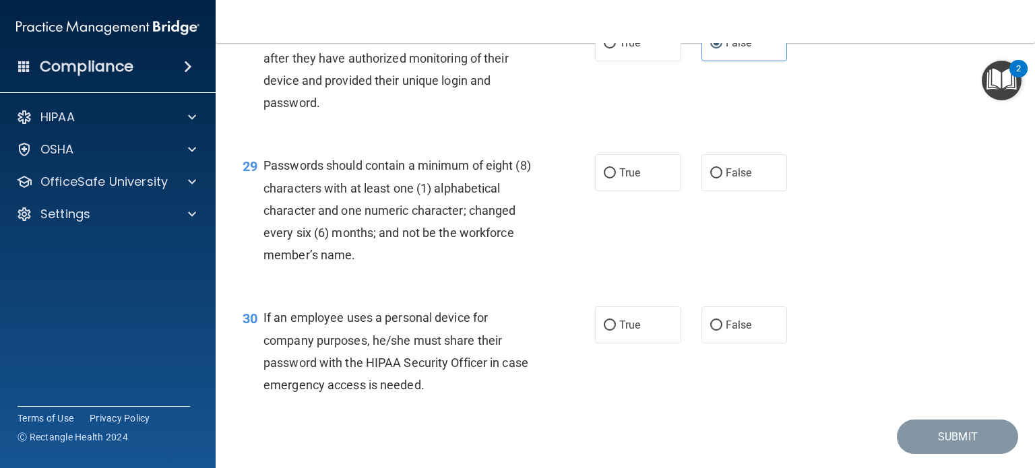
scroll to position [3437, 0]
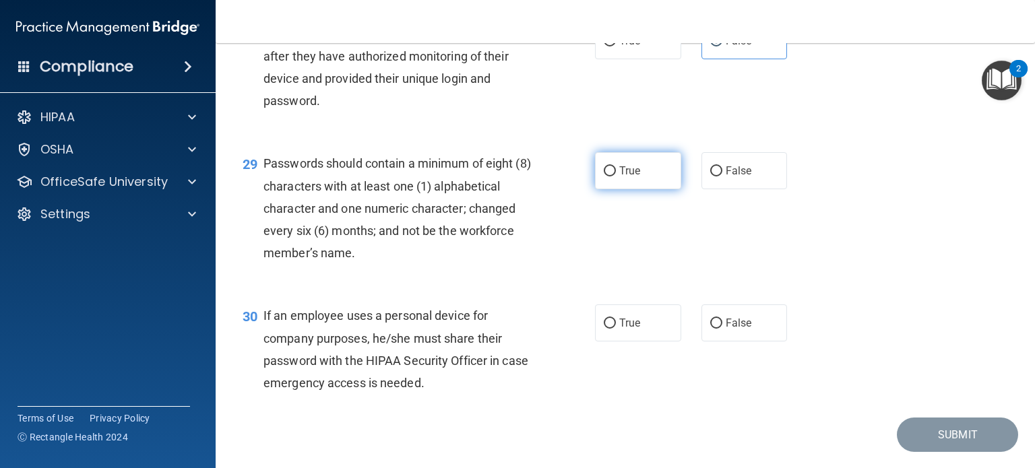
click at [608, 177] on input "True" at bounding box center [610, 171] width 12 height 10
radio input "true"
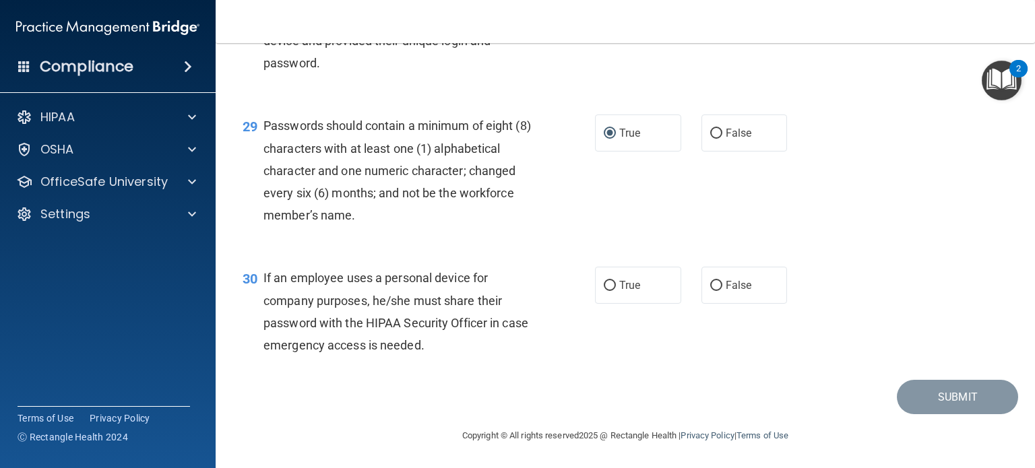
scroll to position [3542, 0]
click at [710, 285] on input "False" at bounding box center [716, 286] width 12 height 10
radio input "true"
click at [948, 394] on button "Submit" at bounding box center [957, 397] width 121 height 34
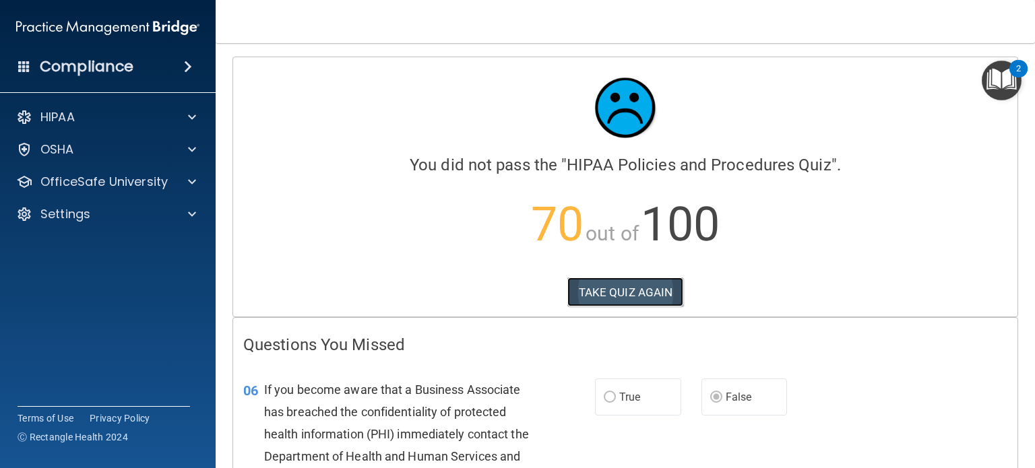
click at [603, 294] on button "TAKE QUIZ AGAIN" at bounding box center [625, 293] width 117 height 30
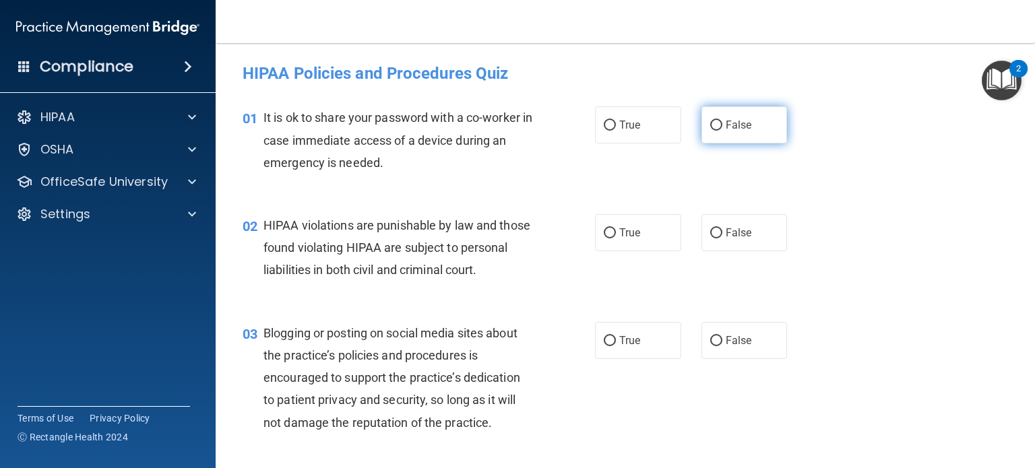
click at [710, 121] on input "False" at bounding box center [716, 126] width 12 height 10
radio input "true"
click at [604, 235] on input "True" at bounding box center [610, 233] width 12 height 10
radio input "true"
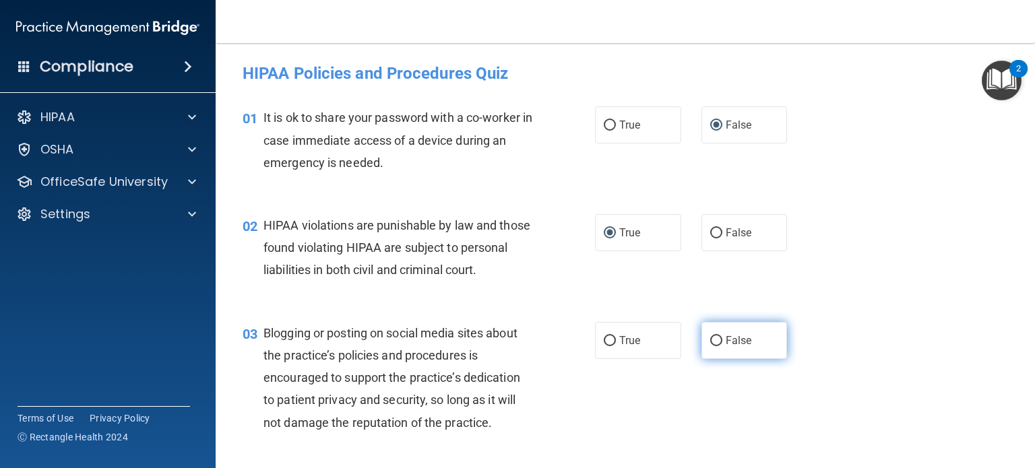
click at [711, 346] on input "False" at bounding box center [716, 341] width 12 height 10
radio input "true"
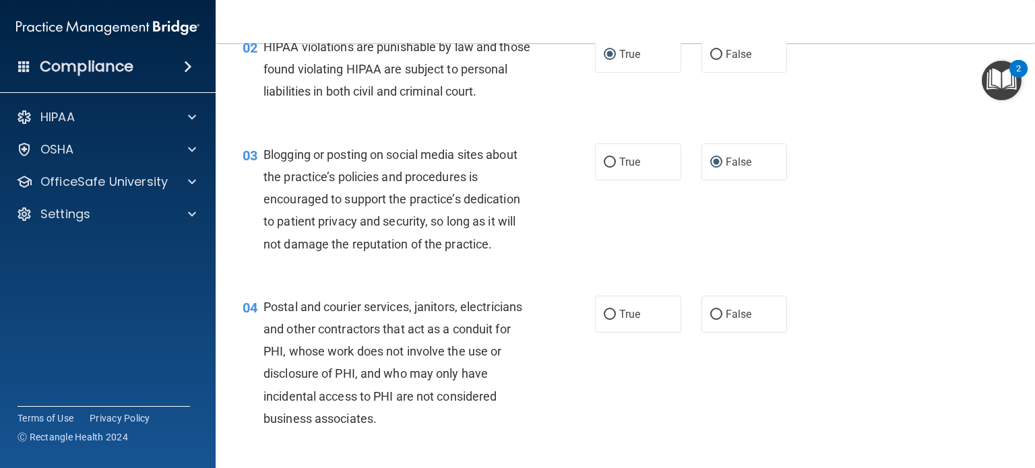
scroll to position [202, 0]
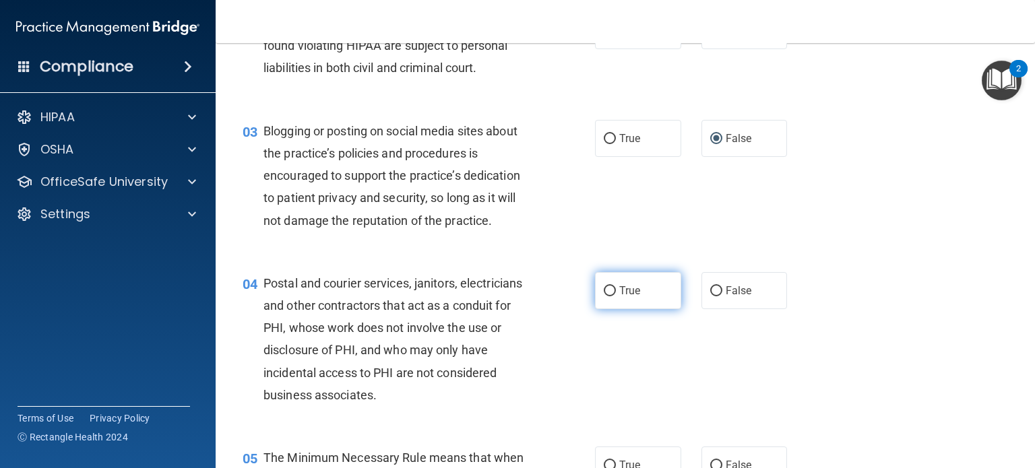
drag, startPoint x: 605, startPoint y: 317, endPoint x: 667, endPoint y: 309, distance: 62.6
click at [605, 297] on input "True" at bounding box center [610, 291] width 12 height 10
radio input "true"
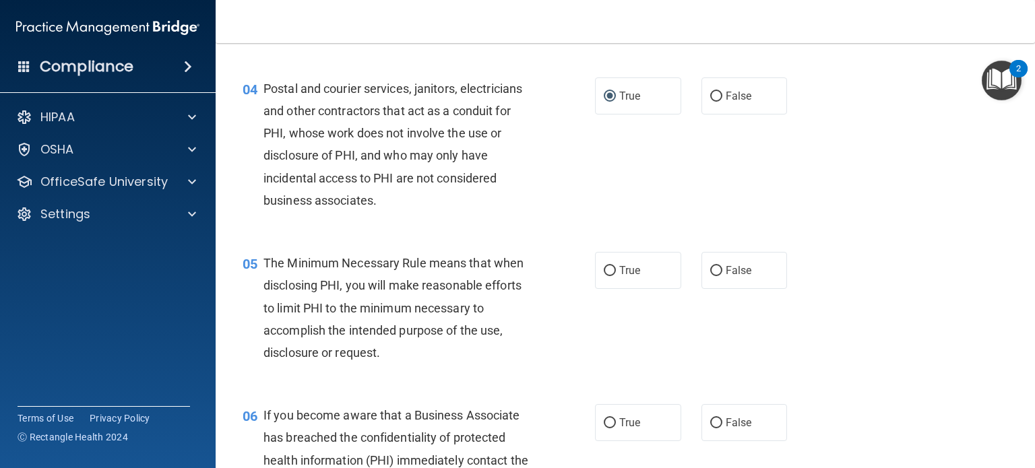
scroll to position [404, 0]
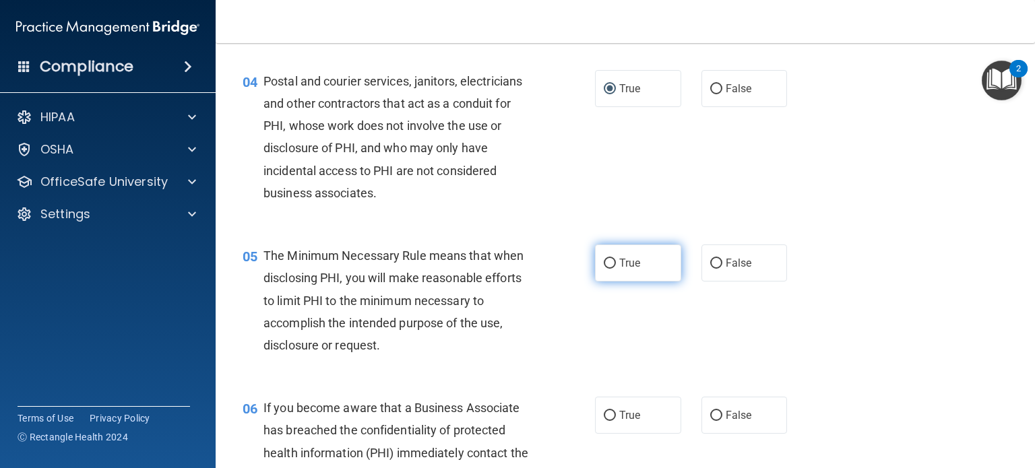
click at [604, 269] on input "True" at bounding box center [610, 264] width 12 height 10
radio input "true"
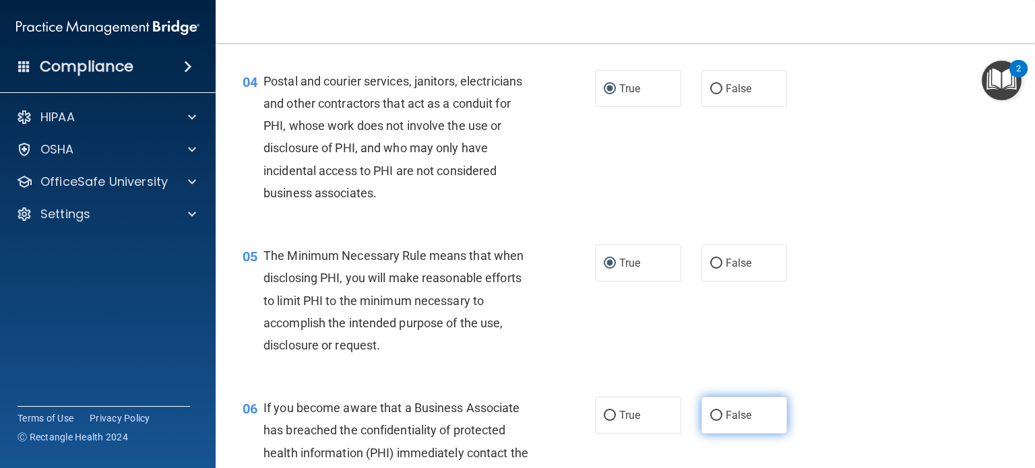
click at [702, 434] on label "False" at bounding box center [745, 415] width 86 height 37
click at [710, 421] on input "False" at bounding box center [716, 416] width 12 height 10
radio input "true"
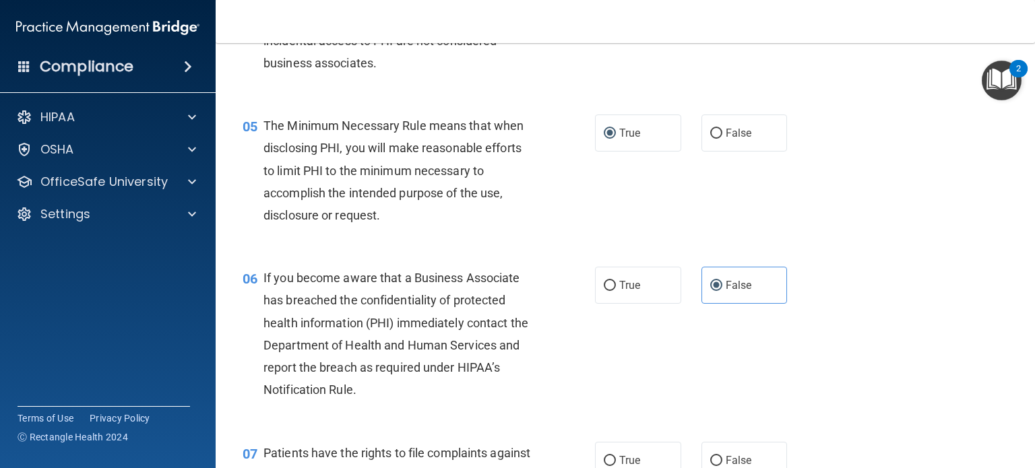
scroll to position [607, 0]
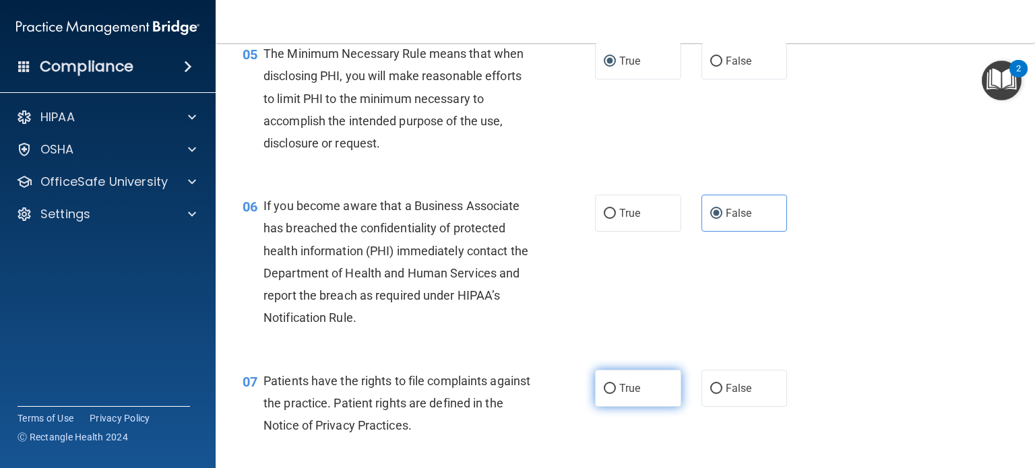
click at [609, 394] on input "True" at bounding box center [610, 389] width 12 height 10
radio input "true"
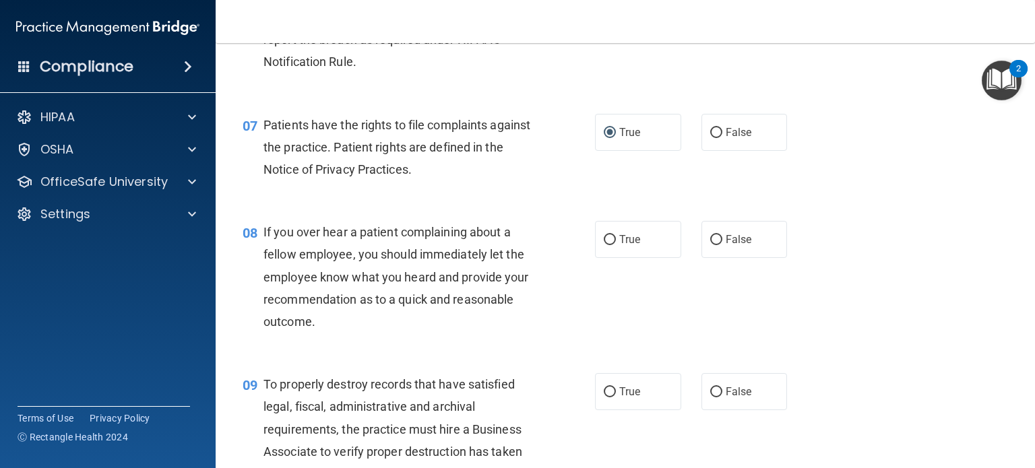
scroll to position [876, 0]
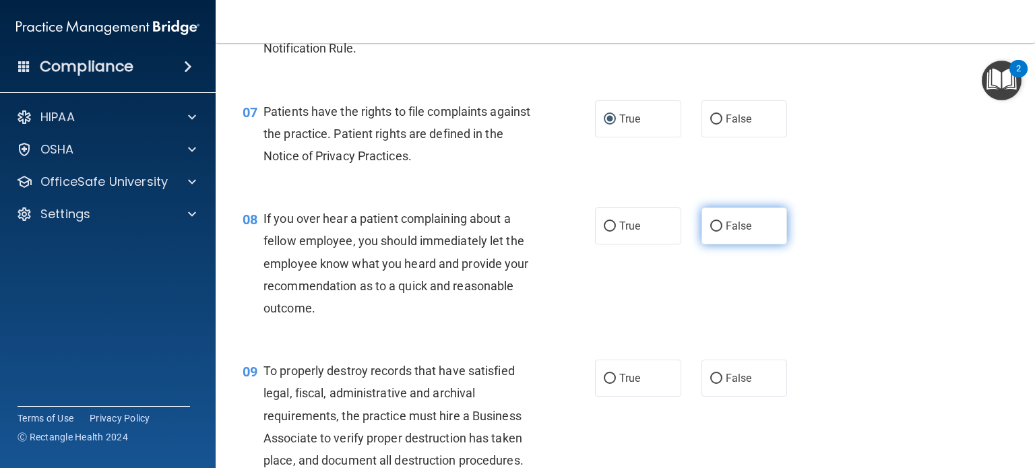
click at [710, 232] on input "False" at bounding box center [716, 227] width 12 height 10
radio input "true"
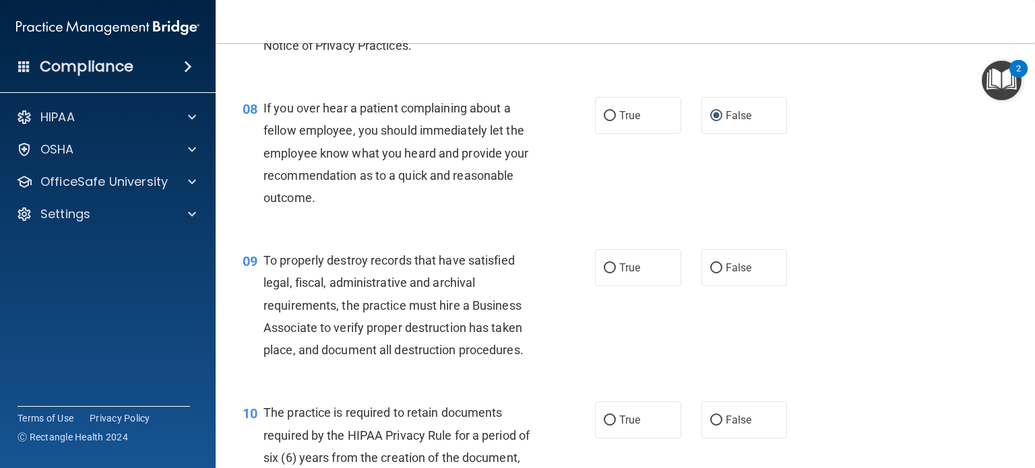
scroll to position [1011, 0]
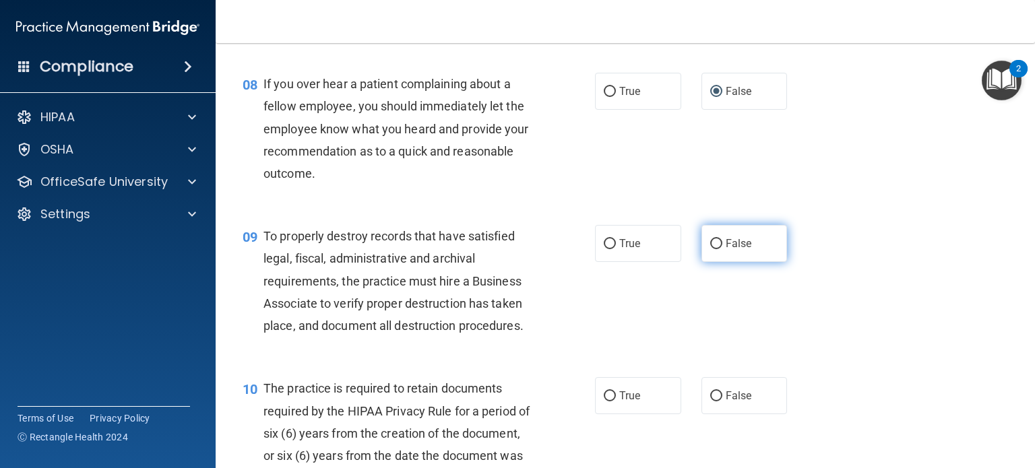
click at [713, 249] on input "False" at bounding box center [716, 244] width 12 height 10
radio input "true"
click at [604, 402] on input "True" at bounding box center [610, 397] width 12 height 10
radio input "true"
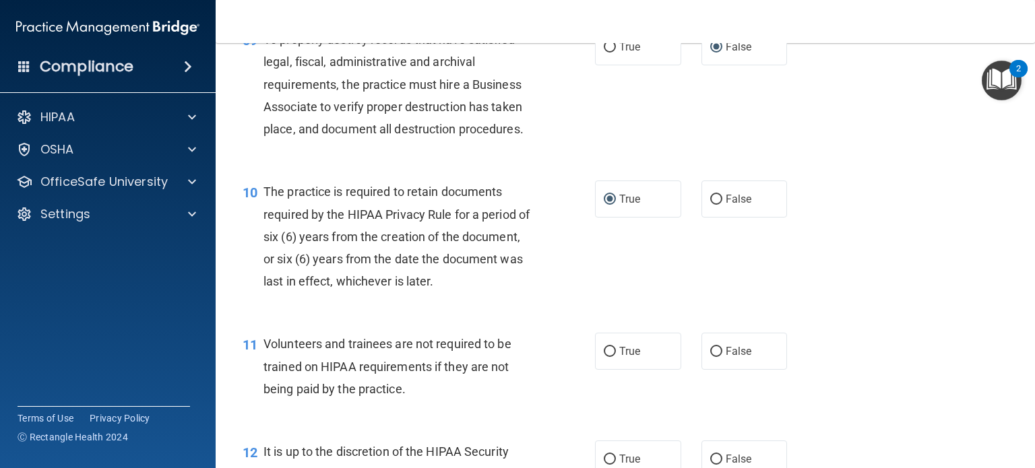
scroll to position [1213, 0]
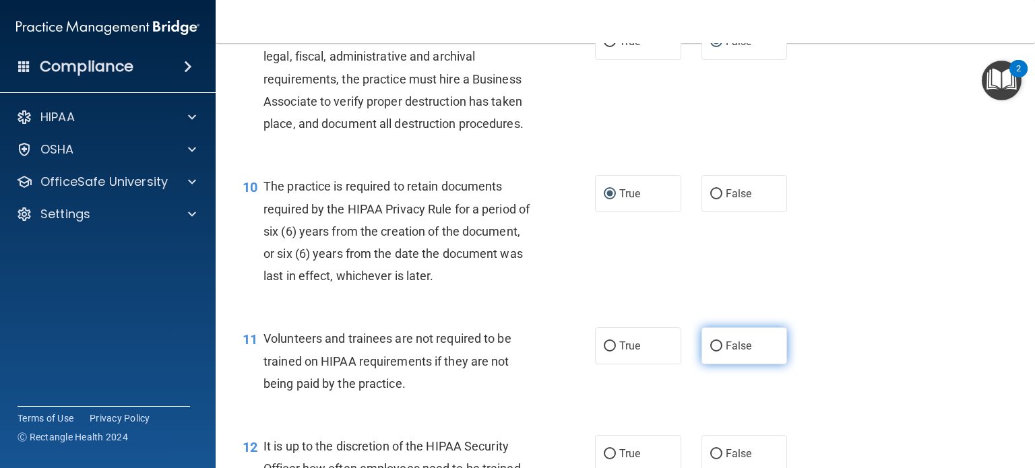
click at [710, 352] on input "False" at bounding box center [716, 347] width 12 height 10
radio input "true"
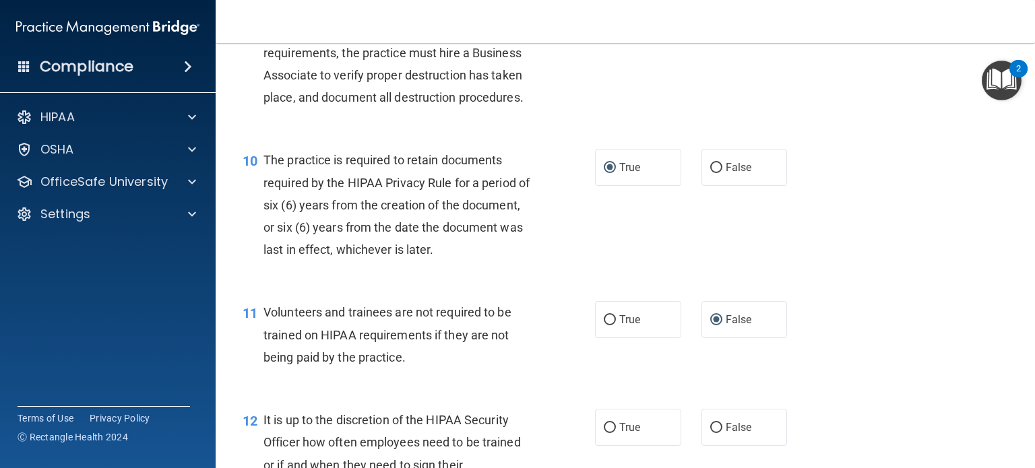
scroll to position [1281, 0]
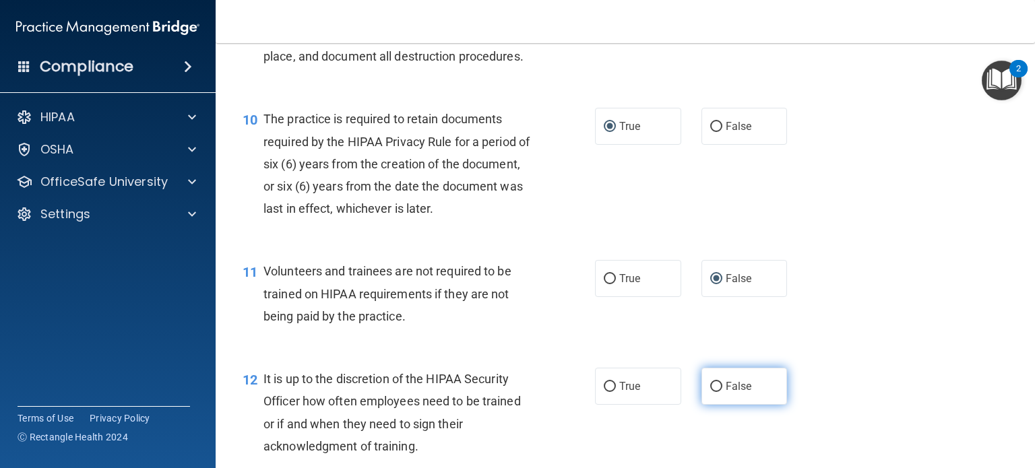
click at [712, 392] on input "False" at bounding box center [716, 387] width 12 height 10
radio input "true"
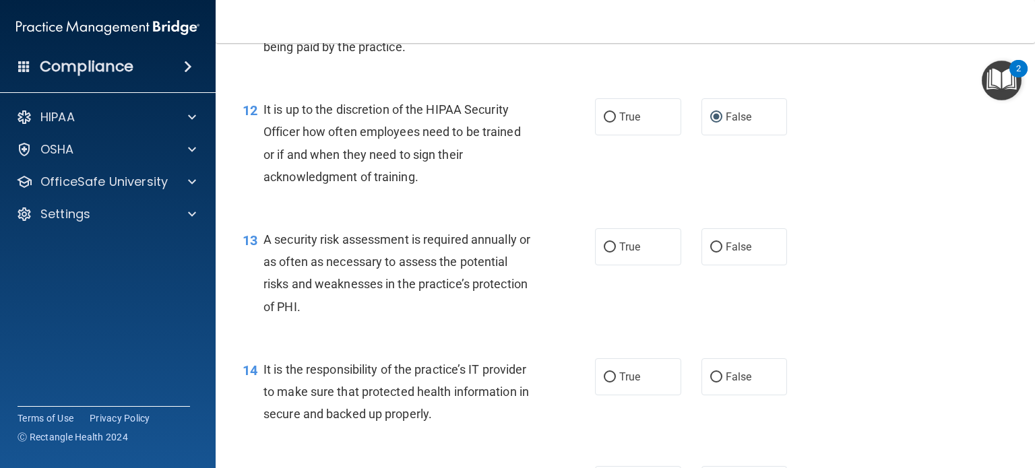
scroll to position [1618, 0]
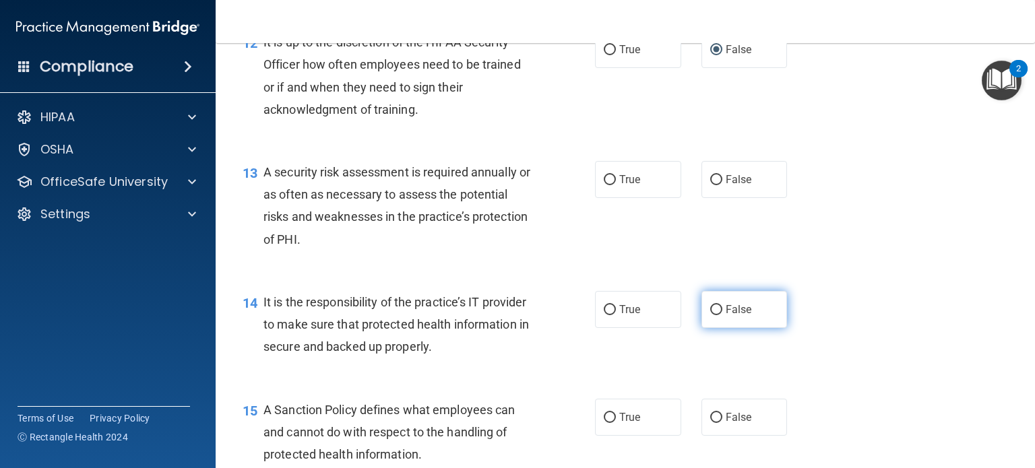
click at [710, 315] on input "False" at bounding box center [716, 310] width 12 height 10
radio input "true"
drag, startPoint x: 720, startPoint y: 437, endPoint x: 715, endPoint y: 418, distance: 20.1
click at [717, 436] on label "False" at bounding box center [745, 417] width 86 height 37
click at [717, 423] on input "False" at bounding box center [716, 418] width 12 height 10
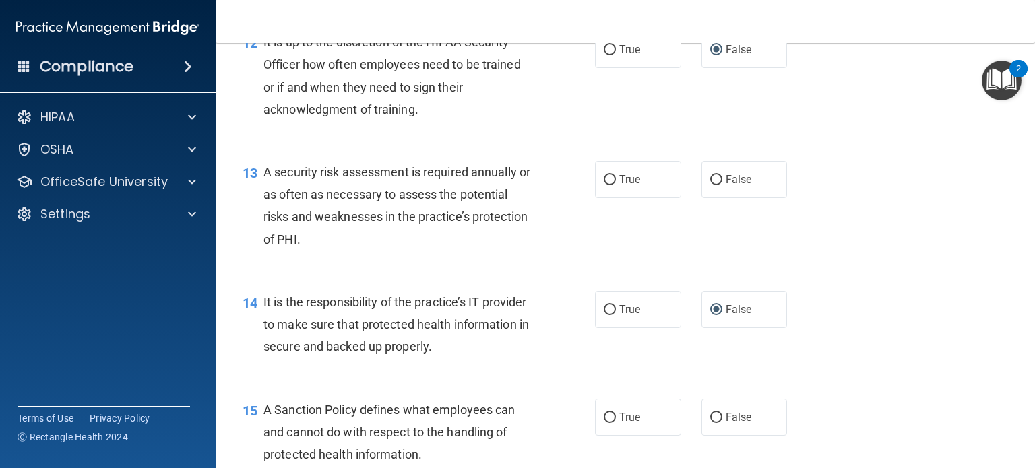
radio input "true"
click at [604, 185] on input "True" at bounding box center [610, 180] width 12 height 10
radio input "true"
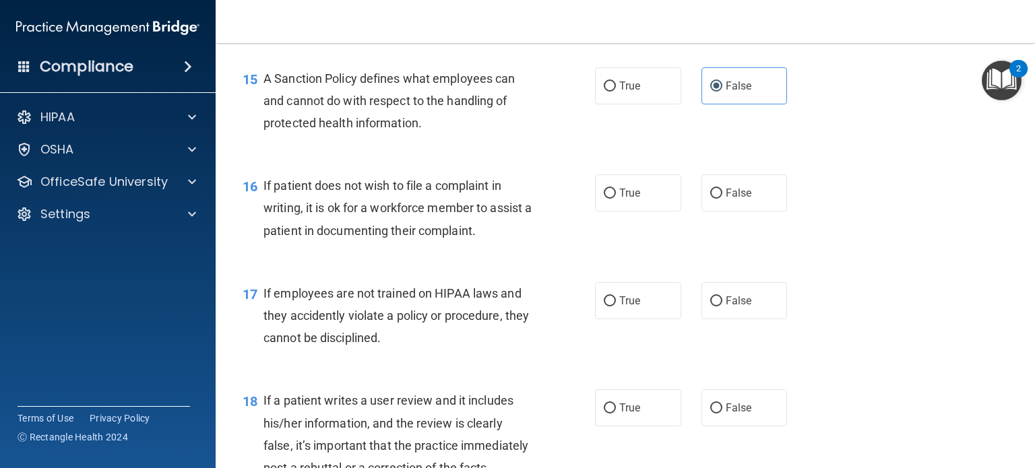
scroll to position [1954, 0]
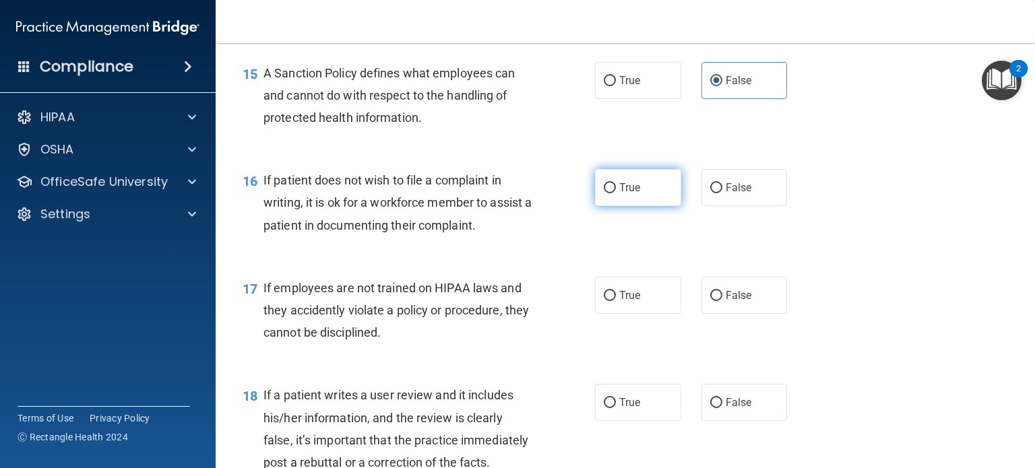
click at [606, 193] on input "True" at bounding box center [610, 188] width 12 height 10
radio input "true"
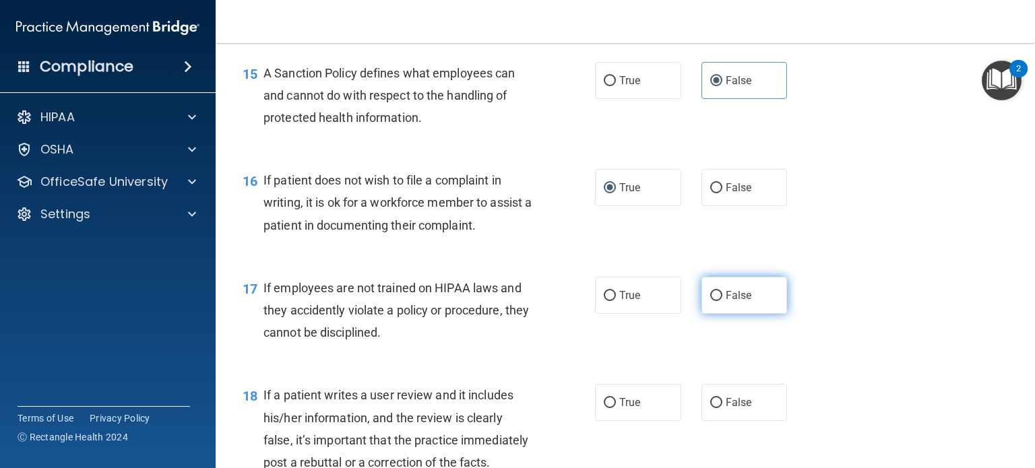
click at [712, 301] on input "False" at bounding box center [716, 296] width 12 height 10
radio input "true"
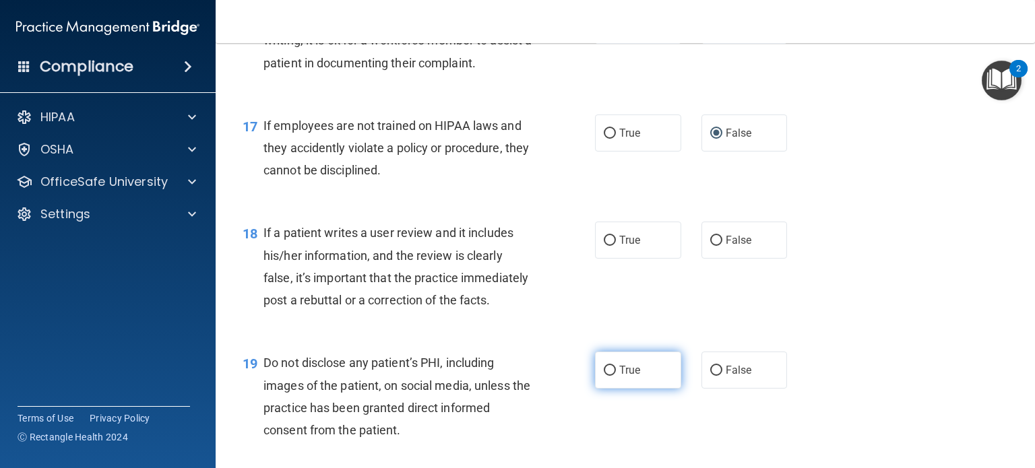
scroll to position [2157, 0]
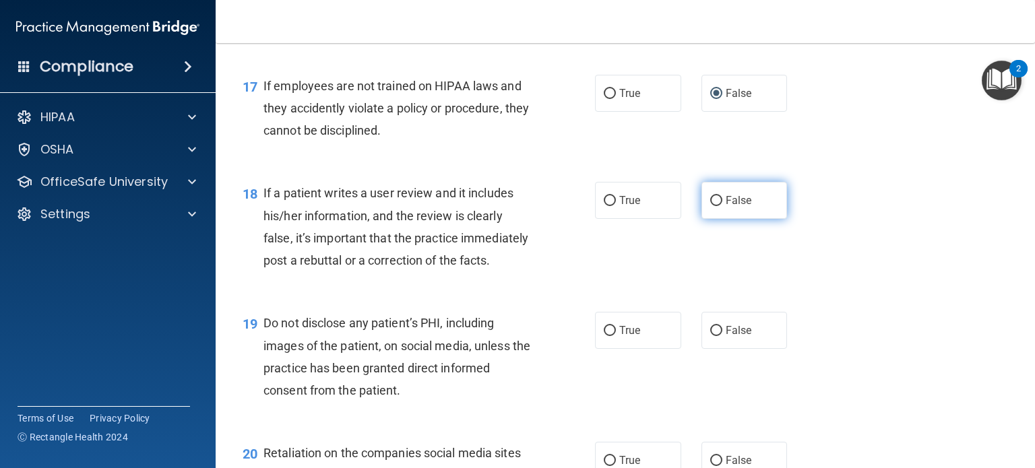
click at [714, 206] on input "False" at bounding box center [716, 201] width 12 height 10
radio input "true"
click at [607, 336] on input "True" at bounding box center [610, 331] width 12 height 10
radio input "true"
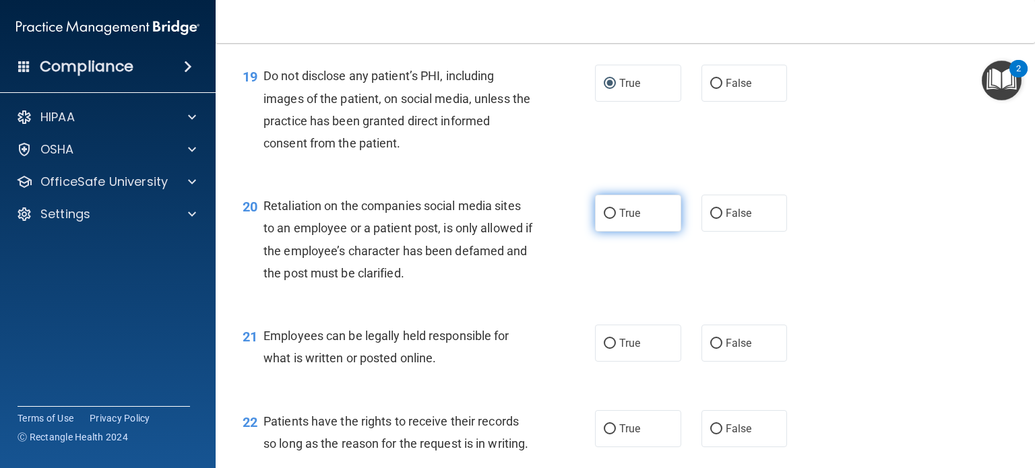
scroll to position [2426, 0]
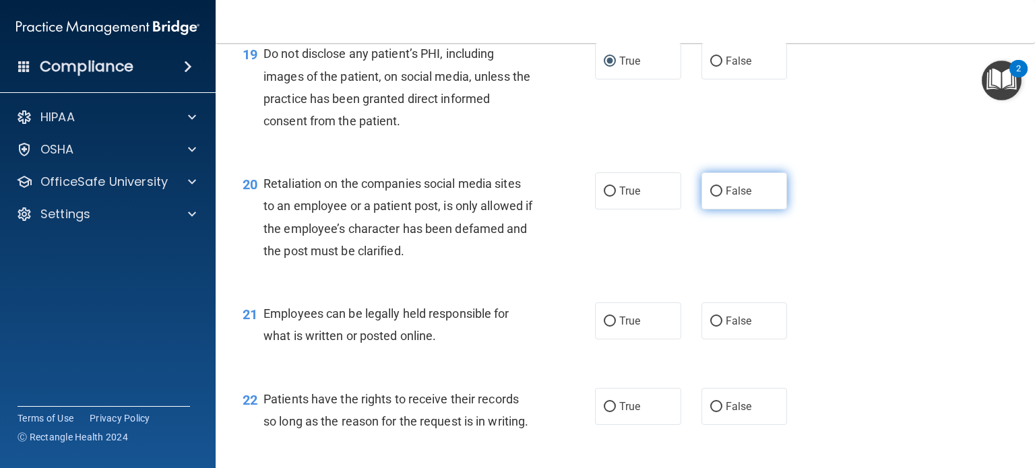
click at [710, 197] on input "False" at bounding box center [716, 192] width 12 height 10
radio input "true"
click at [606, 327] on input "True" at bounding box center [610, 322] width 12 height 10
radio input "true"
click at [710, 412] on input "False" at bounding box center [716, 407] width 12 height 10
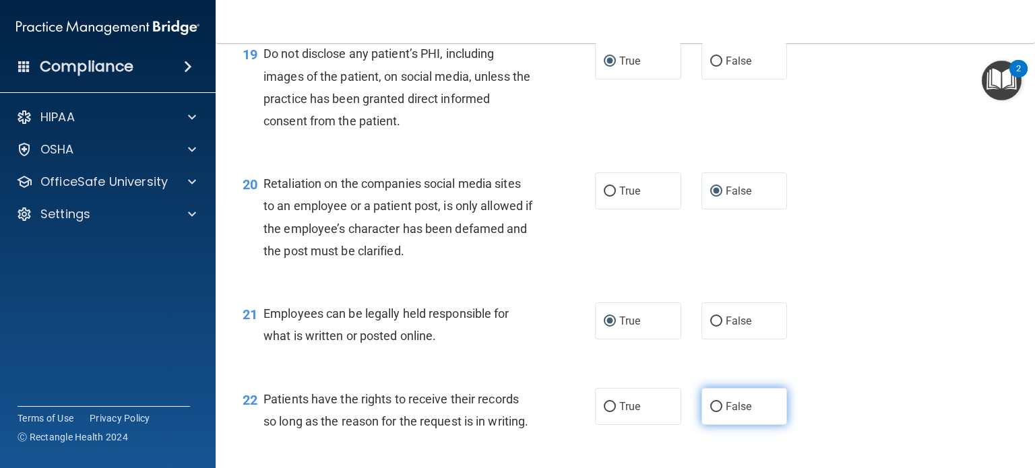
radio input "true"
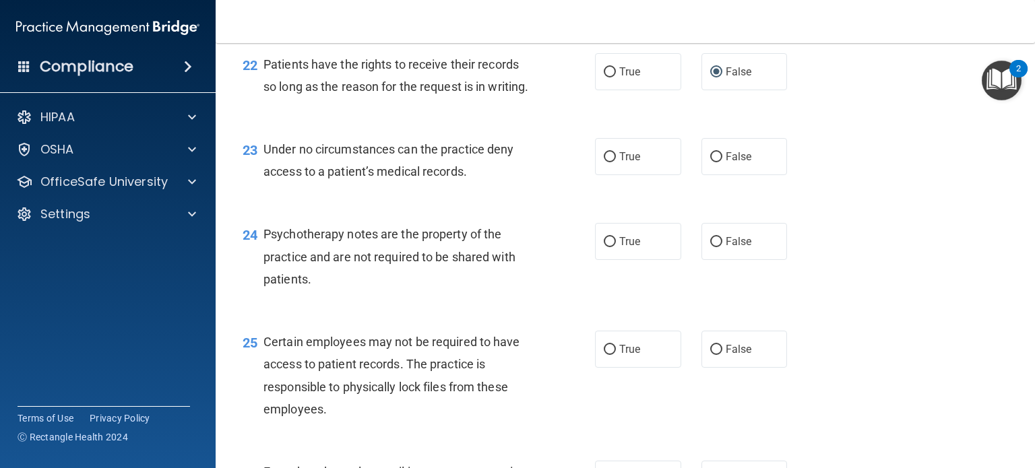
scroll to position [2763, 0]
click at [710, 160] on input "False" at bounding box center [716, 155] width 12 height 10
radio input "true"
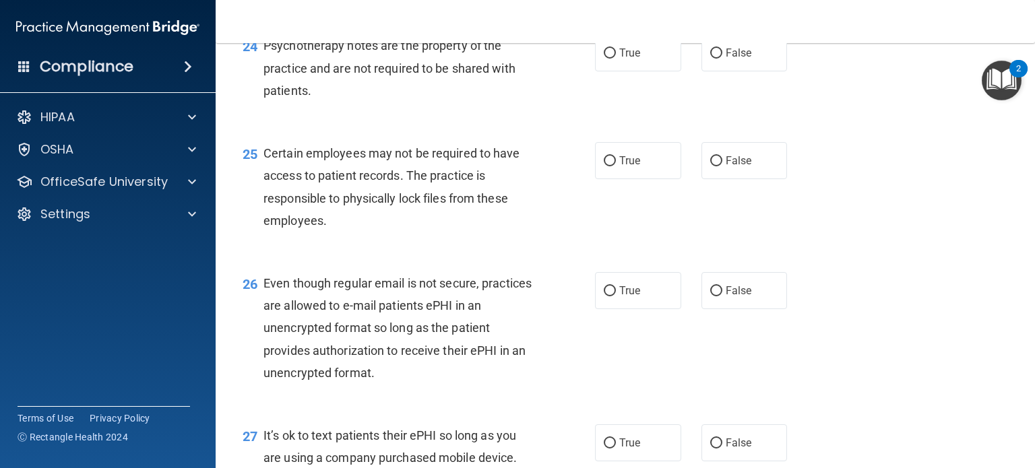
scroll to position [2965, 0]
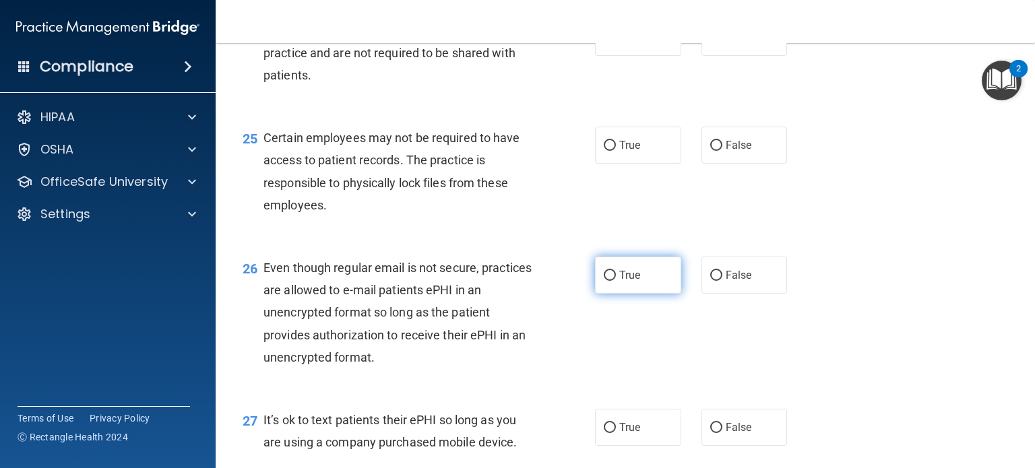
click at [607, 281] on input "True" at bounding box center [610, 276] width 12 height 10
radio input "true"
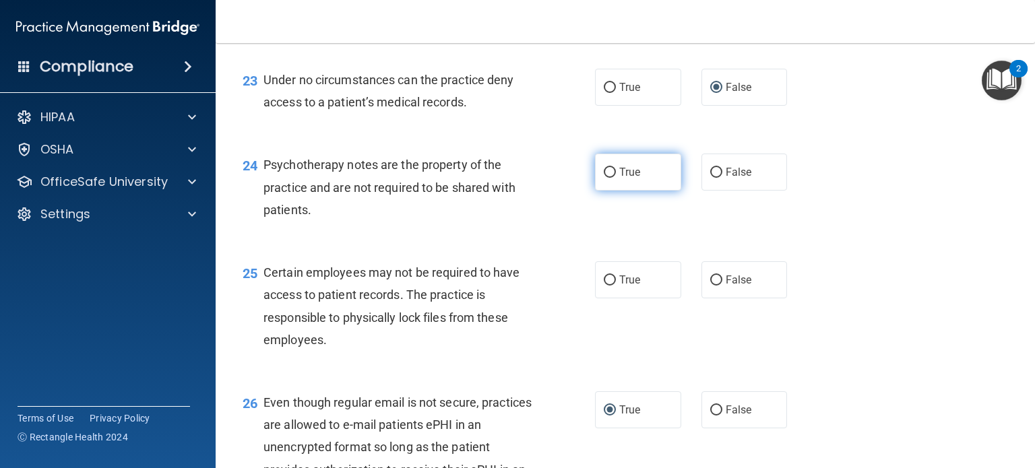
scroll to position [2898, 0]
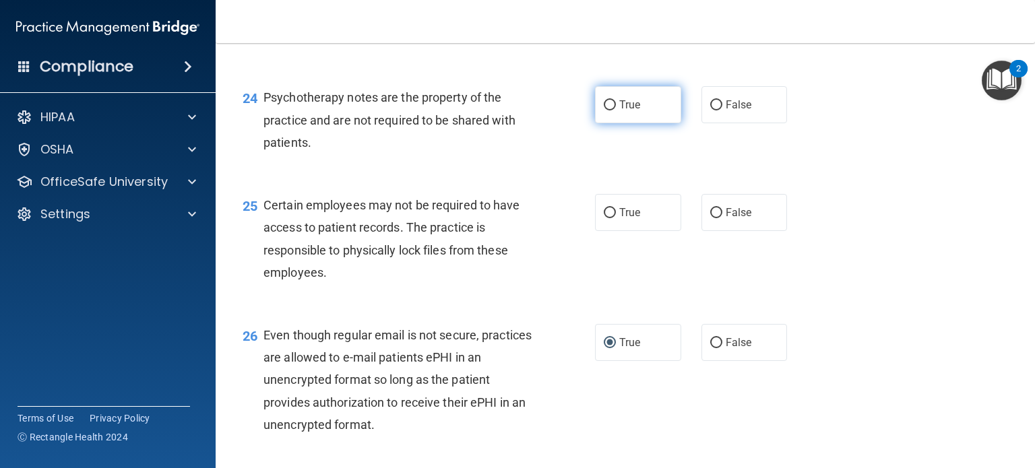
click at [605, 111] on input "True" at bounding box center [610, 105] width 12 height 10
radio input "true"
click at [607, 218] on input "True" at bounding box center [610, 213] width 12 height 10
radio input "true"
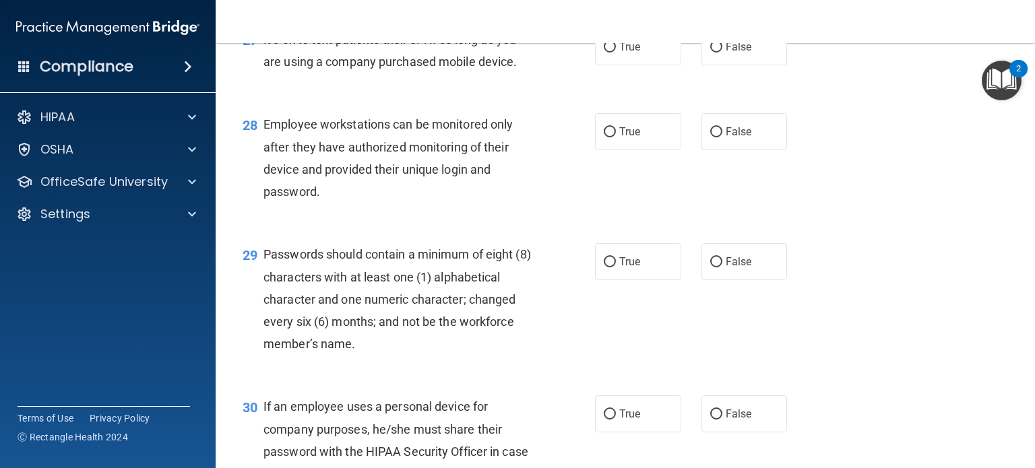
scroll to position [3370, 0]
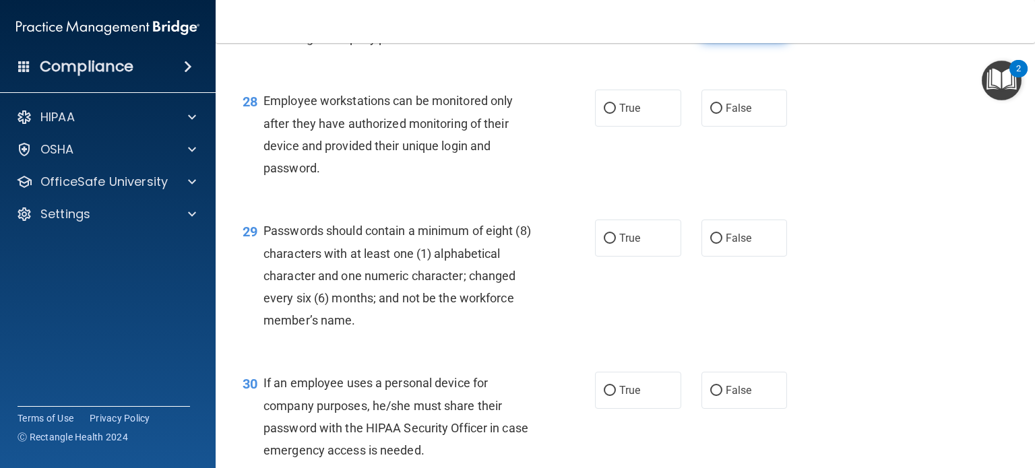
click at [714, 29] on input "False" at bounding box center [716, 24] width 12 height 10
radio input "true"
click at [710, 114] on input "False" at bounding box center [716, 109] width 12 height 10
radio input "true"
click at [609, 244] on input "True" at bounding box center [610, 239] width 12 height 10
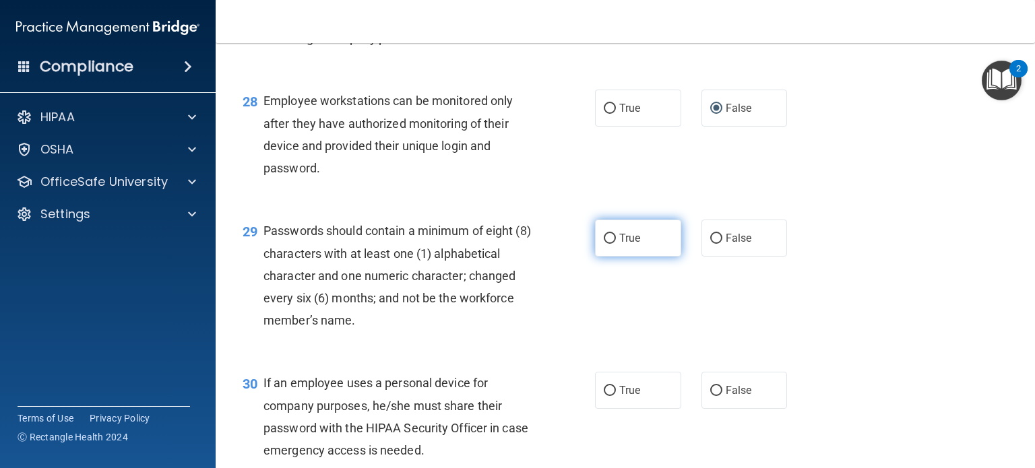
radio input "true"
drag, startPoint x: 709, startPoint y: 458, endPoint x: 719, endPoint y: 361, distance: 97.6
click at [710, 396] on input "False" at bounding box center [716, 391] width 12 height 10
radio input "true"
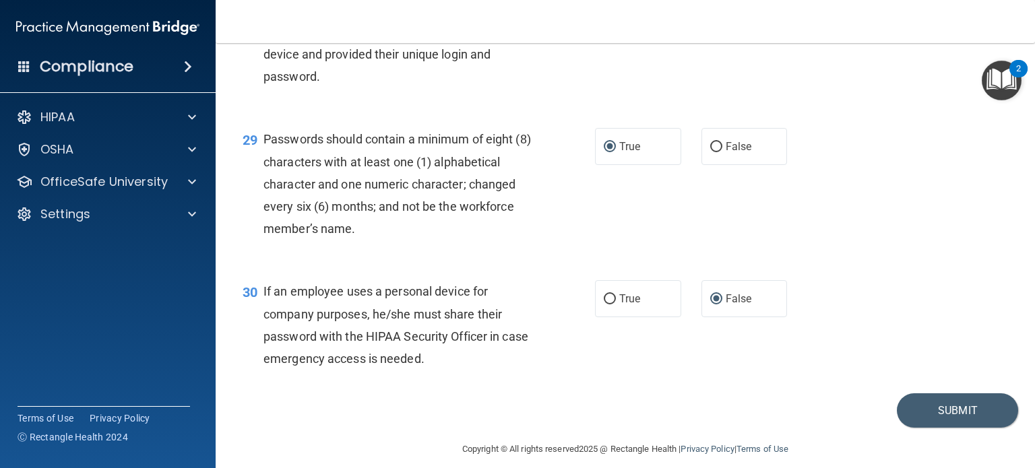
scroll to position [3542, 0]
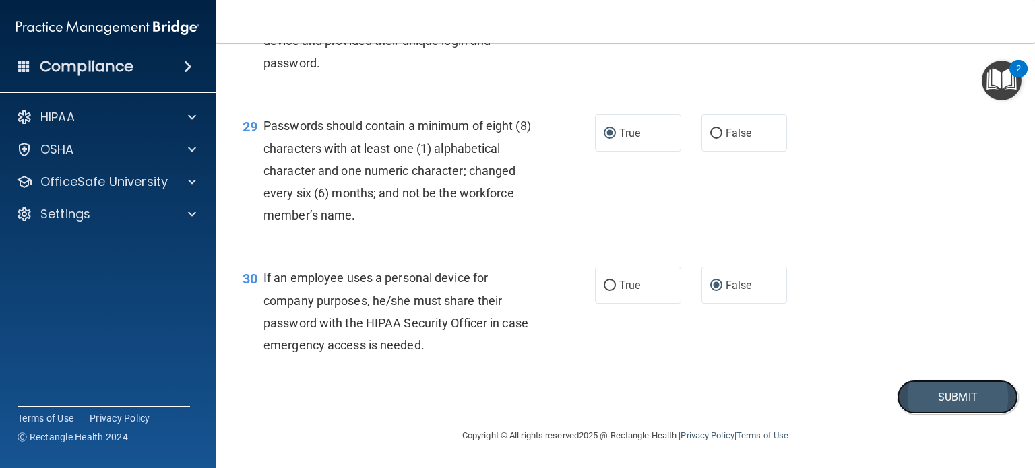
click at [940, 406] on button "Submit" at bounding box center [957, 397] width 121 height 34
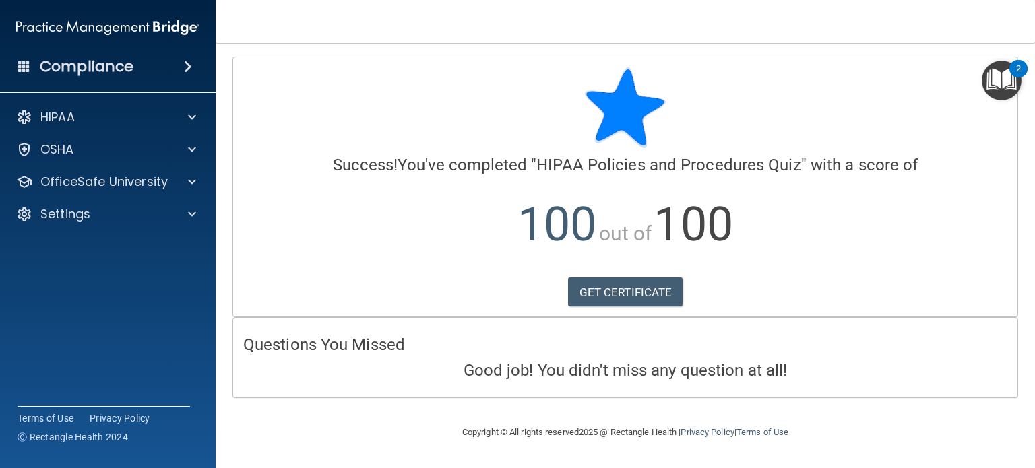
click at [1008, 75] on img "Open Resource Center, 2 new notifications" at bounding box center [1002, 81] width 40 height 40
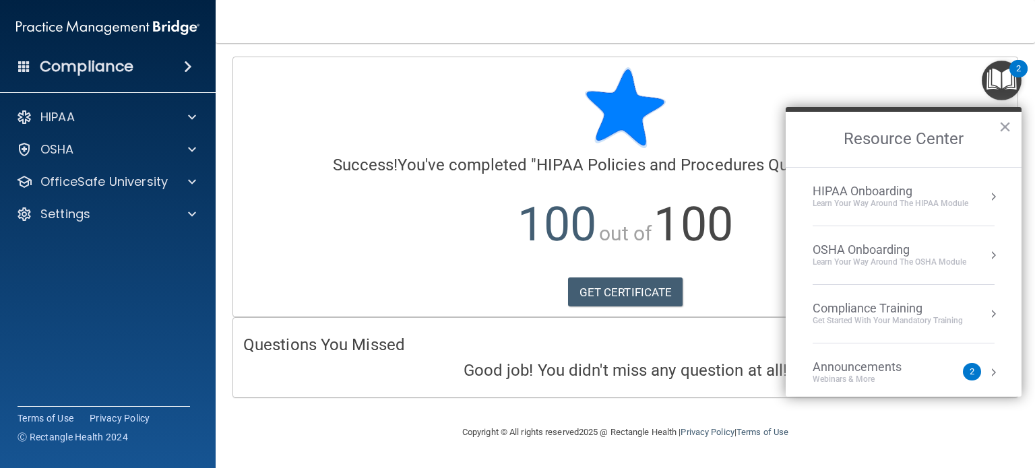
click at [854, 312] on div "Compliance Training" at bounding box center [888, 308] width 150 height 15
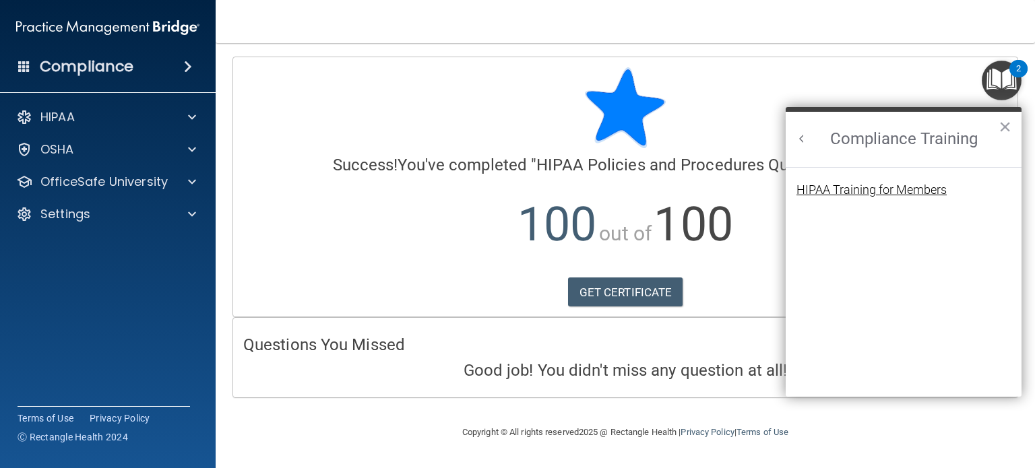
click at [851, 189] on div "HIPAA Training for Members" at bounding box center [872, 190] width 150 height 12
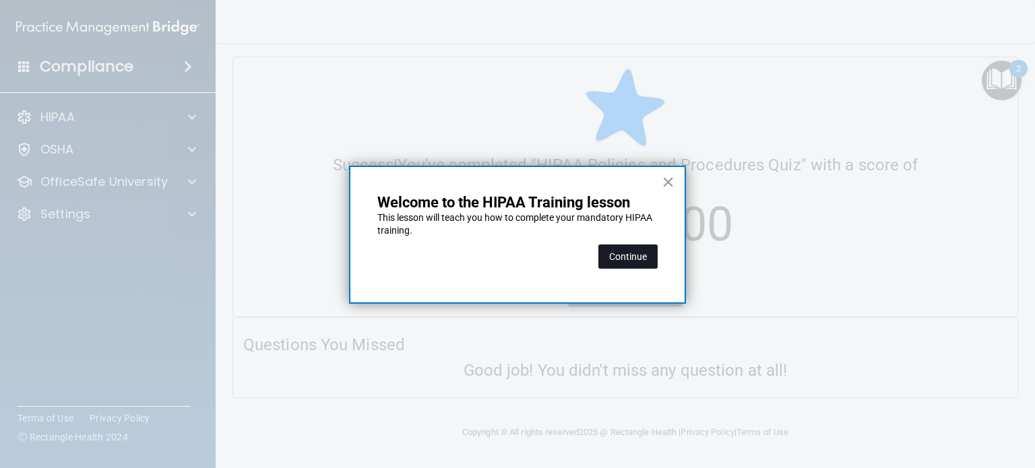
click at [625, 261] on button "Continue" at bounding box center [627, 257] width 59 height 24
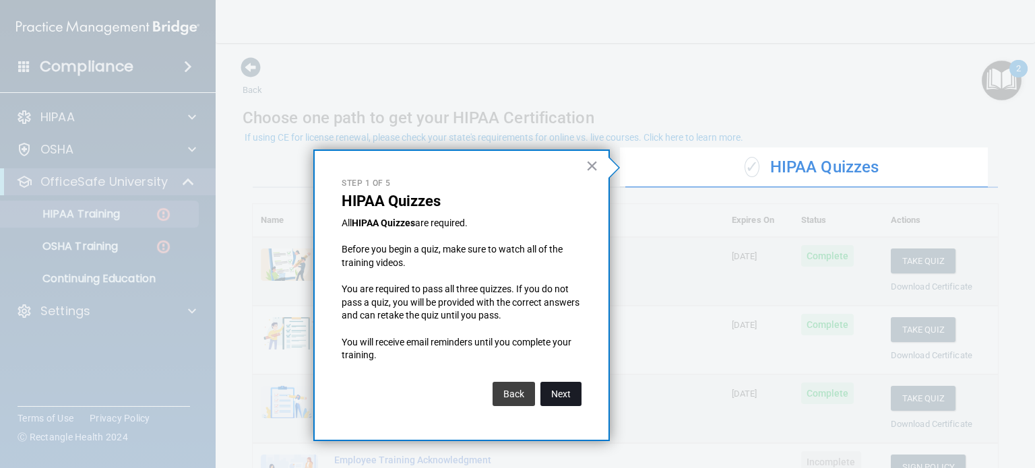
click at [567, 392] on button "Next" at bounding box center [561, 394] width 41 height 24
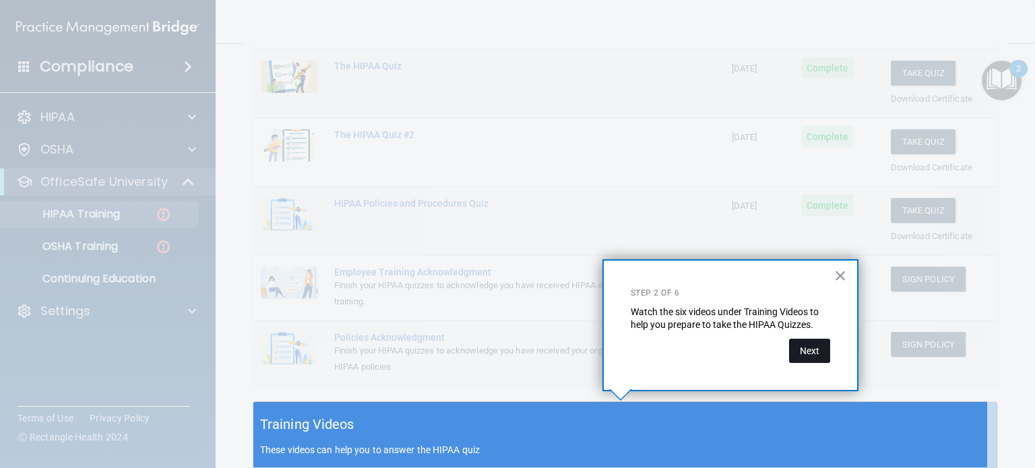
click at [813, 351] on button "Next" at bounding box center [809, 351] width 41 height 24
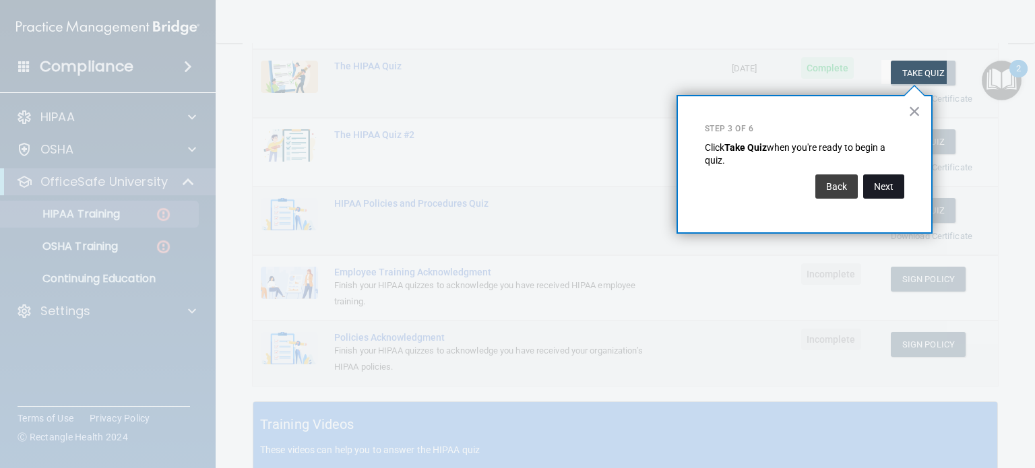
click at [865, 190] on button "Next" at bounding box center [883, 187] width 41 height 24
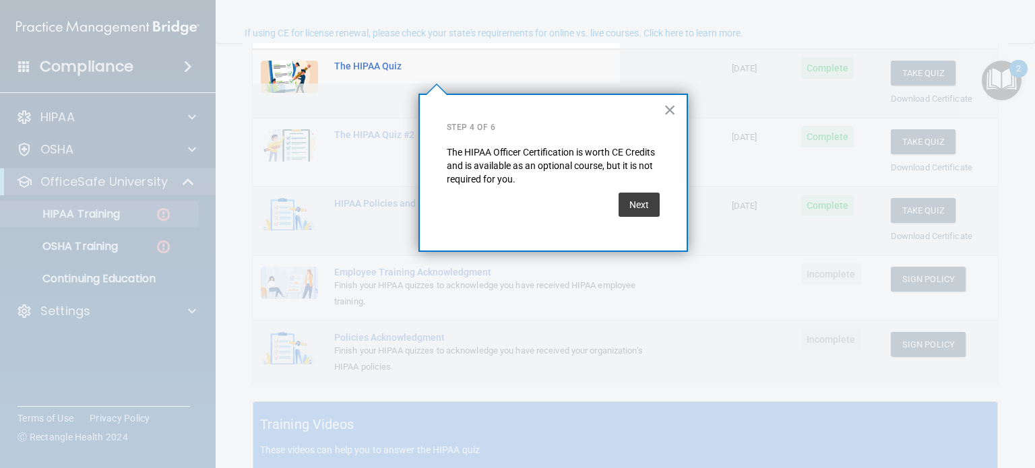
scroll to position [104, 0]
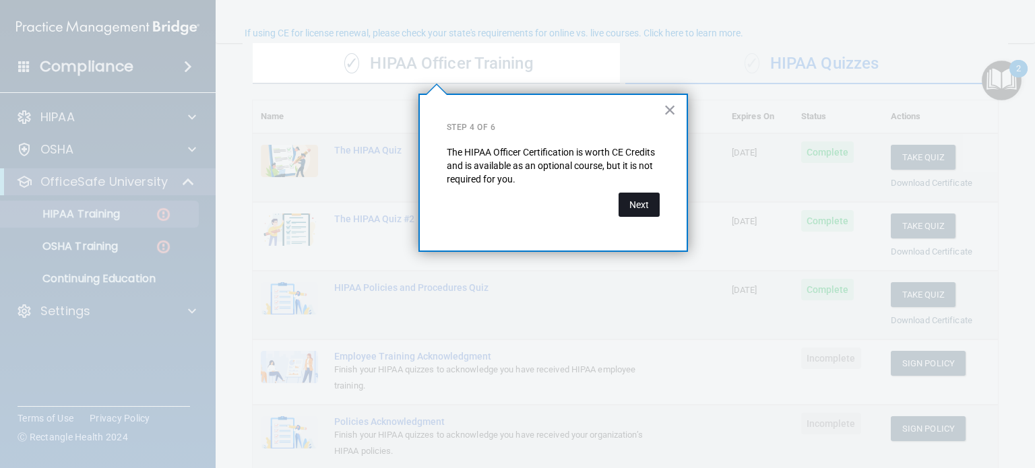
click at [623, 197] on button "Next" at bounding box center [639, 205] width 41 height 24
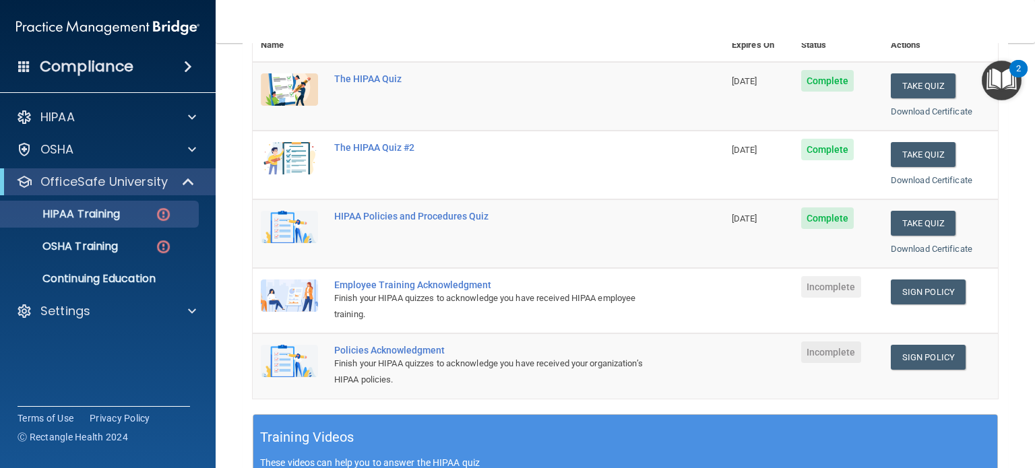
scroll to position [239, 0]
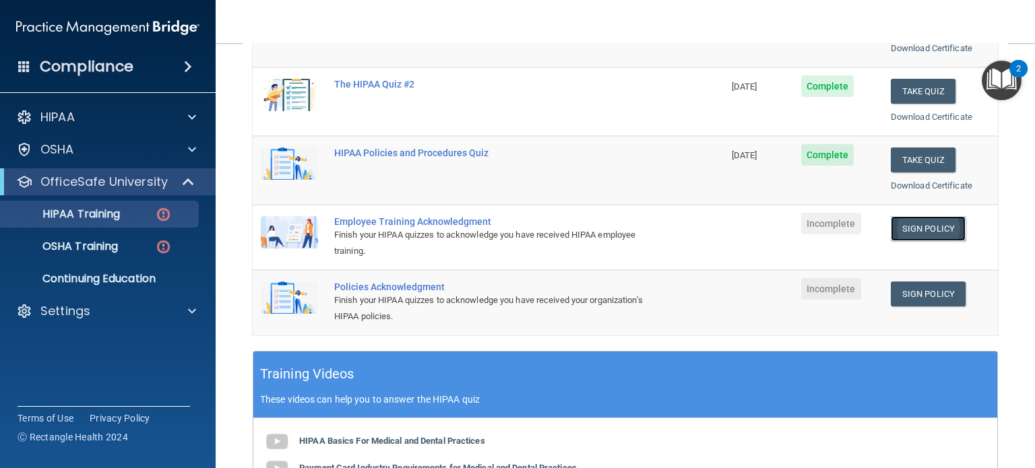
click at [920, 227] on link "Sign Policy" at bounding box center [928, 228] width 75 height 25
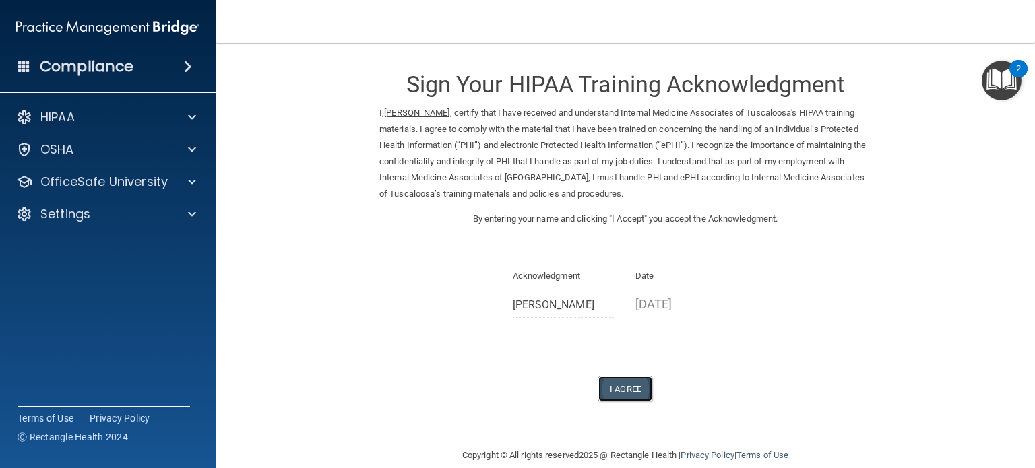
click at [611, 386] on button "I Agree" at bounding box center [625, 389] width 54 height 25
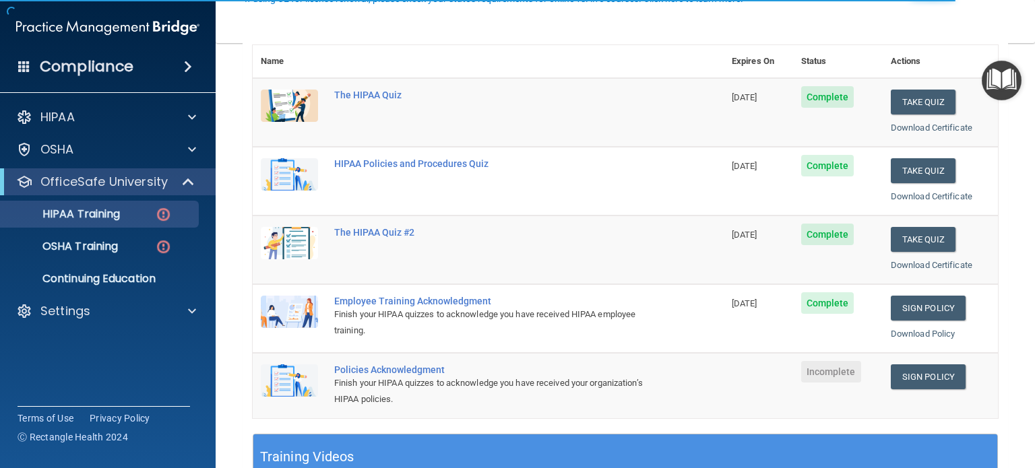
scroll to position [202, 0]
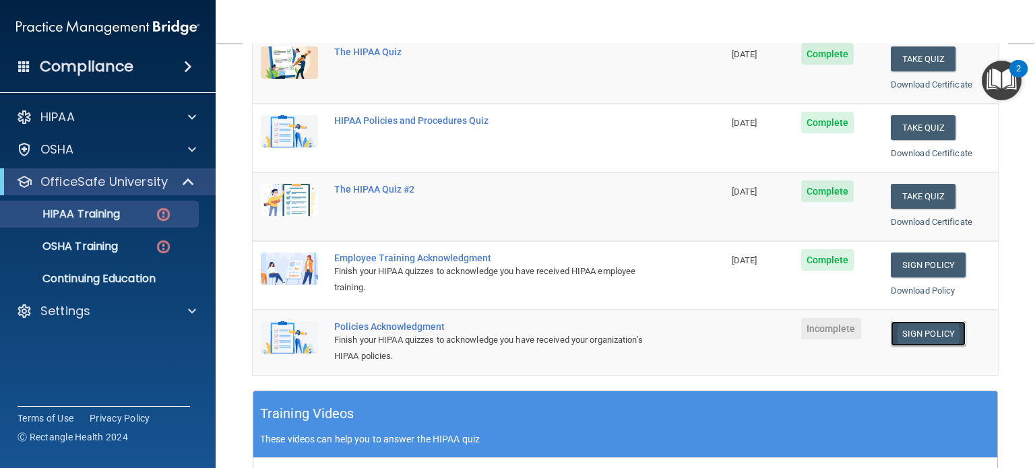
click at [914, 327] on link "Sign Policy" at bounding box center [928, 333] width 75 height 25
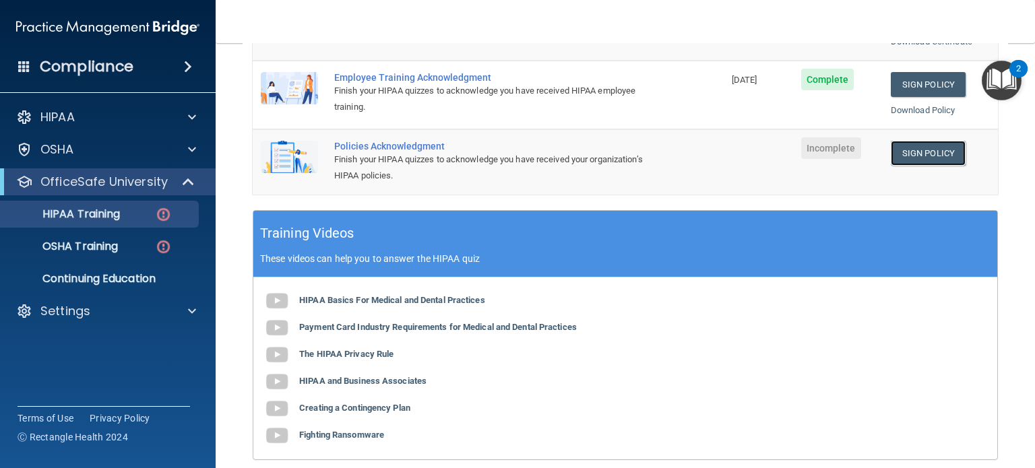
scroll to position [270, 0]
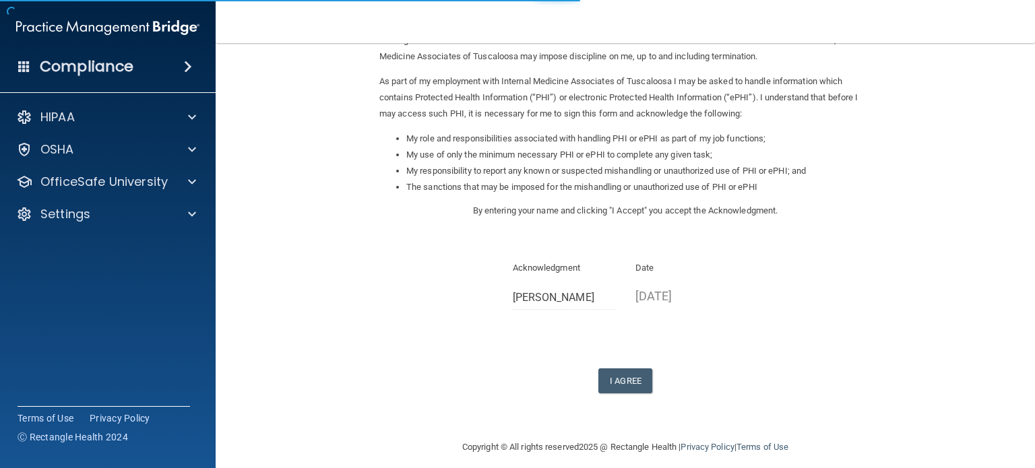
scroll to position [148, 0]
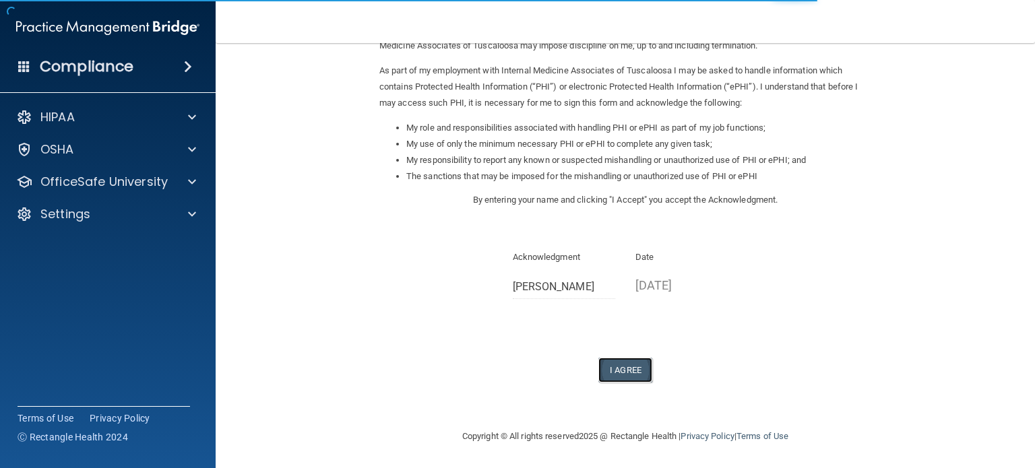
click at [629, 359] on button "I Agree" at bounding box center [625, 370] width 54 height 25
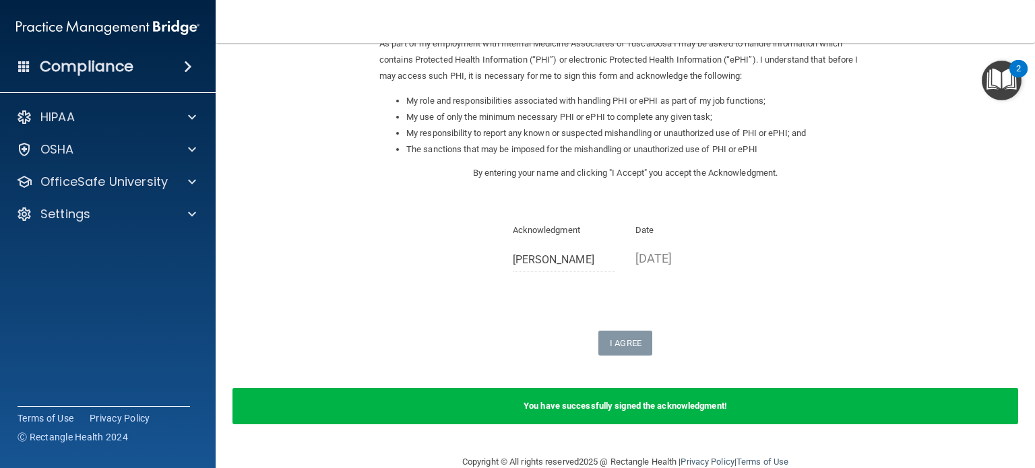
scroll to position [201, 0]
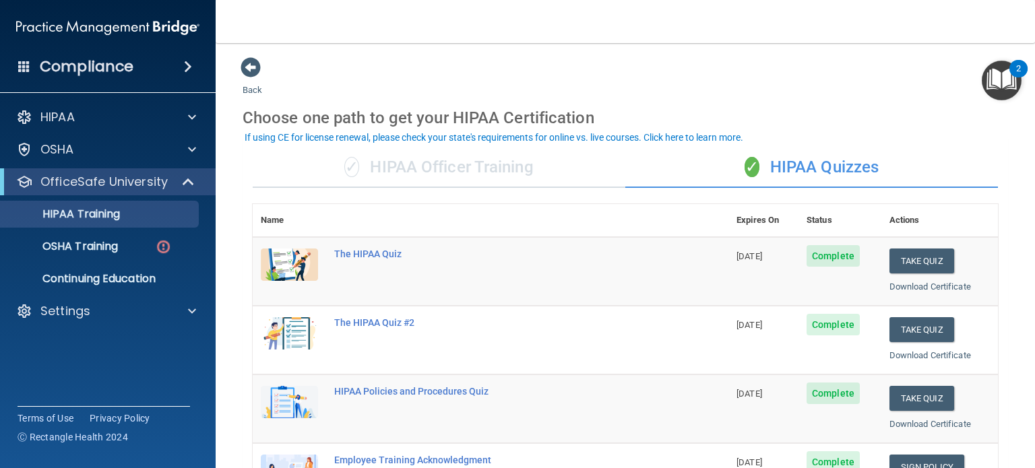
click at [1006, 78] on img "Open Resource Center, 2 new notifications" at bounding box center [1002, 81] width 40 height 40
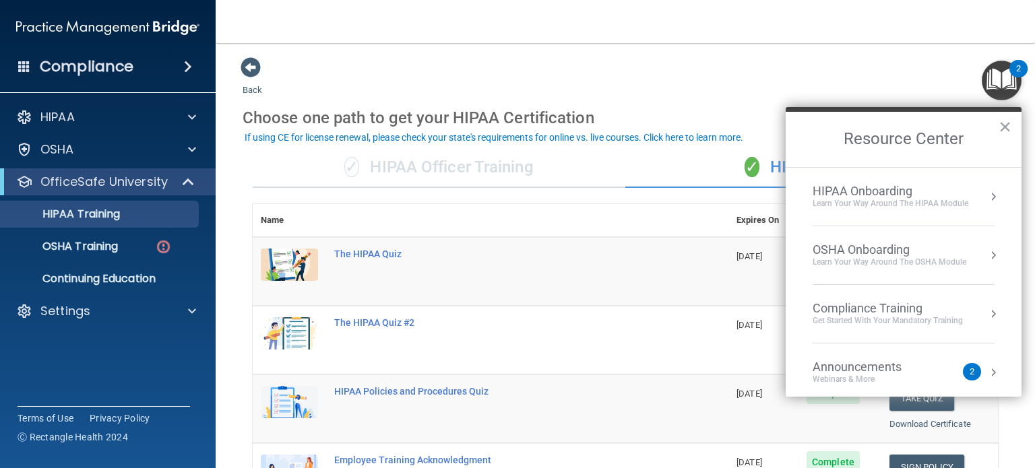
click at [885, 194] on div "HIPAA Onboarding" at bounding box center [891, 191] width 156 height 15
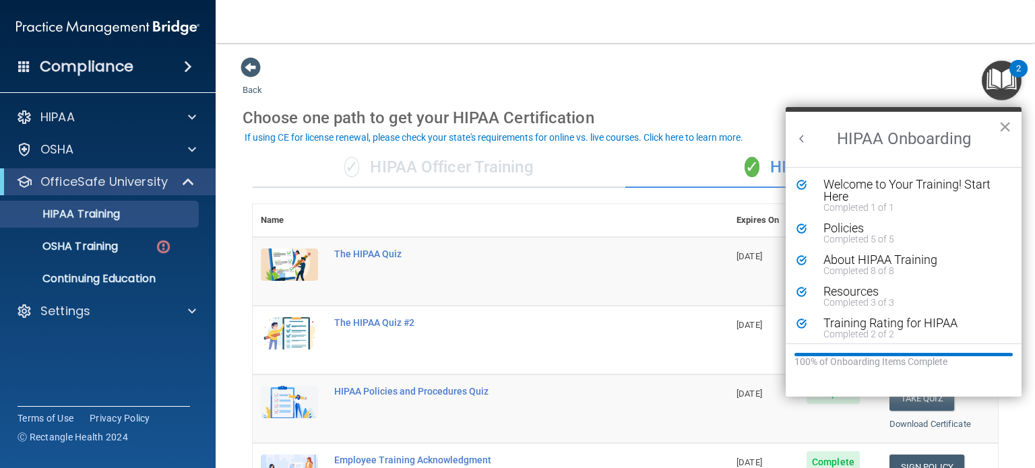
click at [1007, 126] on button "×" at bounding box center [1005, 127] width 13 height 22
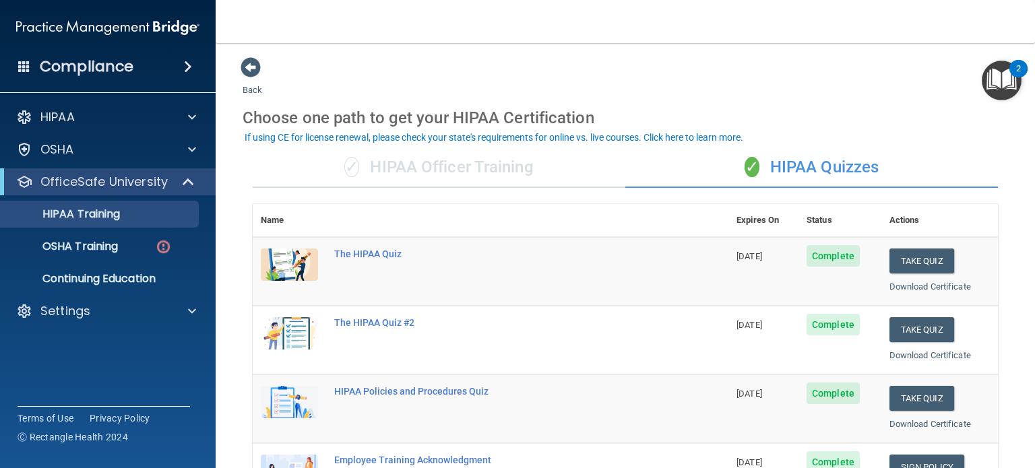
click at [991, 80] on img "Open Resource Center, 2 new notifications" at bounding box center [1002, 81] width 40 height 40
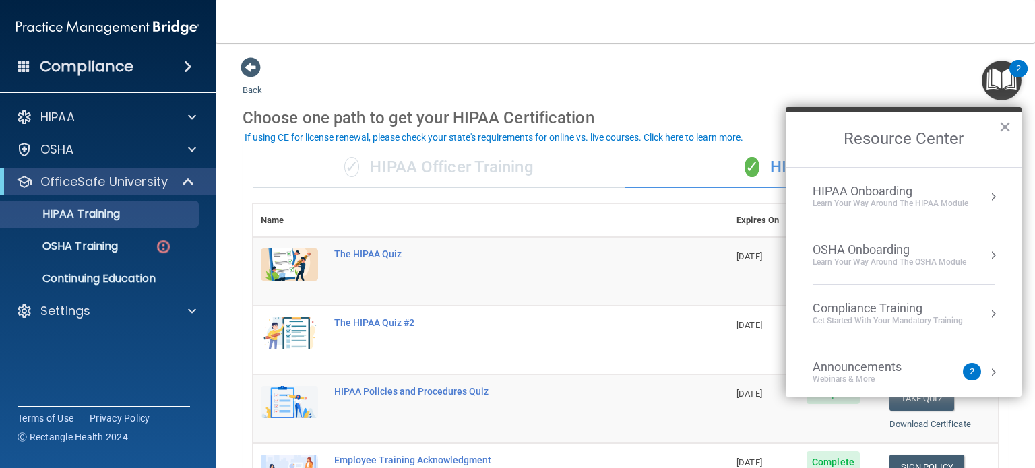
click at [882, 253] on div "OSHA Onboarding" at bounding box center [890, 250] width 154 height 15
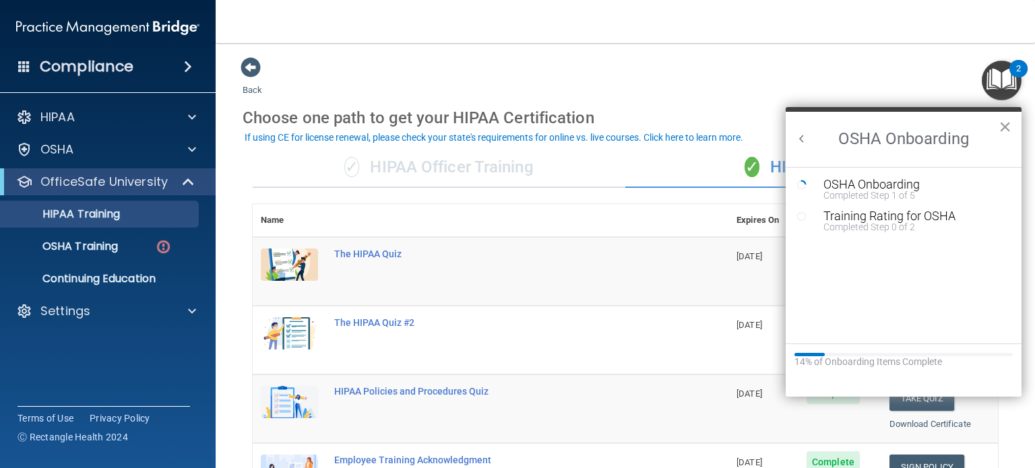
click at [1002, 123] on button "×" at bounding box center [1005, 127] width 13 height 22
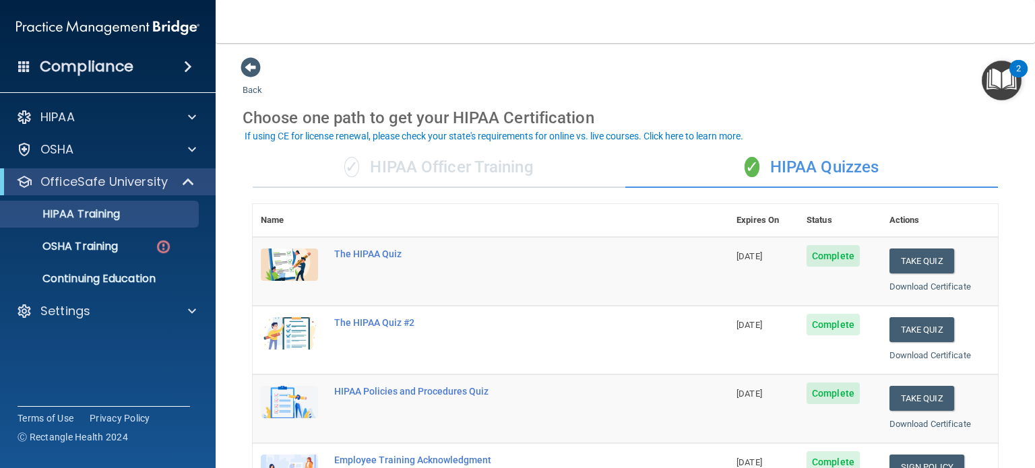
scroll to position [67, 0]
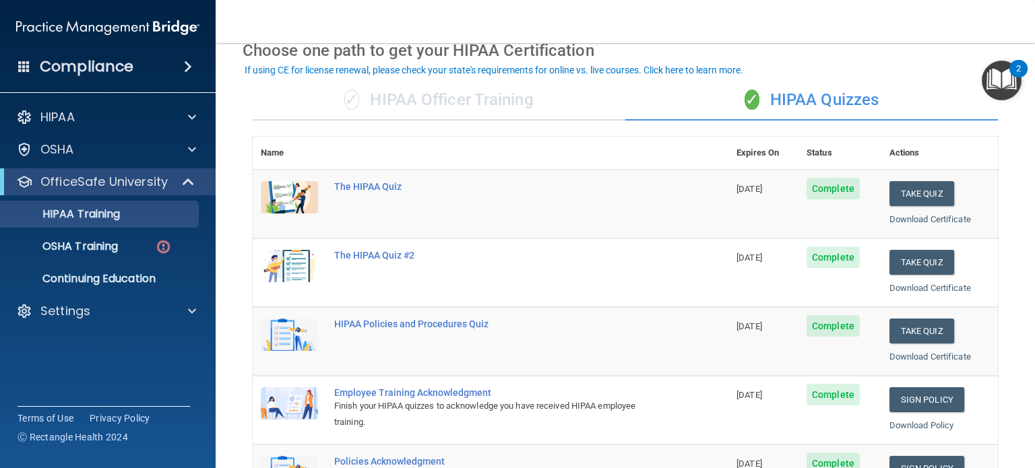
click at [997, 94] on img "Open Resource Center, 2 new notifications" at bounding box center [1002, 81] width 40 height 40
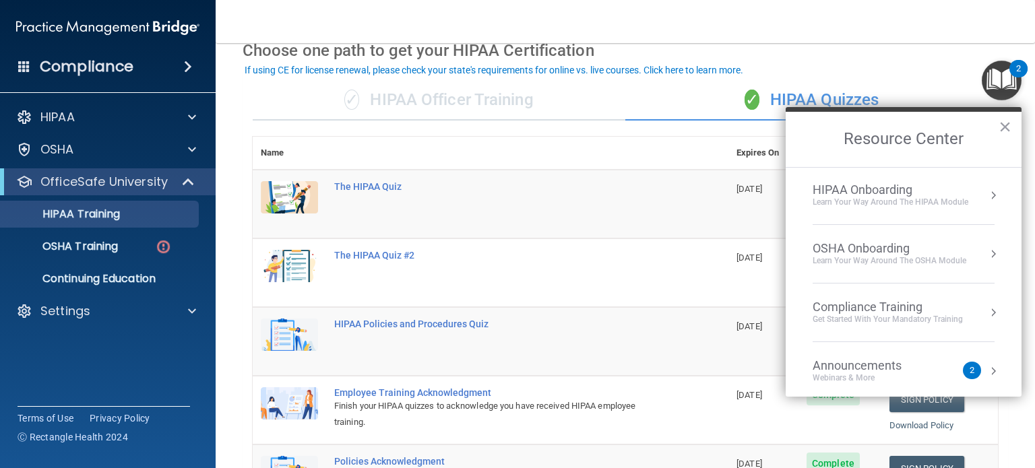
scroll to position [0, 0]
click at [873, 247] on div "OSHA Onboarding" at bounding box center [890, 250] width 154 height 15
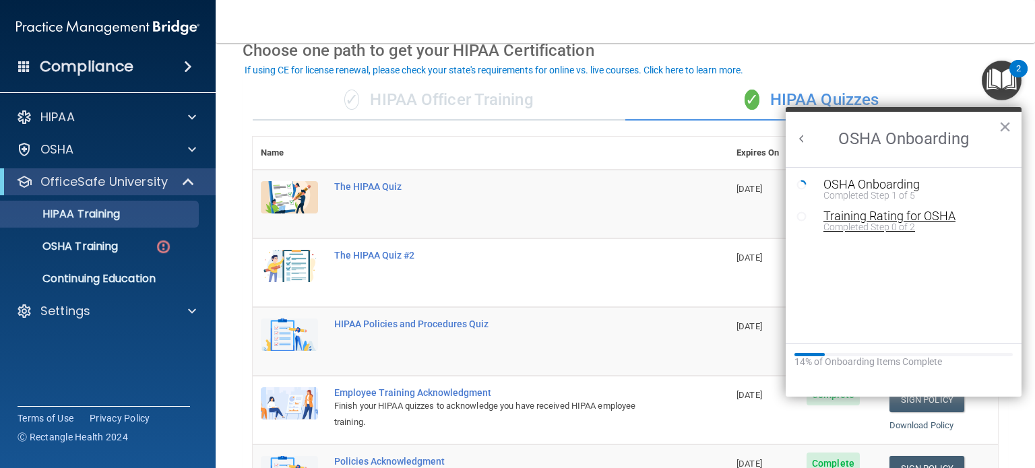
click at [889, 223] on div "Completed Step 0 of 2" at bounding box center [914, 226] width 181 height 9
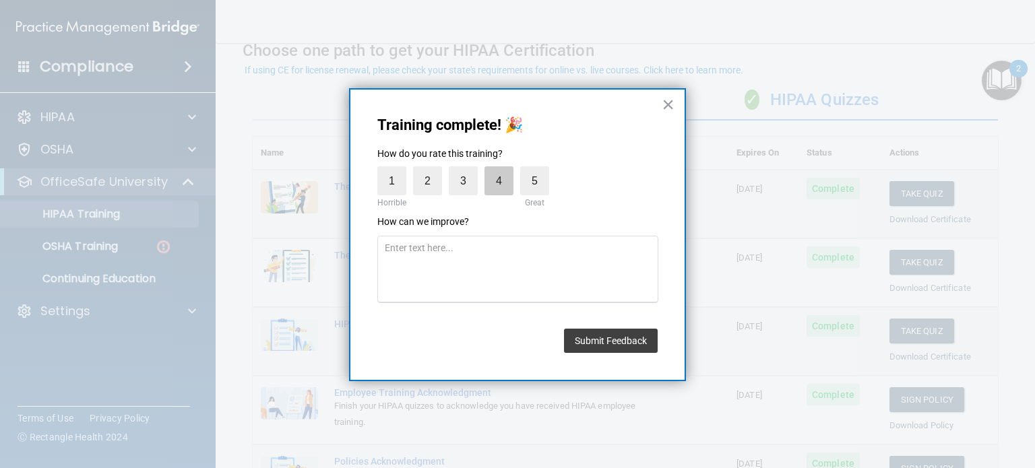
click at [499, 177] on label "4" at bounding box center [499, 180] width 29 height 29
click at [468, 170] on input "4" at bounding box center [468, 170] width 0 height 0
click at [613, 334] on button "Submit Feedback" at bounding box center [611, 341] width 94 height 24
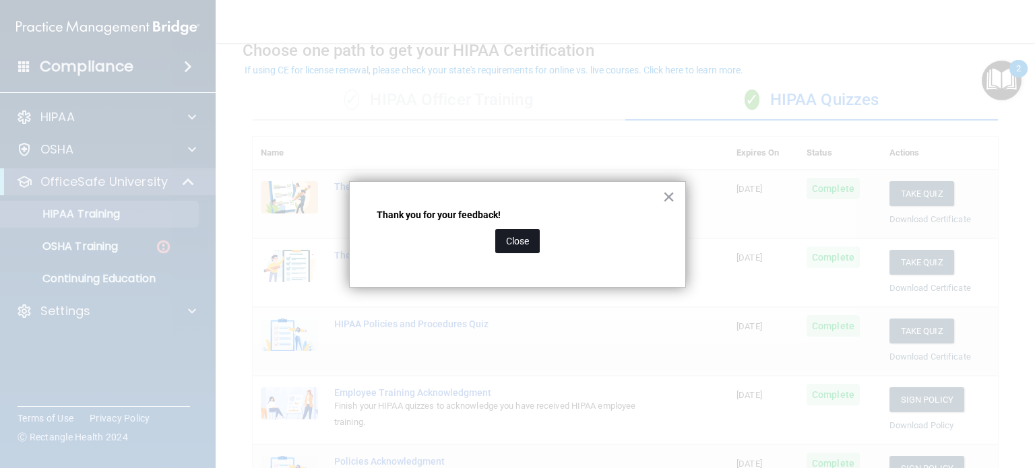
click at [517, 243] on button "Close" at bounding box center [517, 241] width 44 height 24
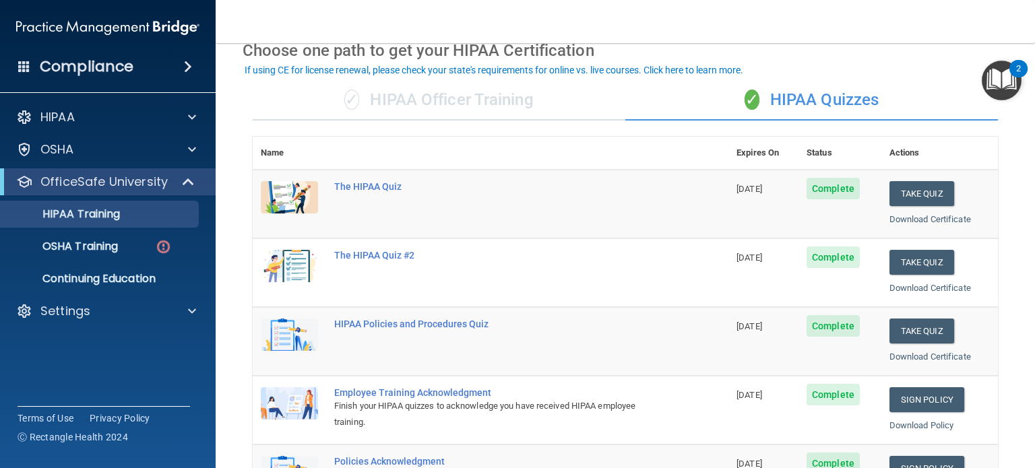
click at [996, 88] on img "Open Resource Center, 2 new notifications" at bounding box center [1002, 81] width 40 height 40
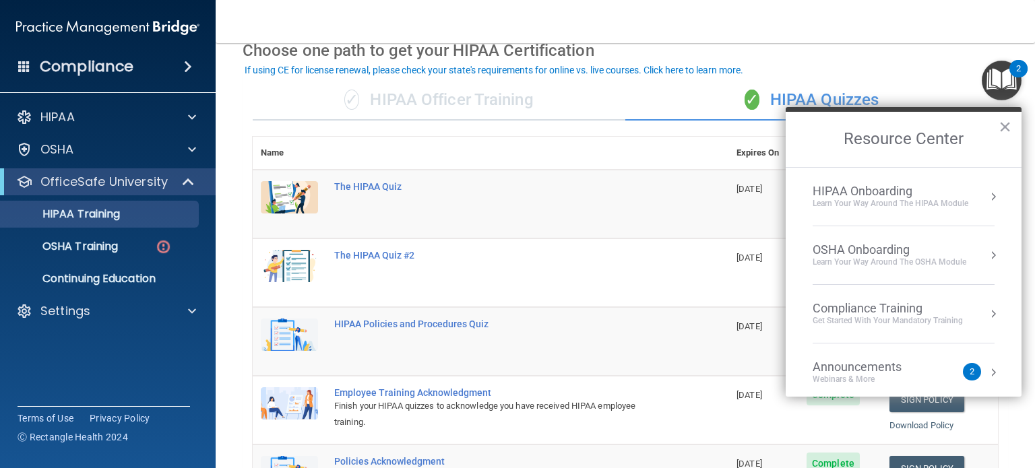
click at [840, 253] on div "OSHA Onboarding" at bounding box center [890, 250] width 154 height 15
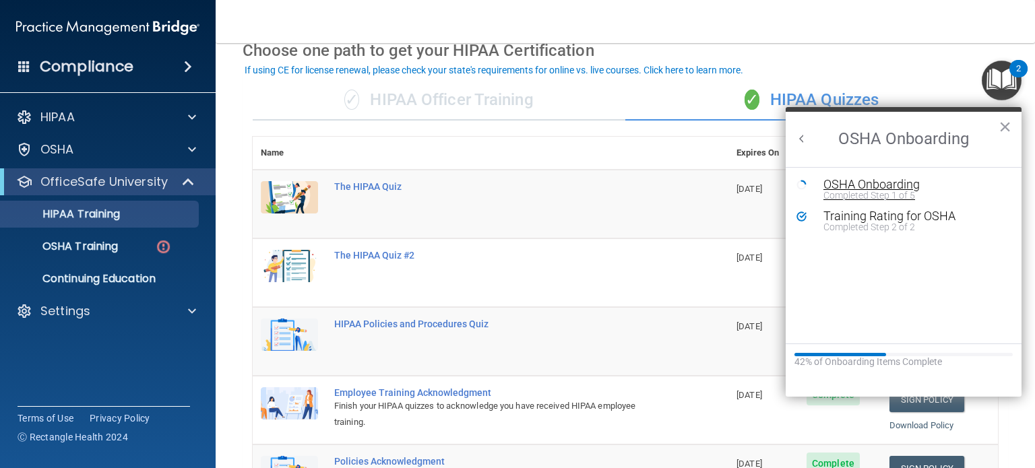
click at [842, 185] on div "OSHA Onboarding" at bounding box center [914, 185] width 181 height 12
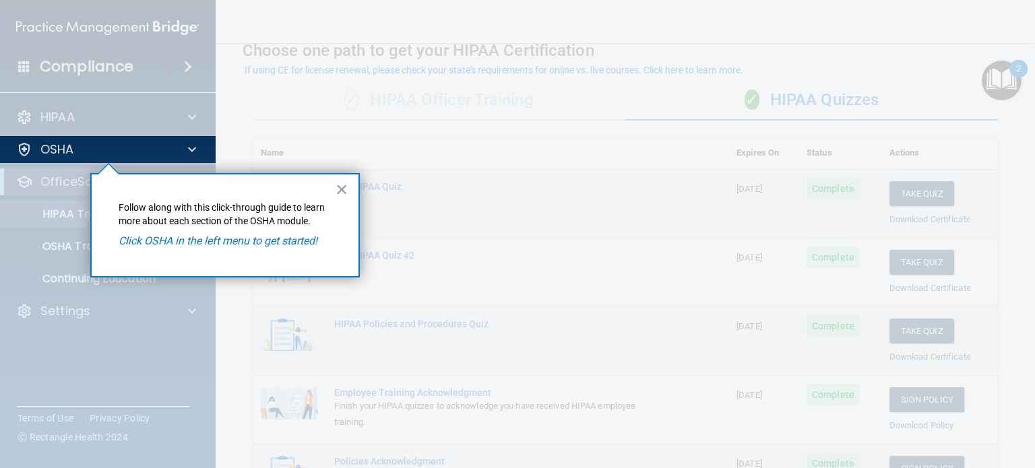
click at [218, 241] on em "Click OSHA in the left menu to get started!" at bounding box center [218, 241] width 199 height 13
click at [191, 244] on em "Click OSHA in the left menu to get started!" at bounding box center [218, 241] width 199 height 13
drag, startPoint x: 137, startPoint y: 253, endPoint x: 135, endPoint y: 245, distance: 8.3
click at [136, 251] on div "× Follow along with this click-through guide to learn more about each section o…" at bounding box center [225, 225] width 270 height 104
drag, startPoint x: 137, startPoint y: 239, endPoint x: 146, endPoint y: 230, distance: 12.4
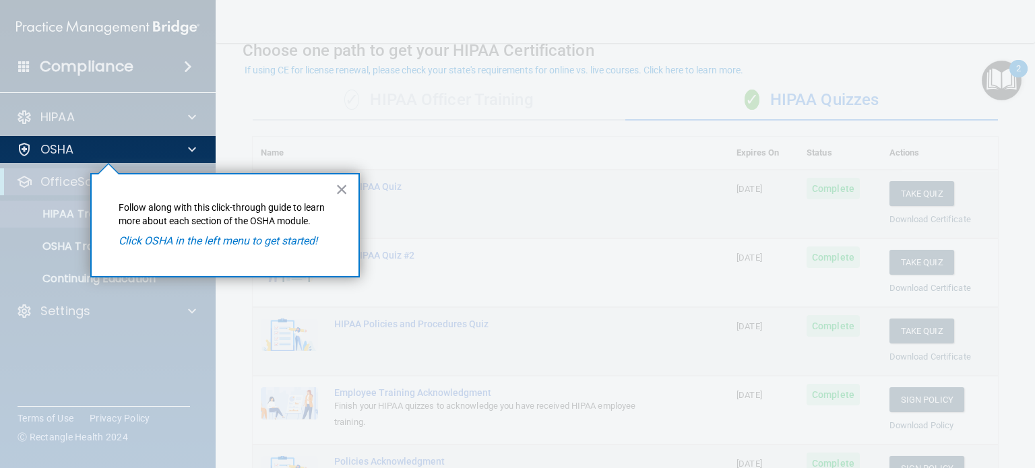
click at [138, 239] on em "Click OSHA in the left menu to get started!" at bounding box center [218, 241] width 199 height 13
click at [344, 189] on button "×" at bounding box center [342, 190] width 13 height 22
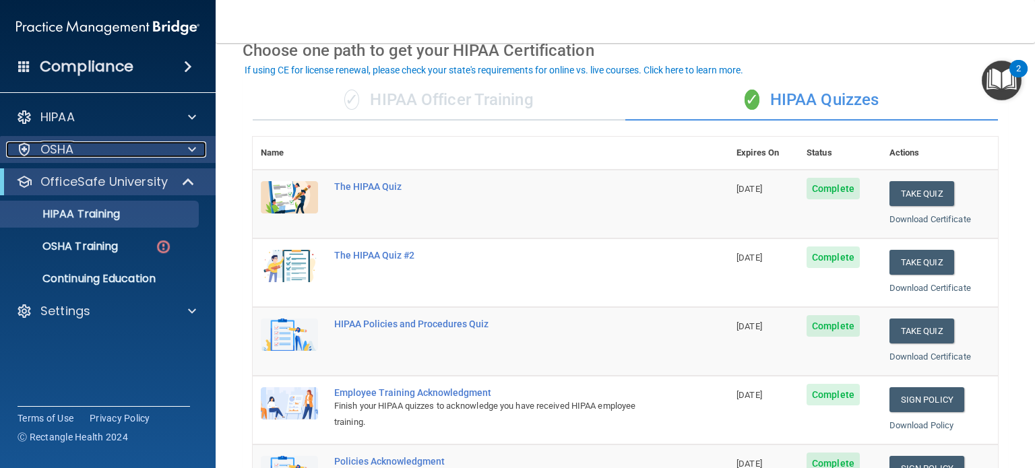
click at [60, 150] on p "OSHA" at bounding box center [57, 150] width 34 height 16
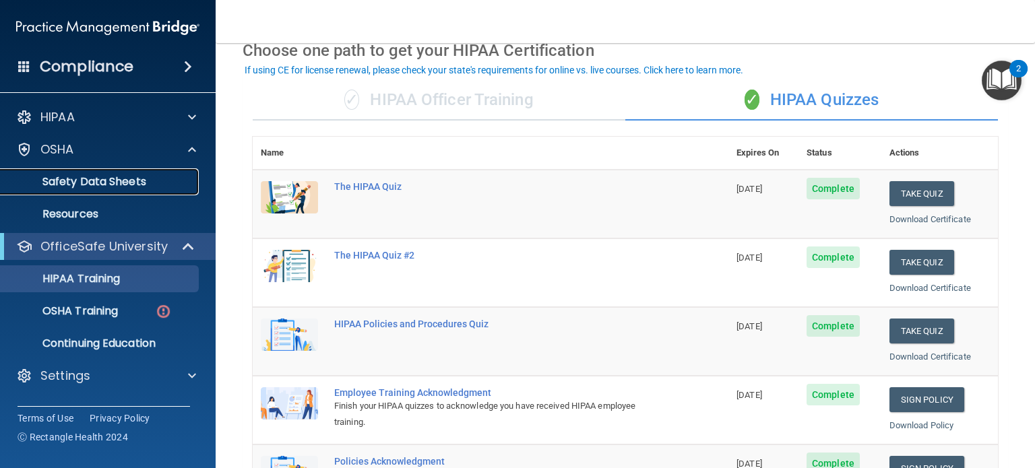
click at [73, 184] on p "Safety Data Sheets" at bounding box center [101, 181] width 184 height 13
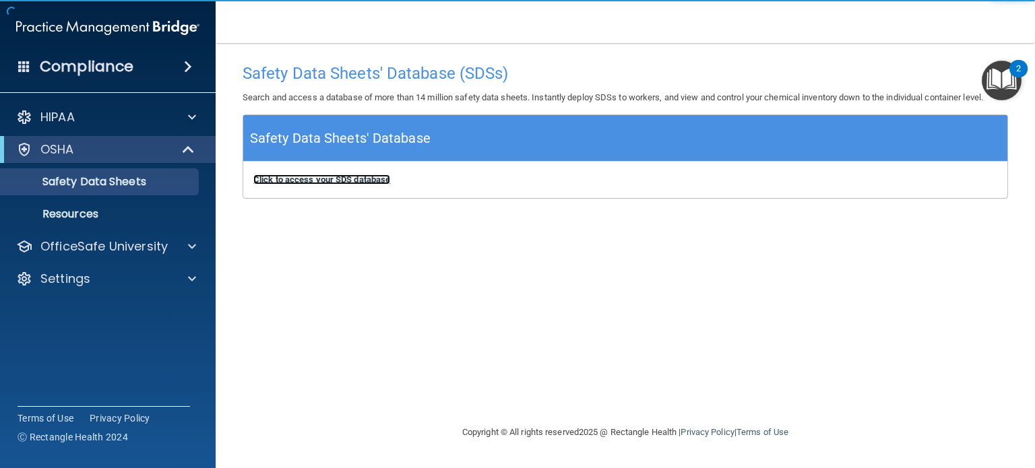
click at [347, 179] on b "Click to access your SDS database" at bounding box center [321, 180] width 137 height 10
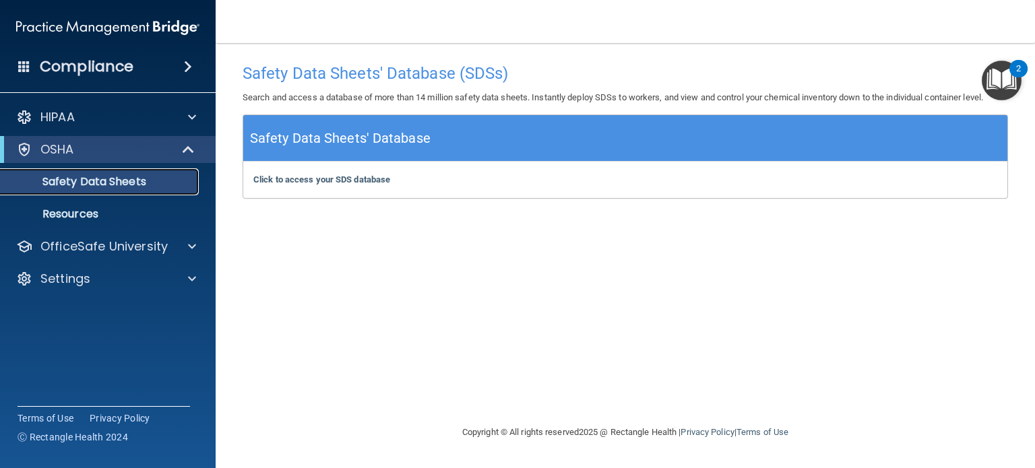
click at [92, 180] on p "Safety Data Sheets" at bounding box center [101, 181] width 184 height 13
click at [69, 209] on p "Resources" at bounding box center [101, 214] width 184 height 13
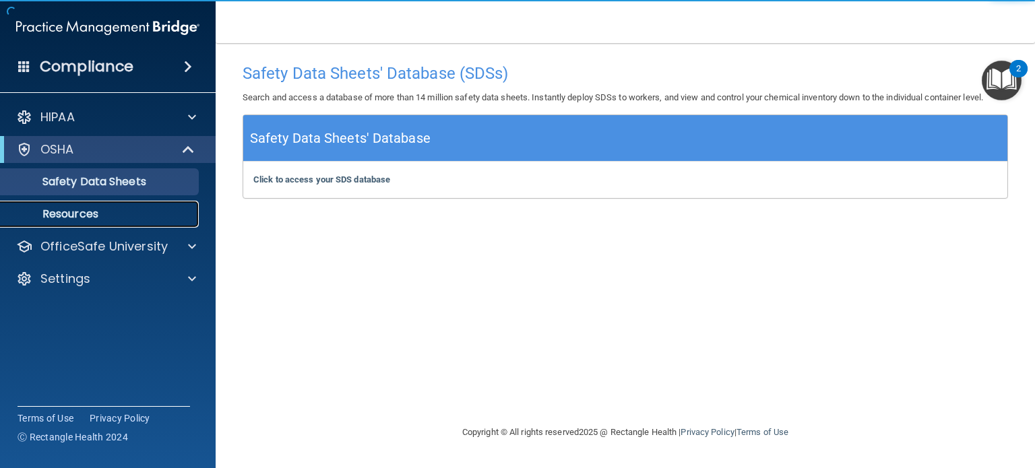
click at [85, 210] on p "Resources" at bounding box center [101, 214] width 184 height 13
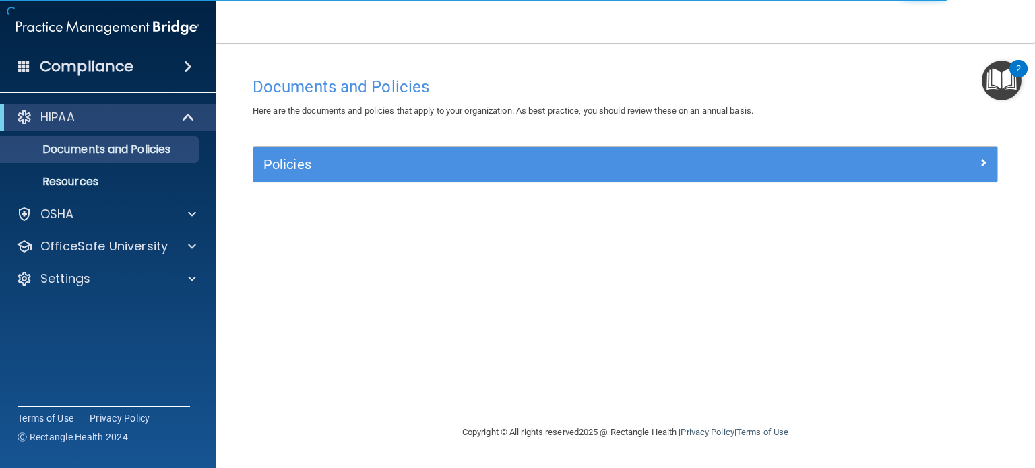
click at [1000, 80] on img "Open Resource Center, 2 new notifications" at bounding box center [1002, 81] width 40 height 40
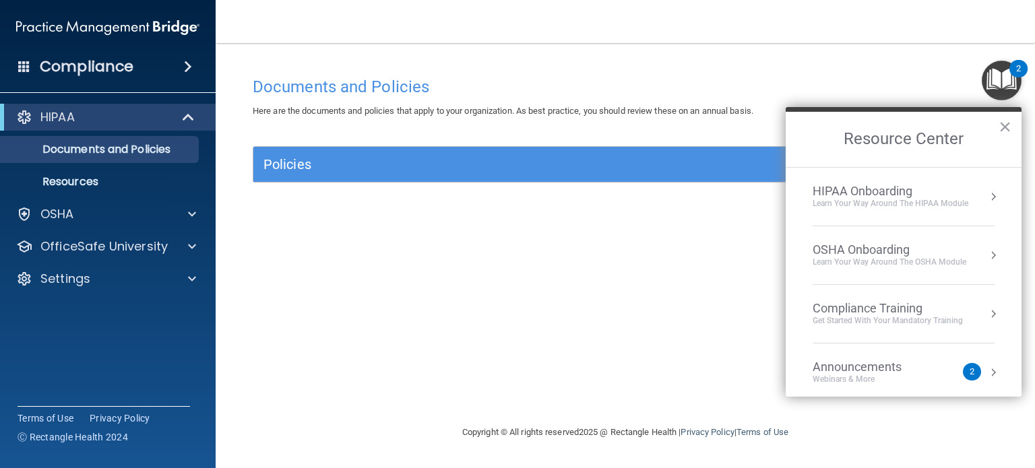
click at [857, 249] on div "OSHA Onboarding" at bounding box center [890, 250] width 154 height 15
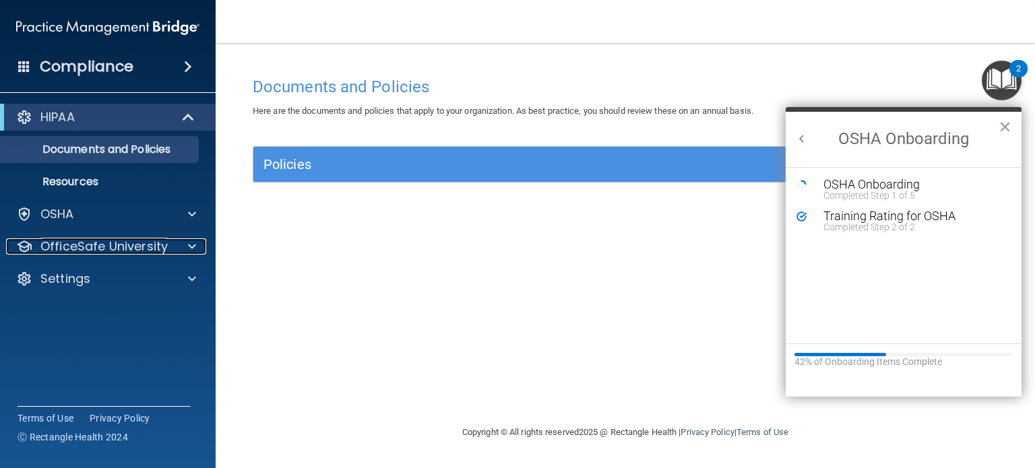
drag, startPoint x: 68, startPoint y: 268, endPoint x: 69, endPoint y: 304, distance: 35.7
drag, startPoint x: 69, startPoint y: 304, endPoint x: 94, endPoint y: 309, distance: 25.4
